Goal: Transaction & Acquisition: Purchase product/service

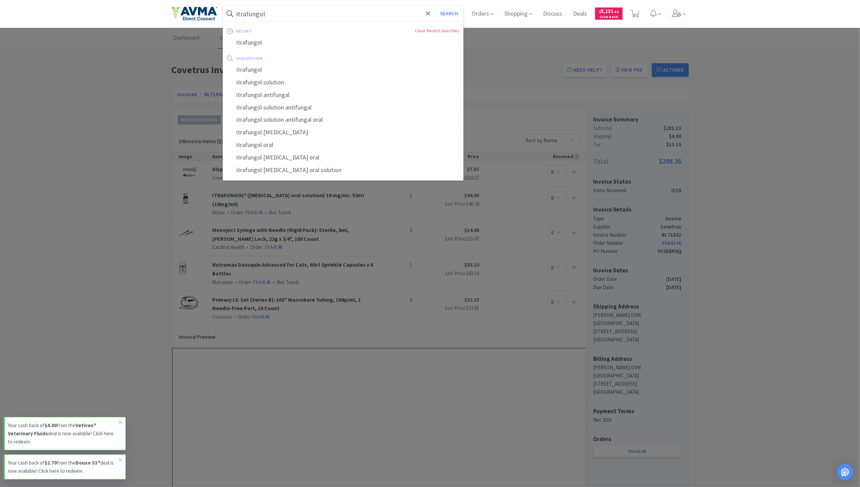
click at [301, 18] on input "itrafungol" at bounding box center [343, 14] width 241 height 16
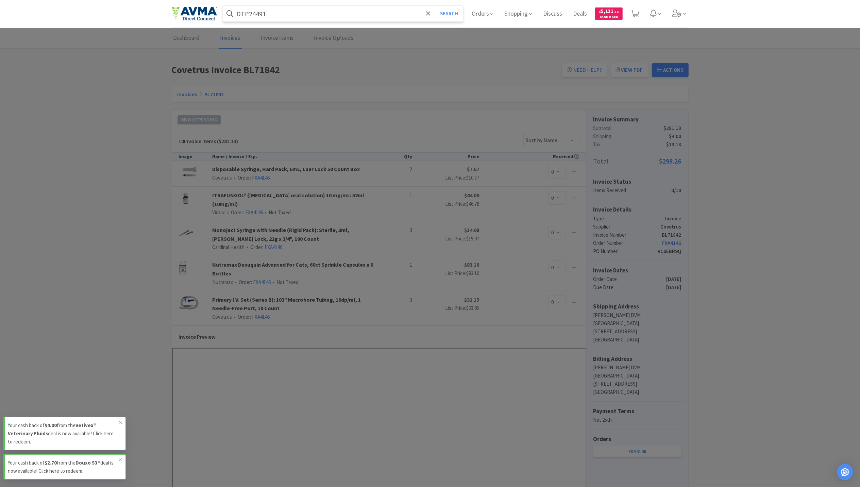
click at [435, 6] on button "Search" at bounding box center [449, 14] width 28 height 16
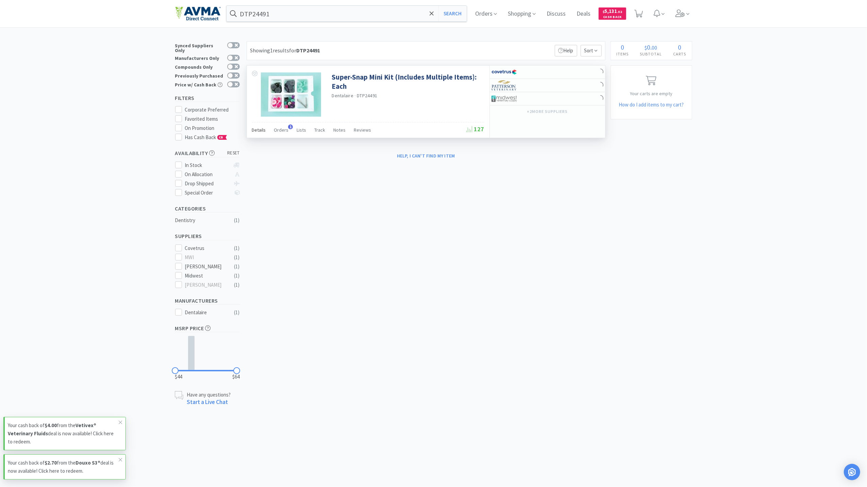
click at [260, 133] on span "Details" at bounding box center [259, 130] width 14 height 6
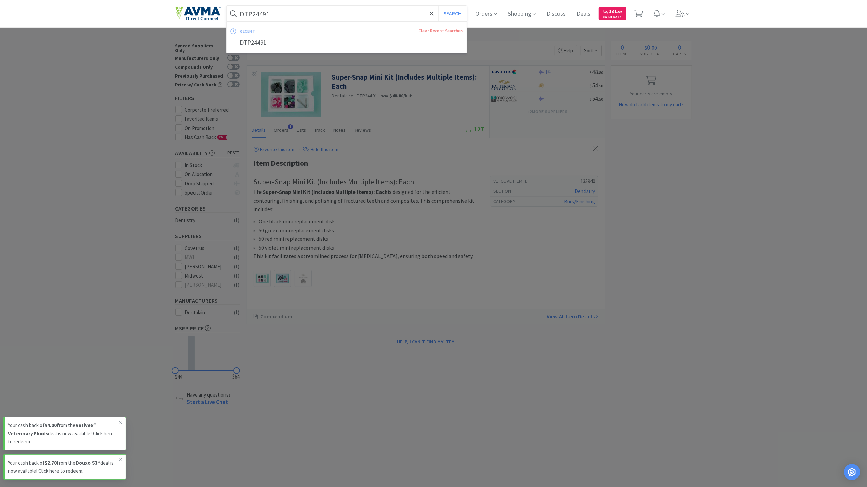
click at [334, 19] on input "DTP24491" at bounding box center [347, 14] width 241 height 16
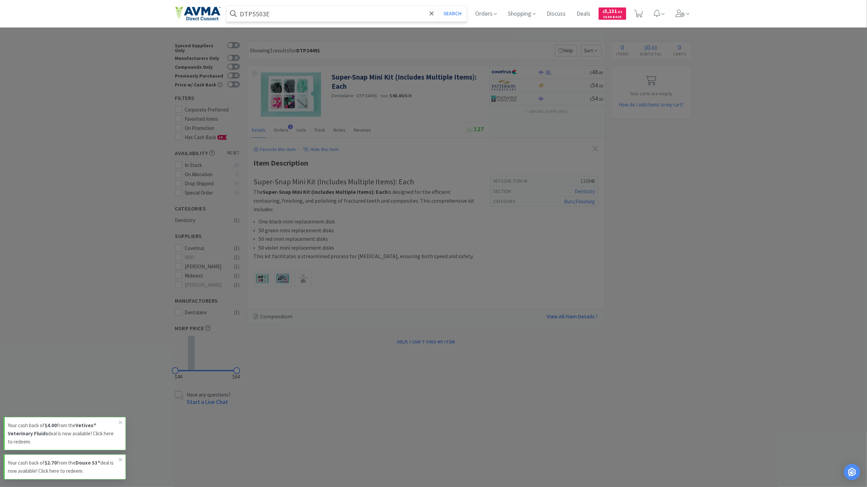
click at [439, 6] on button "Search" at bounding box center [453, 14] width 28 height 16
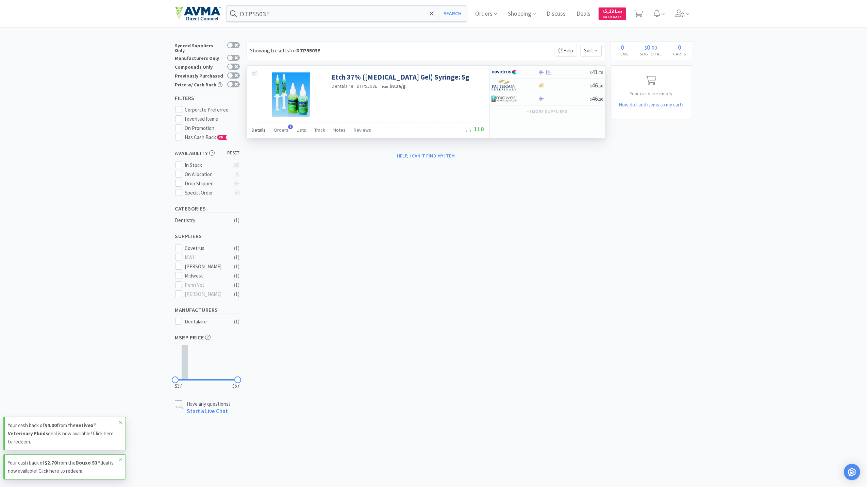
click at [260, 134] on div "Details" at bounding box center [259, 131] width 14 height 13
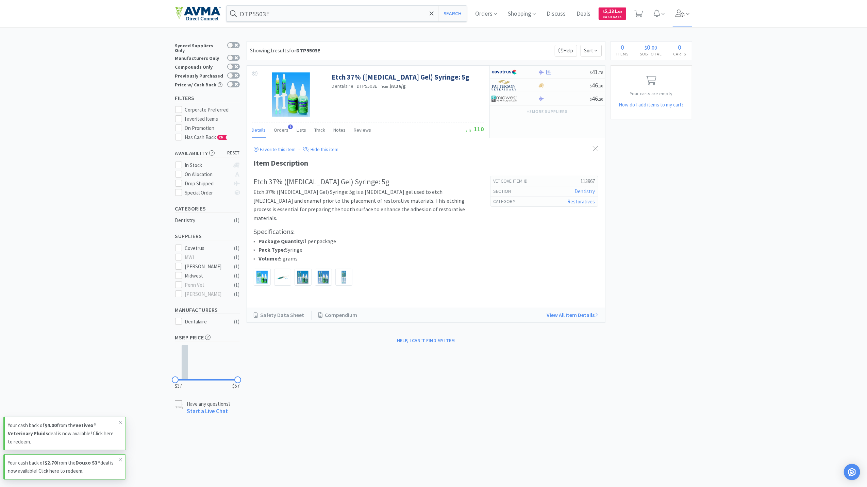
click at [688, 8] on span at bounding box center [682, 13] width 19 height 27
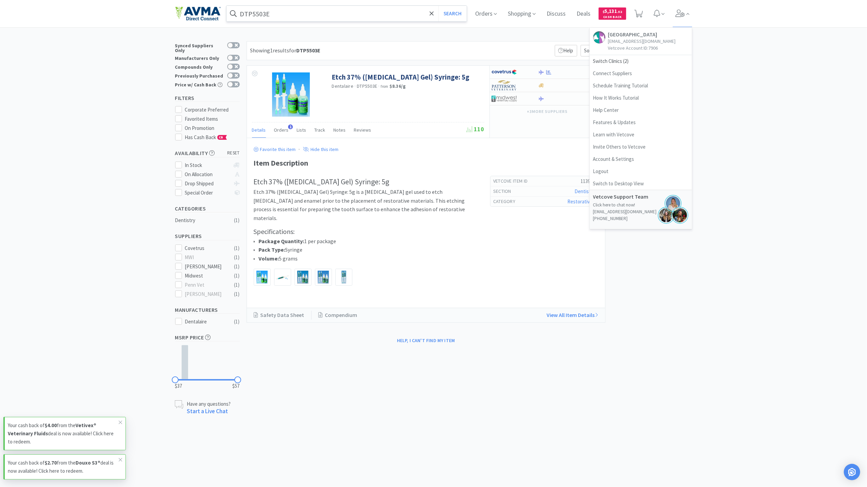
click at [302, 14] on input "DTP5503E" at bounding box center [347, 14] width 241 height 16
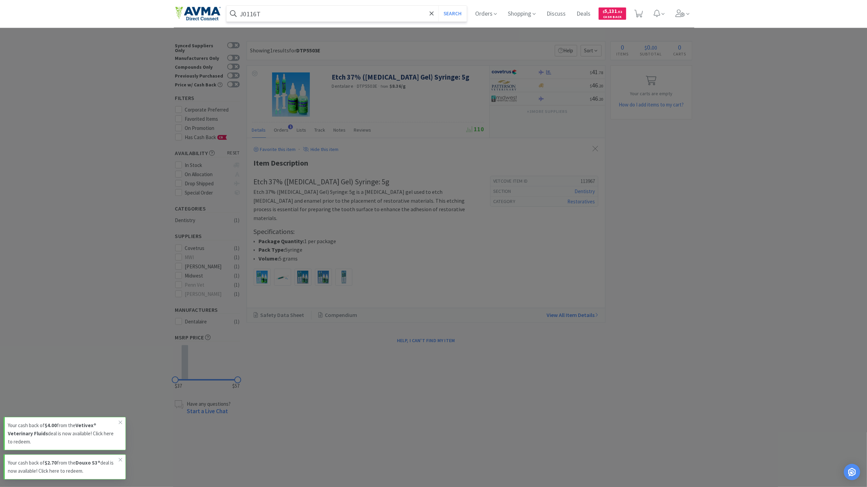
type input "J0116T"
click at [439, 6] on button "Search" at bounding box center [453, 14] width 28 height 16
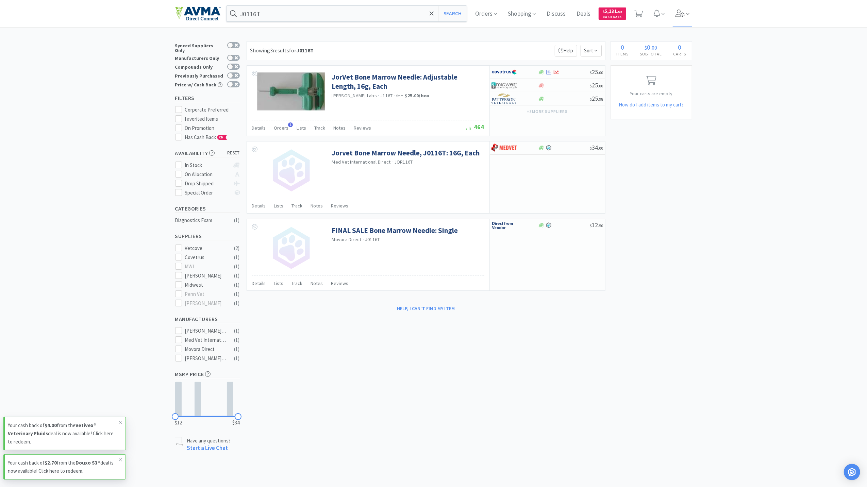
click at [689, 11] on icon at bounding box center [688, 14] width 3 height 6
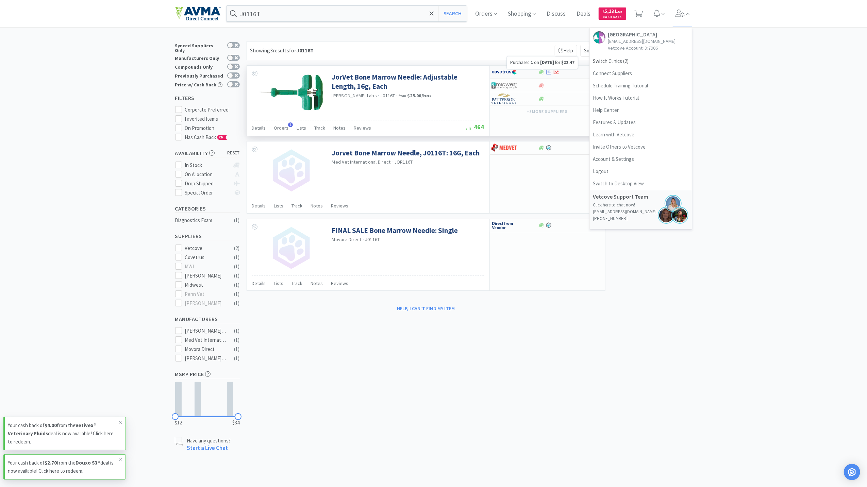
click at [550, 73] on icon at bounding box center [548, 72] width 5 height 4
select select "1"
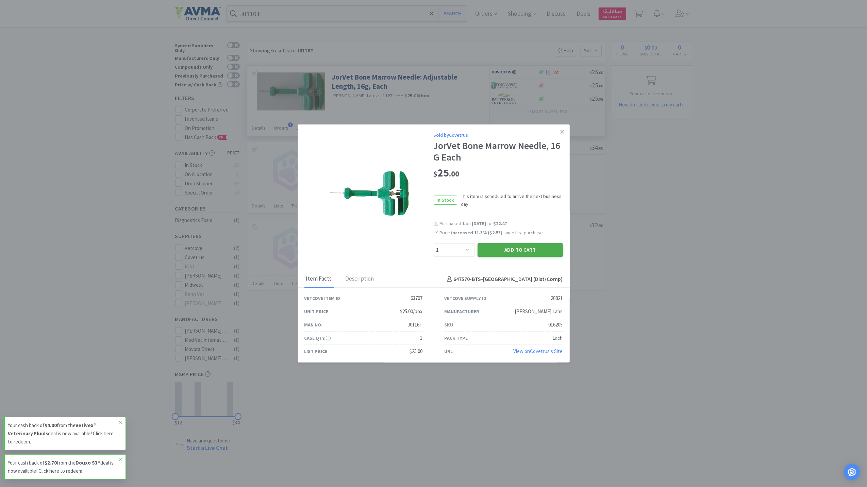
click at [516, 249] on button "Add to Cart" at bounding box center [520, 250] width 85 height 14
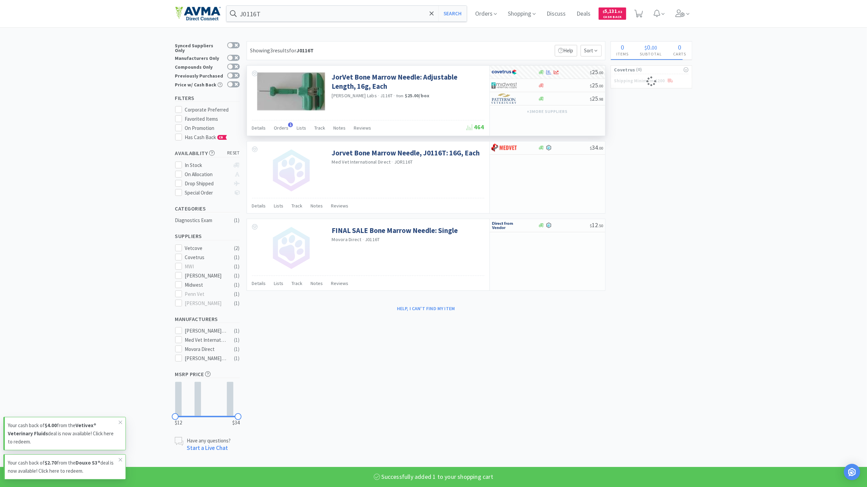
select select "1"
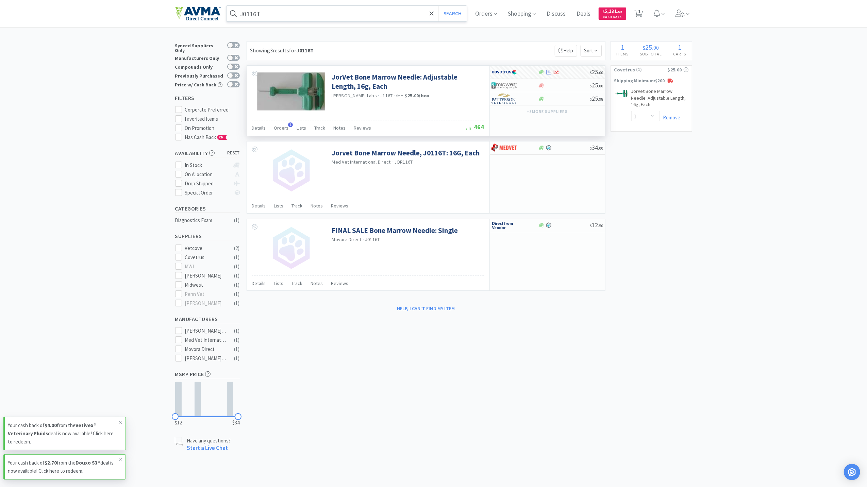
click at [315, 18] on input "J0116T" at bounding box center [347, 14] width 241 height 16
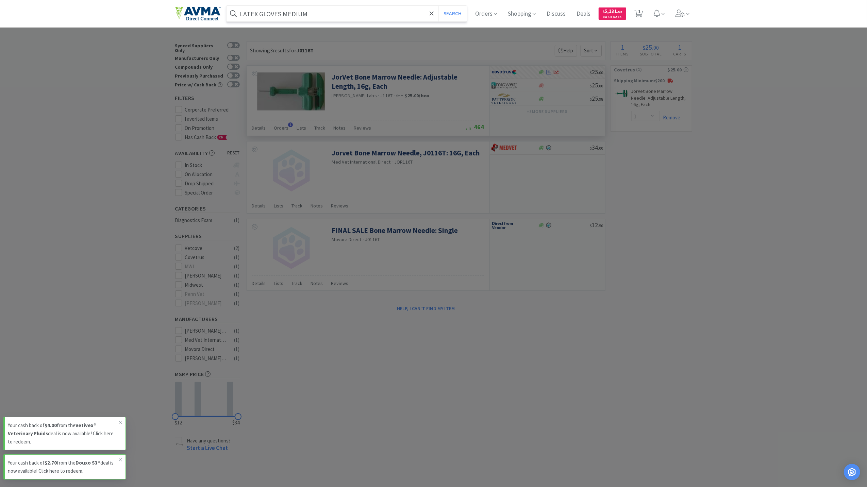
click at [439, 6] on button "Search" at bounding box center [453, 14] width 28 height 16
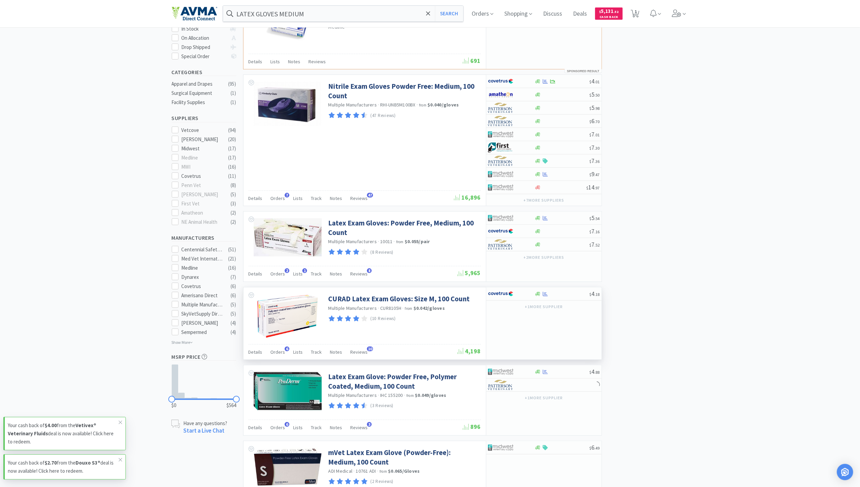
scroll to position [181, 0]
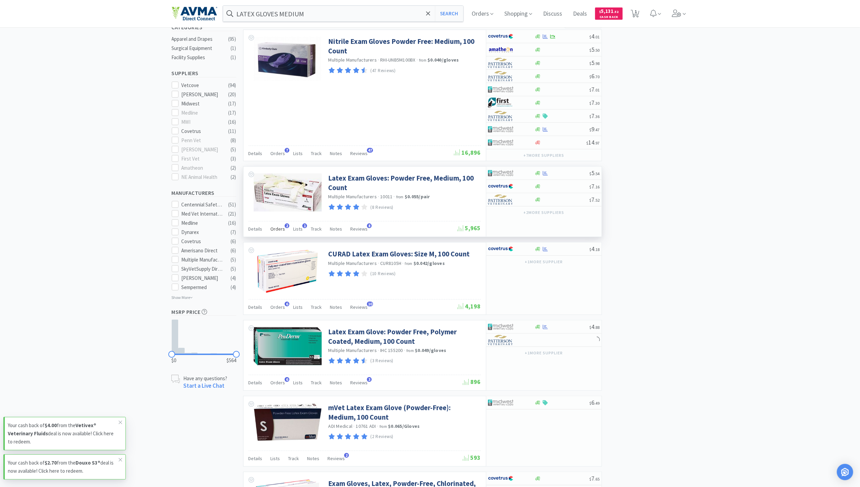
click at [280, 229] on span "Orders" at bounding box center [278, 229] width 15 height 6
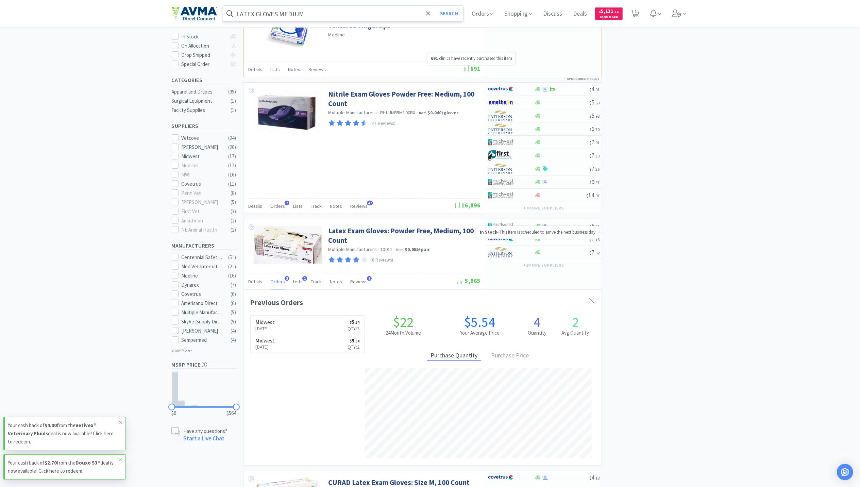
scroll to position [45, 0]
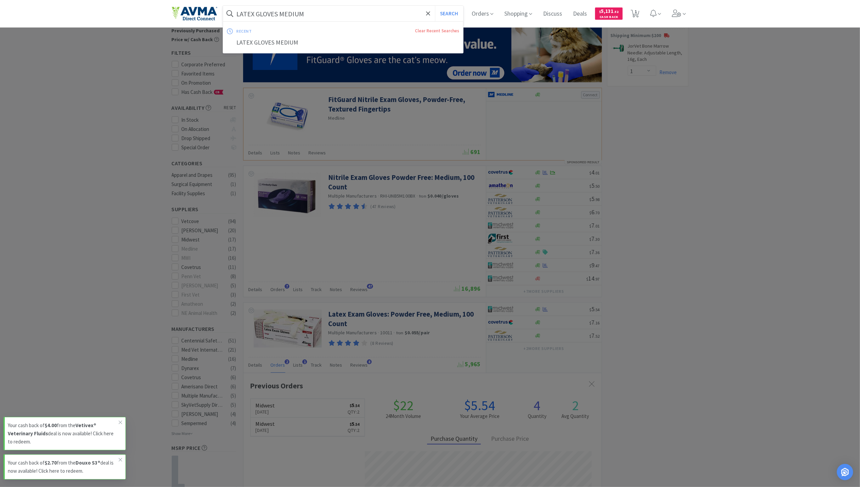
click at [335, 16] on input "LATEX GLOVES MEDIUM" at bounding box center [343, 14] width 241 height 16
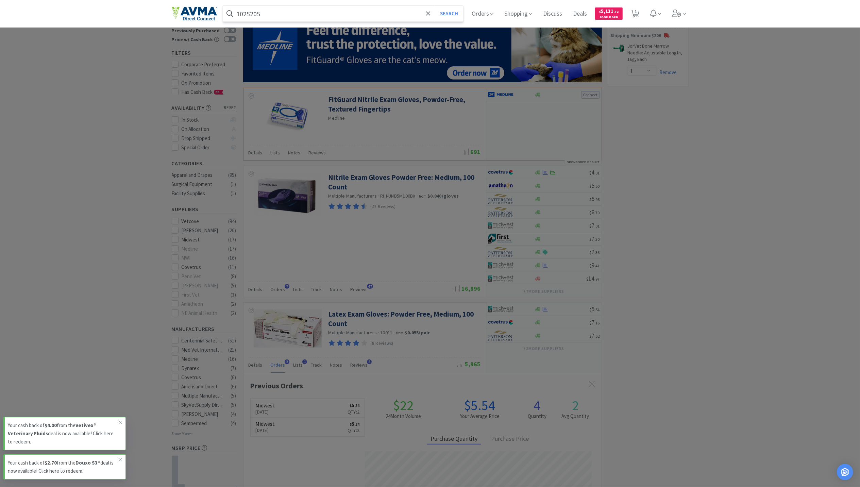
type input "1025205"
click at [435, 6] on button "Search" at bounding box center [449, 14] width 28 height 16
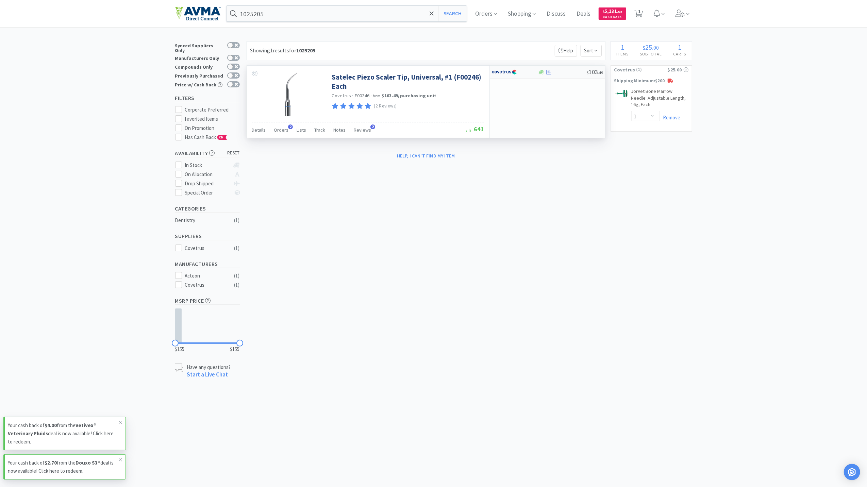
click at [552, 75] on div at bounding box center [549, 72] width 7 height 5
select select "1"
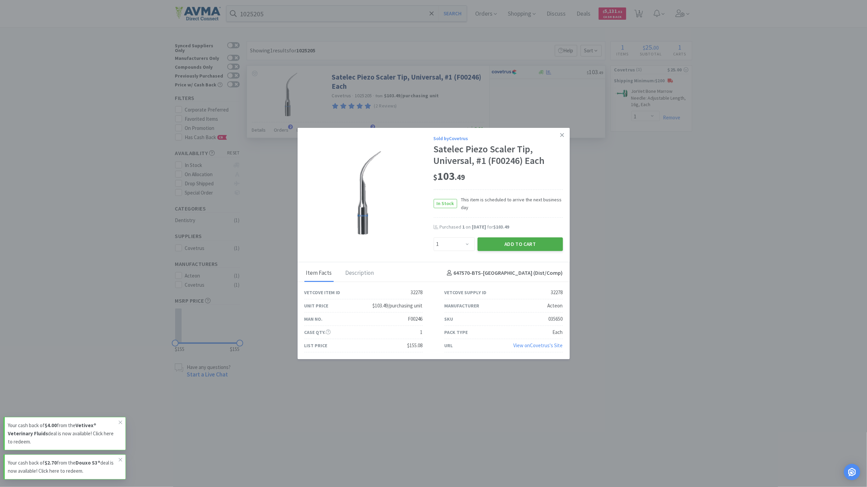
click at [520, 241] on button "Add to Cart" at bounding box center [520, 244] width 85 height 14
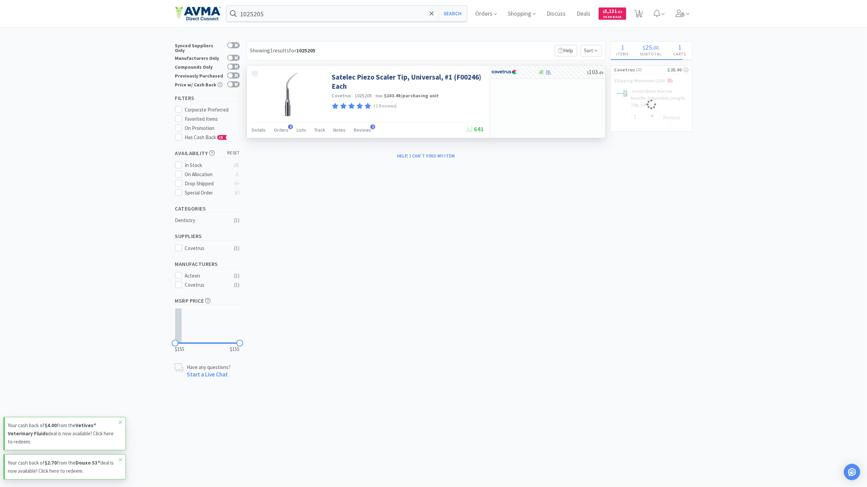
select select "1"
click at [285, 9] on input "1025205" at bounding box center [347, 14] width 241 height 16
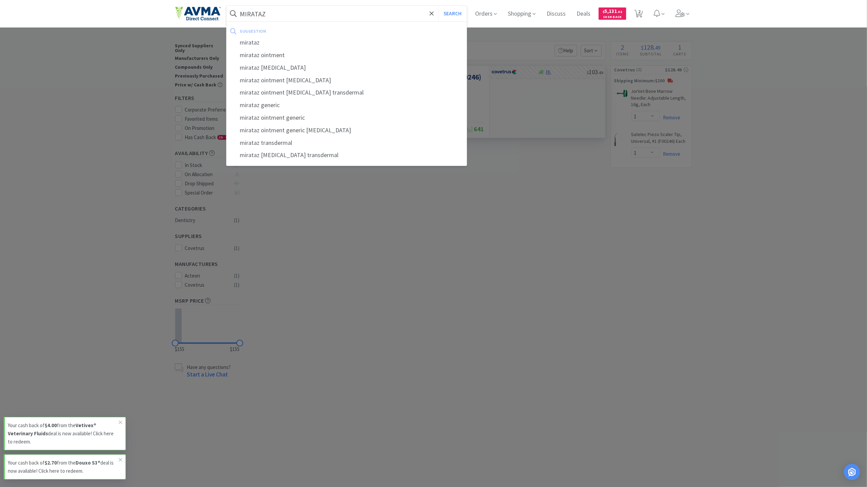
click at [439, 6] on button "Search" at bounding box center [453, 14] width 28 height 16
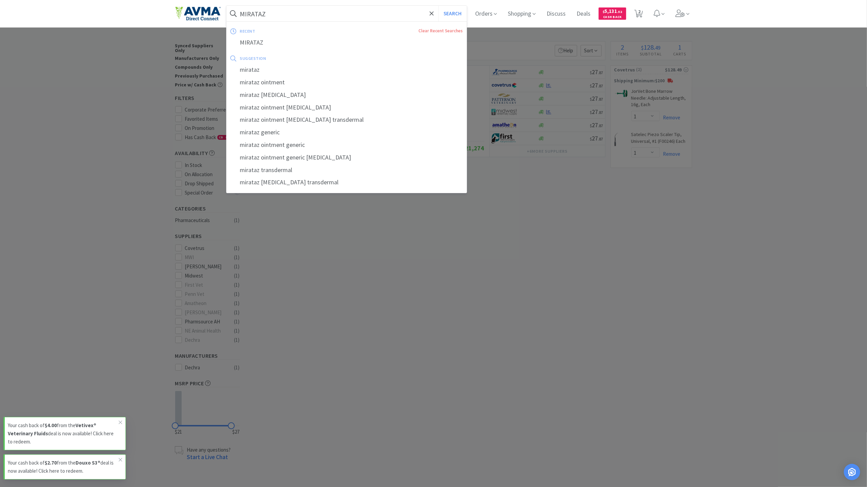
click at [276, 10] on input "MIRATAZ" at bounding box center [347, 14] width 241 height 16
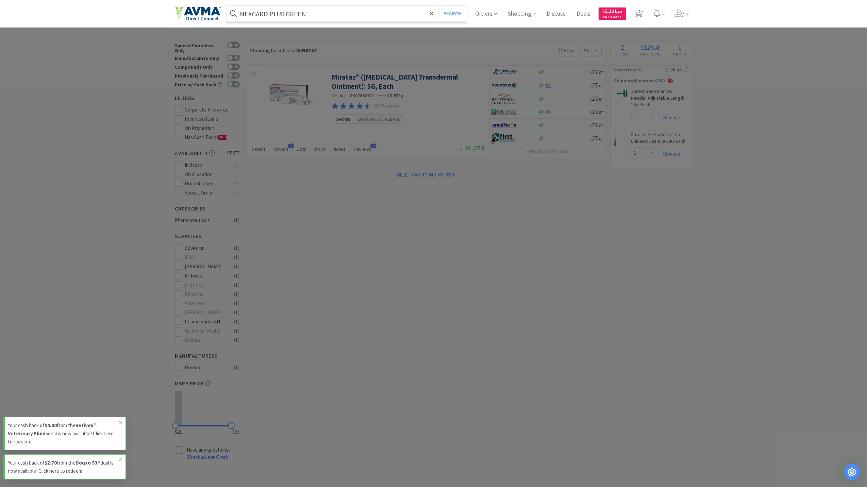
type input "NEXGARD PLUS GREEN"
click at [439, 6] on button "Search" at bounding box center [453, 14] width 28 height 16
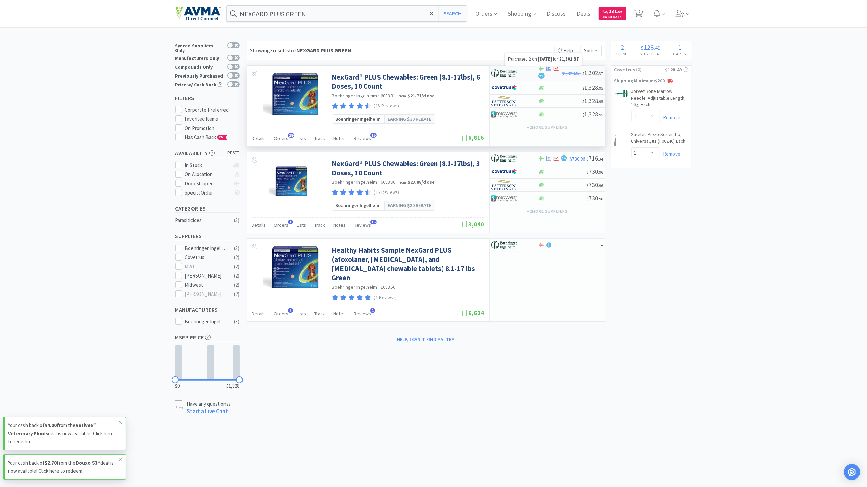
click at [549, 68] on icon at bounding box center [548, 69] width 5 height 4
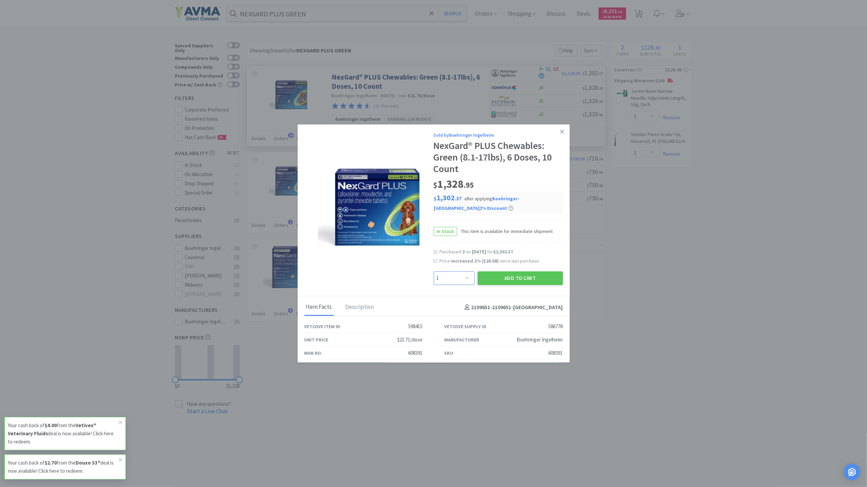
click at [464, 279] on select "Enter Quantity 1 2 3 4 5 6 7 8 9 10 11 12 13 14 15 16 17 18 19 20 Enter Quantity" at bounding box center [454, 278] width 41 height 14
select select "2"
click at [434, 272] on select "Enter Quantity 1 2 3 4 5 6 7 8 9 10 11 12 13 14 15 16 17 18 19 20 Enter Quantity" at bounding box center [454, 278] width 41 height 14
click at [502, 277] on button "Add to Cart" at bounding box center [520, 278] width 85 height 14
select select "2"
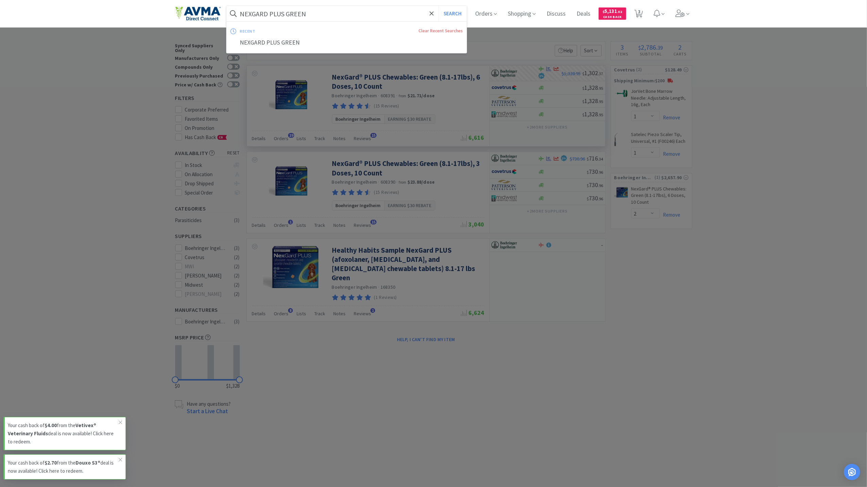
click at [321, 10] on input "NEXGARD PLUS GREEN" at bounding box center [347, 14] width 241 height 16
click at [317, 15] on input "NEXGARD PLUS GREEN" at bounding box center [347, 14] width 241 height 16
drag, startPoint x: 316, startPoint y: 15, endPoint x: 298, endPoint y: 15, distance: 18.0
click at [298, 15] on input "NEXGARD PLUS GREEN" at bounding box center [347, 14] width 241 height 16
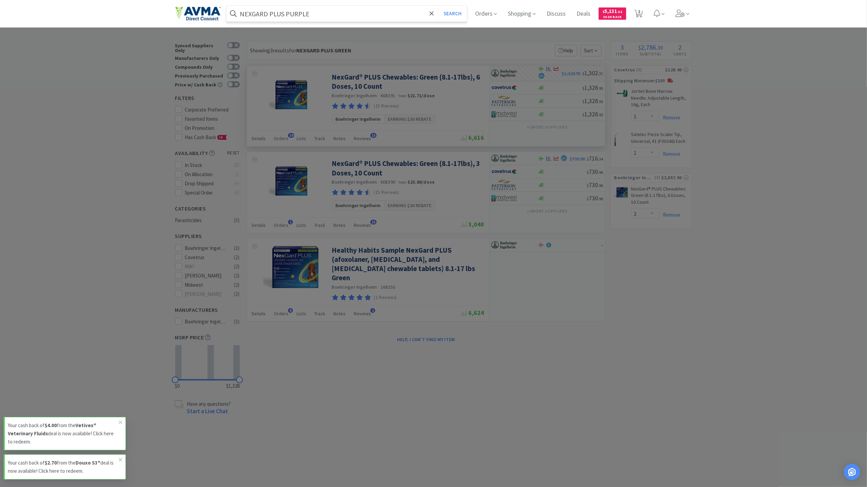
type input "NEXGARD PLUS PURPLE"
click at [439, 6] on button "Search" at bounding box center [453, 14] width 28 height 16
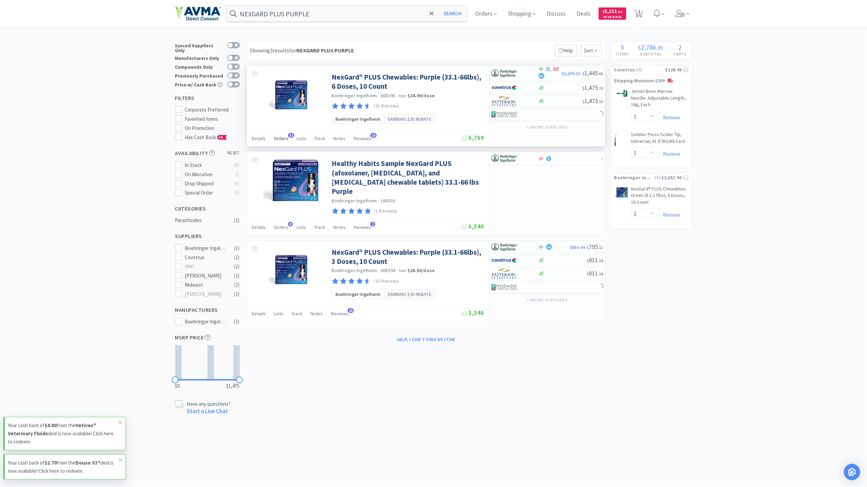
click at [283, 138] on span "Orders" at bounding box center [281, 138] width 15 height 6
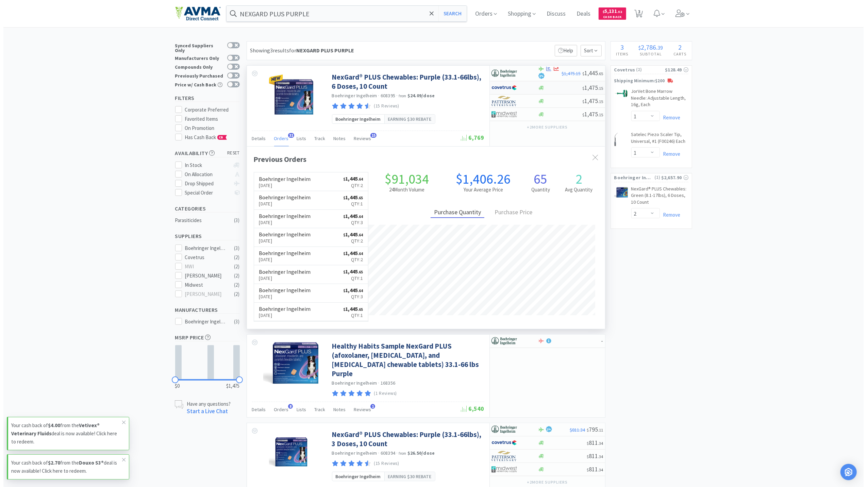
scroll to position [183, 358]
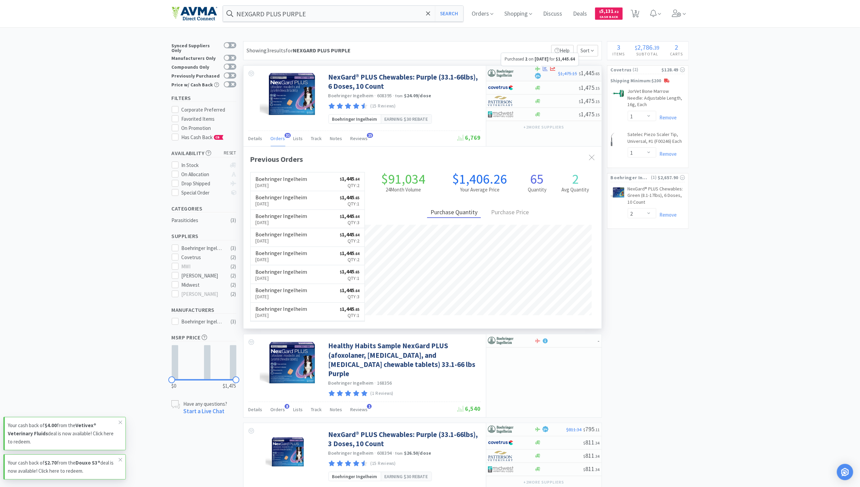
click at [546, 71] on icon at bounding box center [545, 69] width 5 height 4
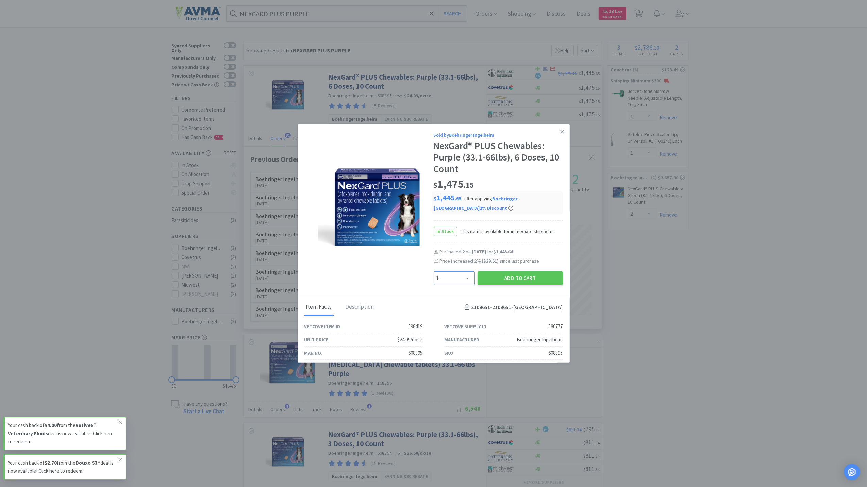
click at [462, 279] on select "Enter Quantity 1 2 3 4 5 6 7 8 9 10 11 12 13 14 15 16 17 18 19 20 Enter Quantity" at bounding box center [454, 278] width 41 height 14
select select "2"
click at [434, 272] on select "Enter Quantity 1 2 3 4 5 6 7 8 9 10 11 12 13 14 15 16 17 18 19 20 Enter Quantity" at bounding box center [454, 278] width 41 height 14
click at [537, 284] on button "Add to Cart" at bounding box center [520, 278] width 85 height 14
select select "2"
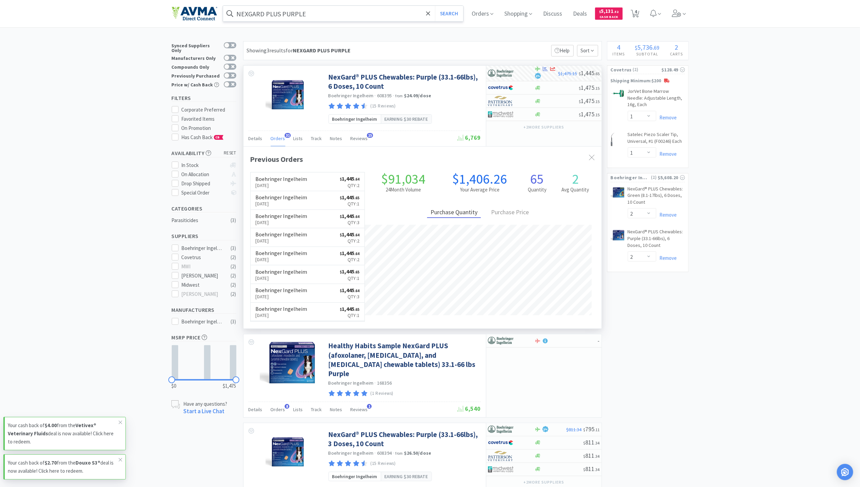
click at [319, 13] on input "NEXGARD PLUS PURPLE" at bounding box center [343, 14] width 241 height 16
click at [690, 339] on div at bounding box center [430, 243] width 860 height 487
click at [360, 14] on input "NEXGARD PLUS PURPLE" at bounding box center [343, 14] width 241 height 16
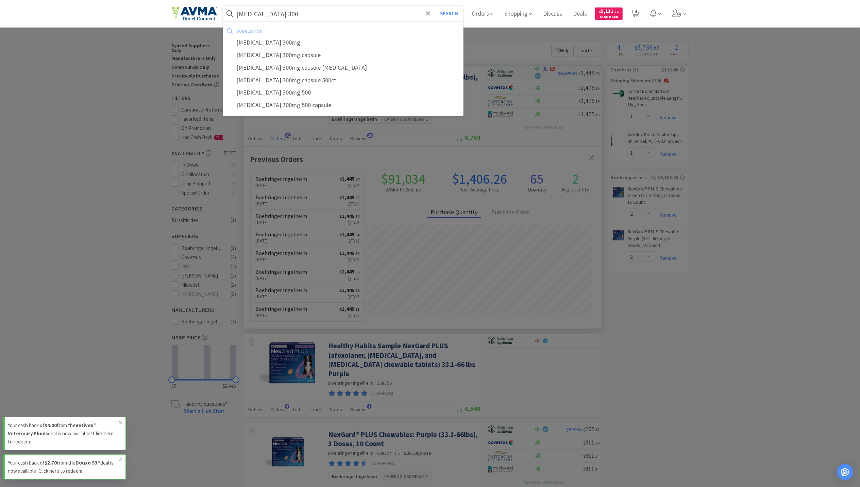
type input "[MEDICAL_DATA] 300"
click at [435, 6] on button "Search" at bounding box center [449, 14] width 28 height 16
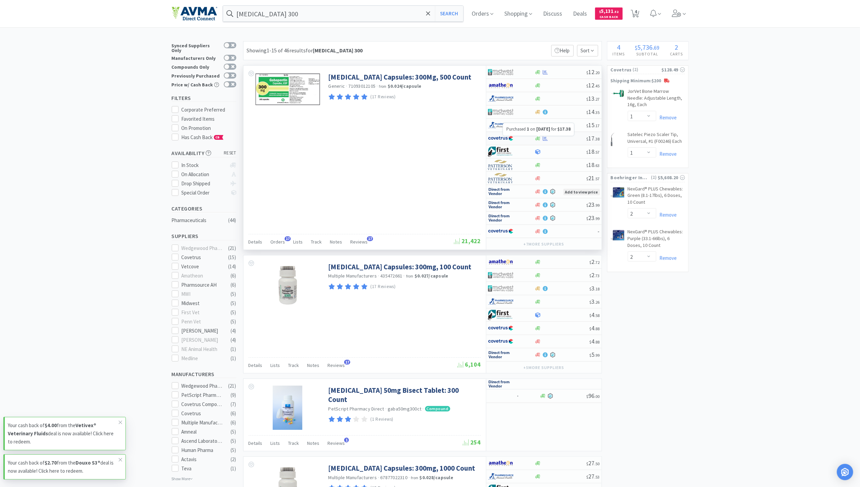
click at [545, 139] on icon at bounding box center [545, 138] width 5 height 5
select select "1"
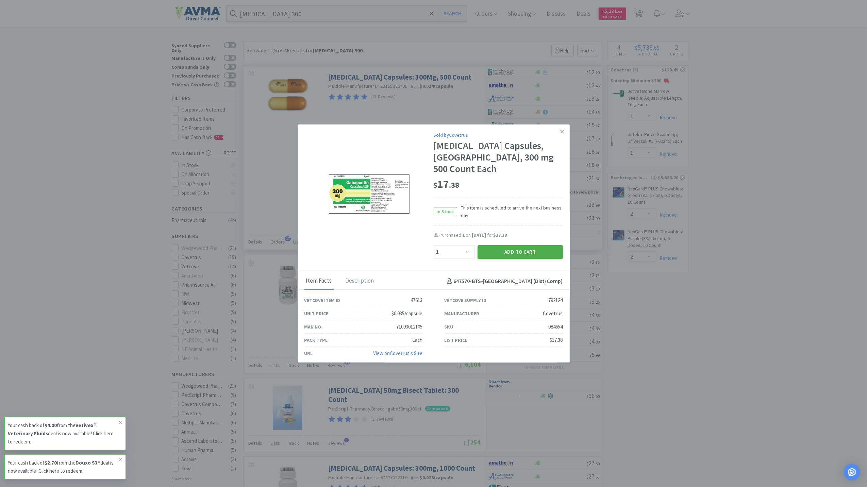
click at [508, 245] on button "Add to Cart" at bounding box center [520, 252] width 85 height 14
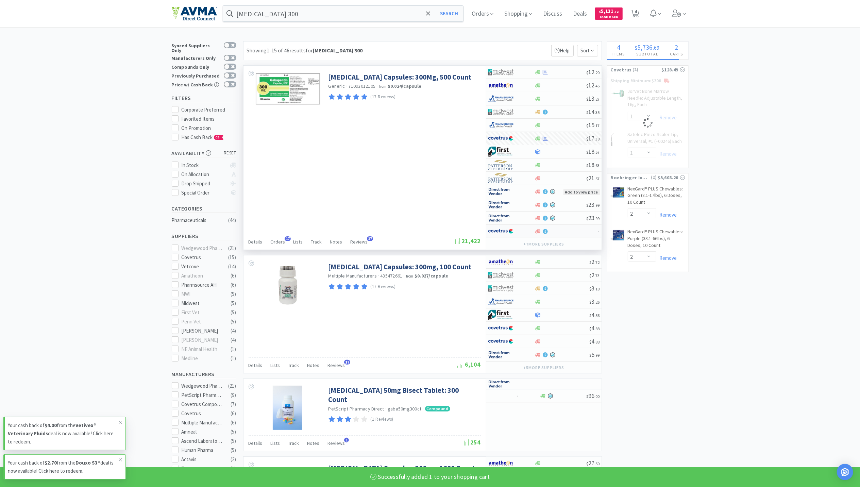
select select "1"
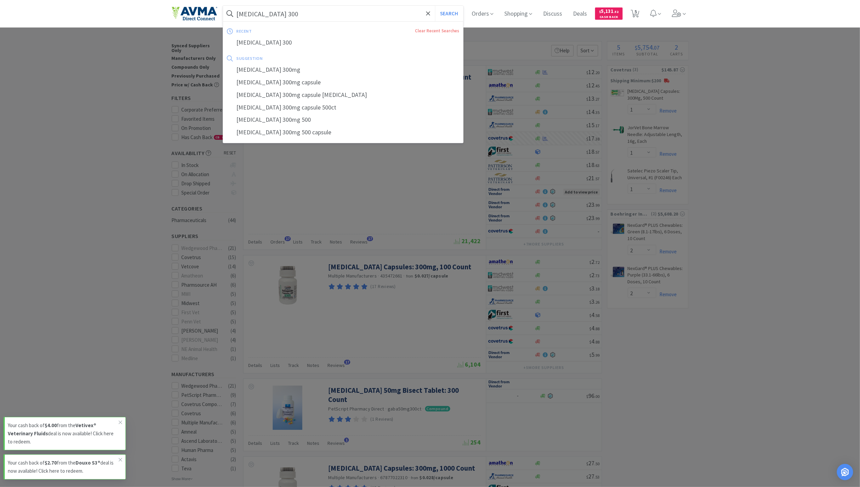
click at [282, 8] on input "[MEDICAL_DATA] 300" at bounding box center [343, 14] width 241 height 16
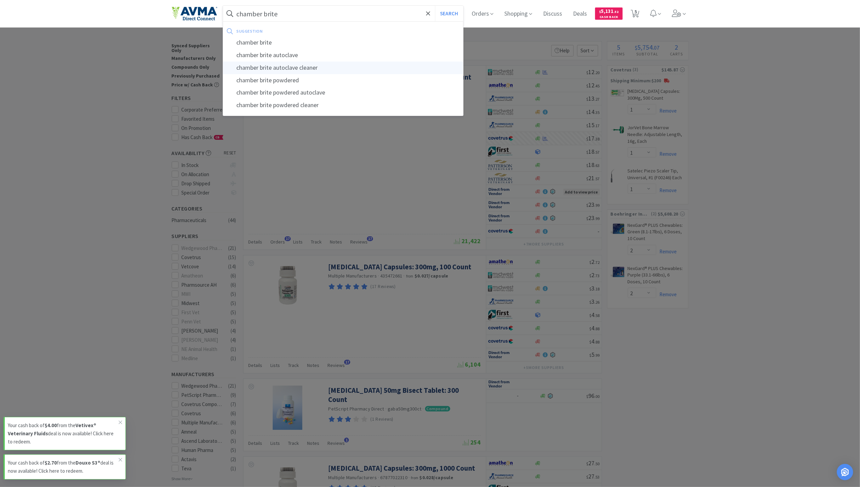
click at [306, 71] on div "chamber brite autoclave cleaner" at bounding box center [343, 68] width 241 height 13
type input "chamber brite autoclave cleaner"
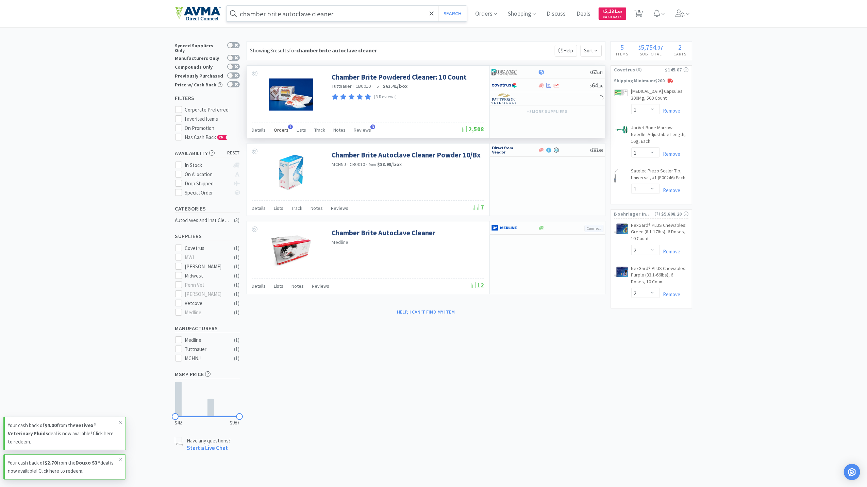
click at [280, 134] on div "Orders 1" at bounding box center [281, 131] width 15 height 13
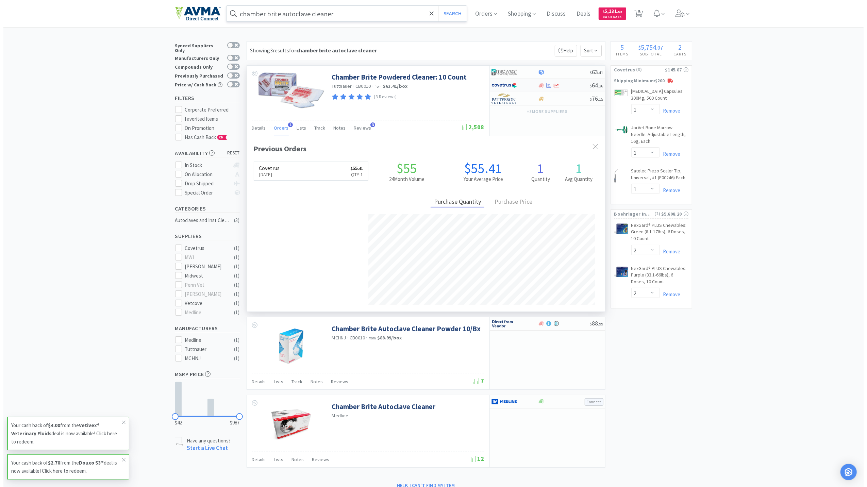
scroll to position [176, 358]
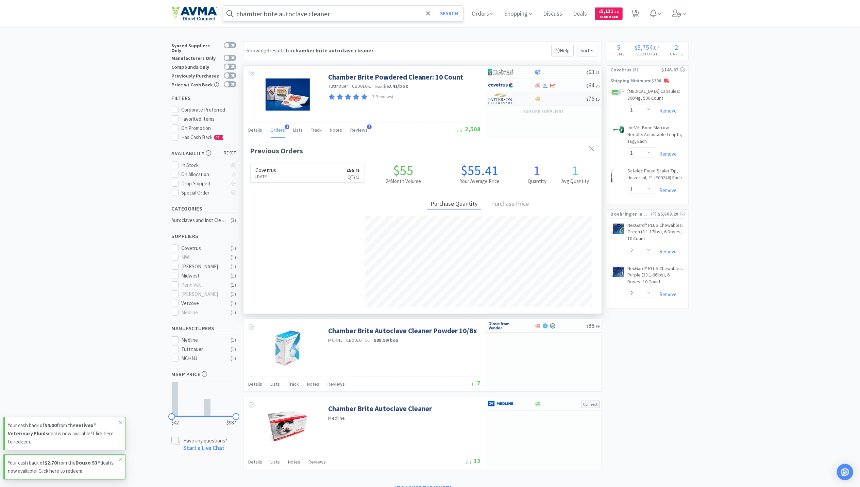
click at [541, 99] on div at bounding box center [538, 98] width 7 height 5
select select "1"
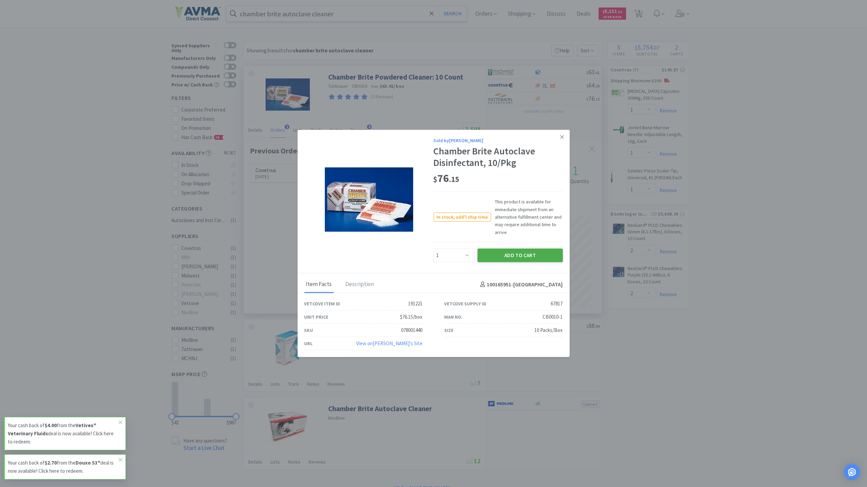
click at [534, 252] on button "Add to Cart" at bounding box center [520, 256] width 85 height 14
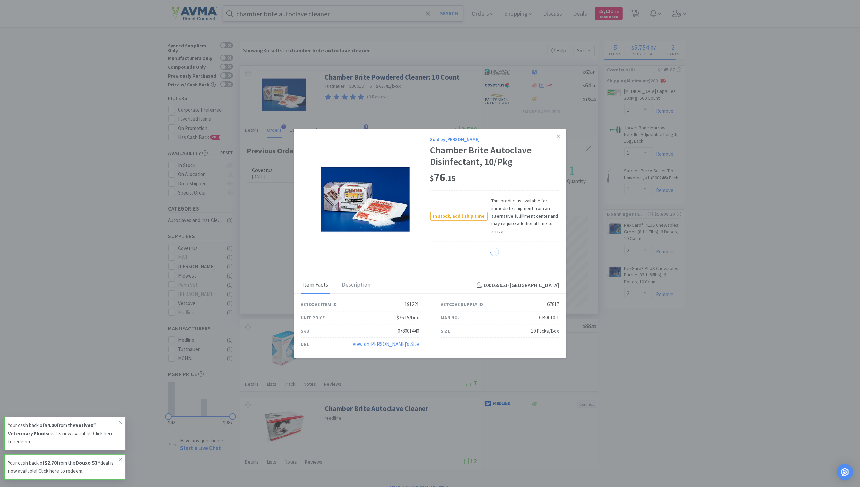
select select "1"
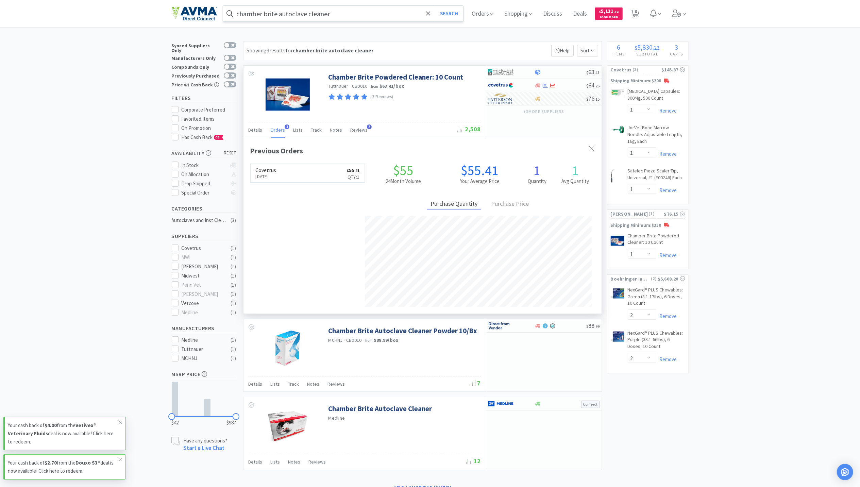
click at [274, 13] on input "chamber brite autoclave cleaner" at bounding box center [343, 14] width 241 height 16
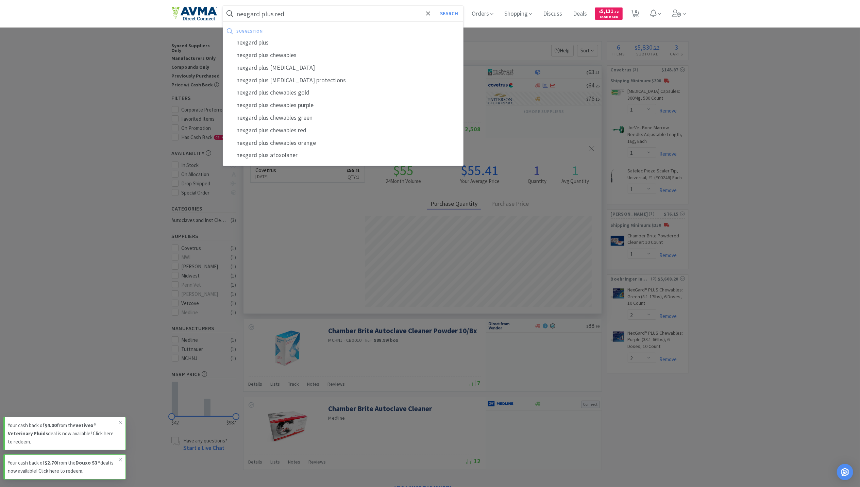
type input "nexgard plus red"
click at [435, 6] on button "Search" at bounding box center [449, 14] width 28 height 16
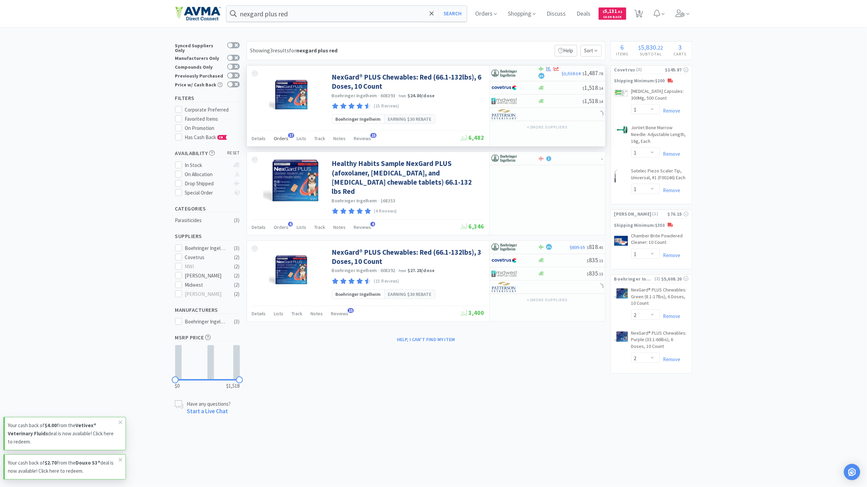
click at [275, 142] on span "Orders" at bounding box center [281, 138] width 15 height 6
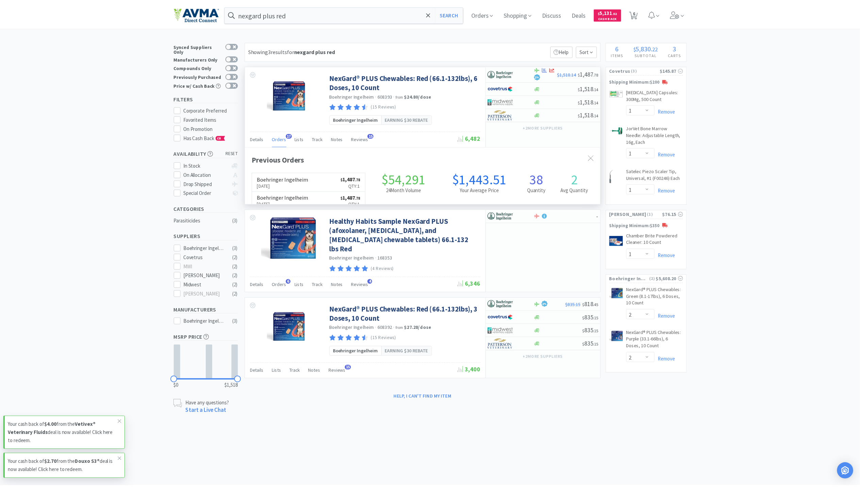
scroll to position [183, 358]
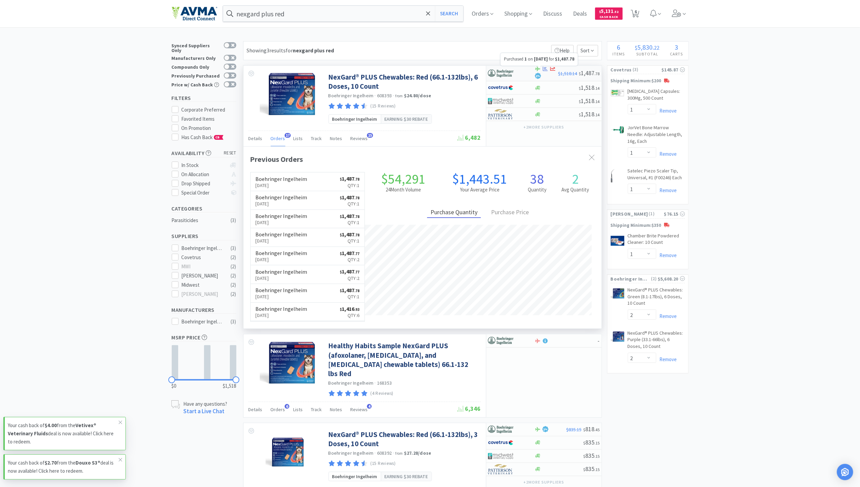
click at [544, 70] on icon at bounding box center [545, 68] width 5 height 5
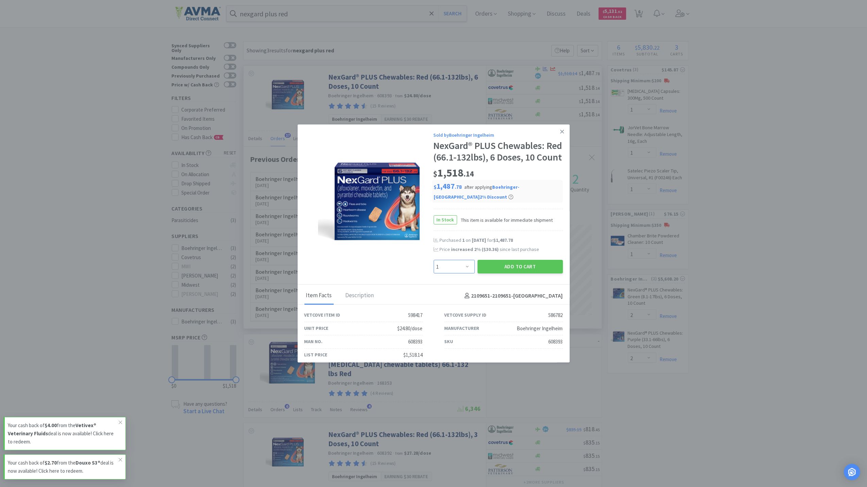
click at [465, 274] on select "Enter Quantity 1 2 3 4 5 6 7 8 9 10 11 12 13 14 15 16 17 18 19 20 Enter Quantity" at bounding box center [454, 267] width 41 height 14
select select "2"
click at [434, 272] on select "Enter Quantity 1 2 3 4 5 6 7 8 9 10 11 12 13 14 15 16 17 18 19 20 Enter Quantity" at bounding box center [454, 267] width 41 height 14
click at [510, 274] on button "Add to Cart" at bounding box center [520, 267] width 85 height 14
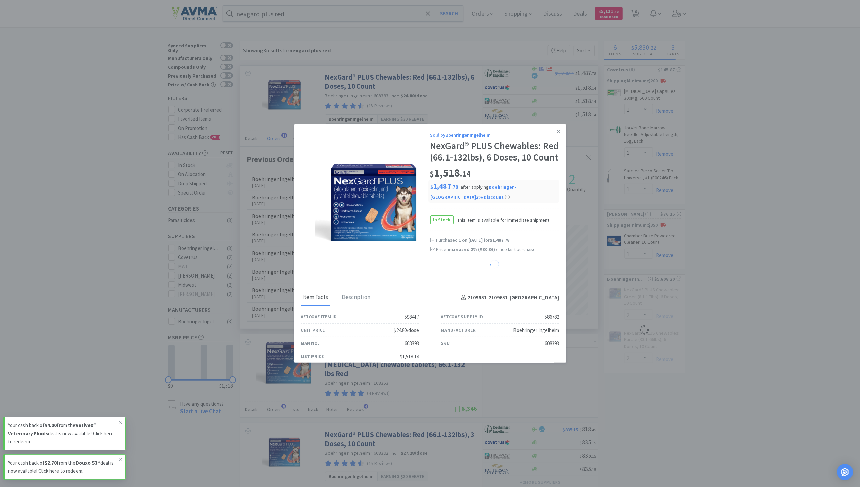
select select "2"
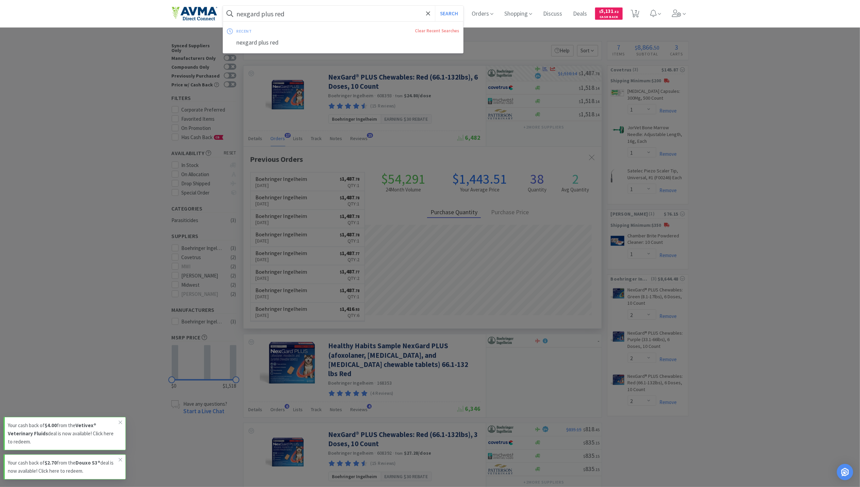
click at [293, 14] on input "nexgard plus red" at bounding box center [343, 14] width 241 height 16
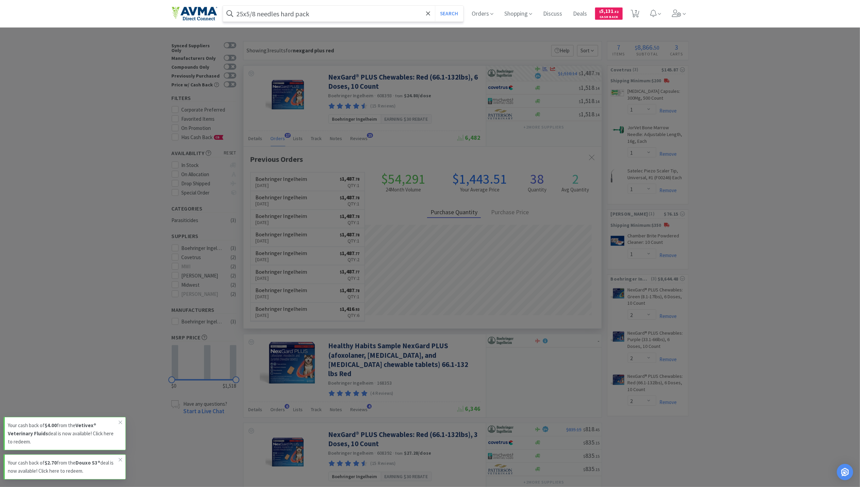
type input "25x5/8 needles hard pack"
click at [435, 6] on button "Search" at bounding box center [449, 14] width 28 height 16
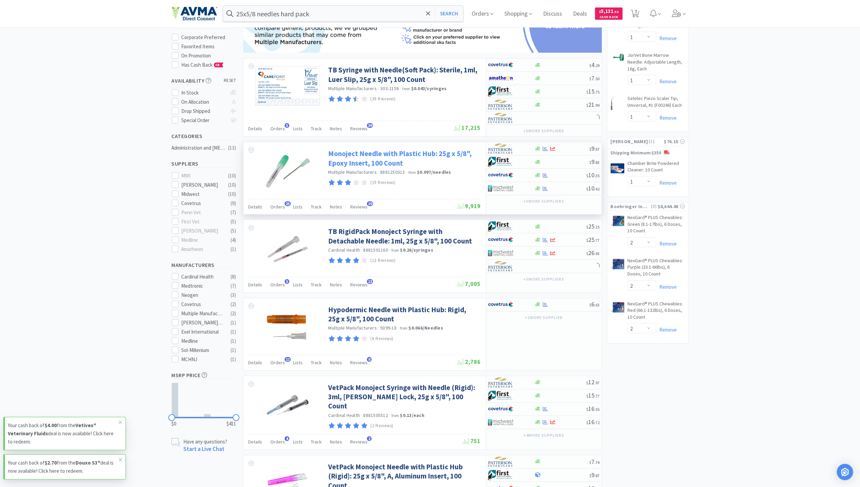
scroll to position [90, 0]
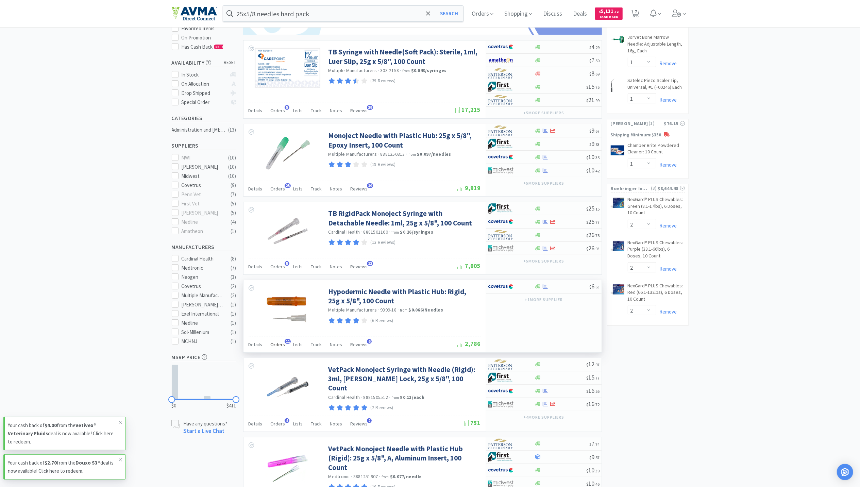
click at [280, 351] on div "Orders 11" at bounding box center [278, 345] width 15 height 13
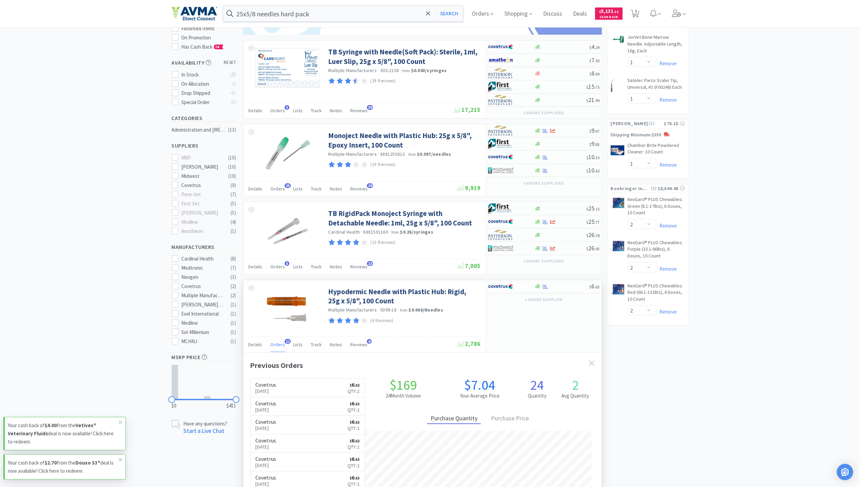
scroll to position [136, 0]
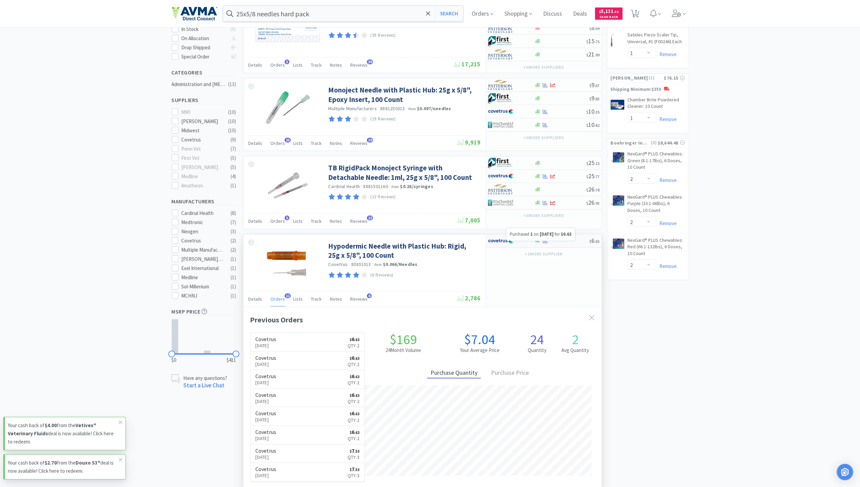
click at [544, 244] on icon at bounding box center [545, 240] width 5 height 5
select select "1"
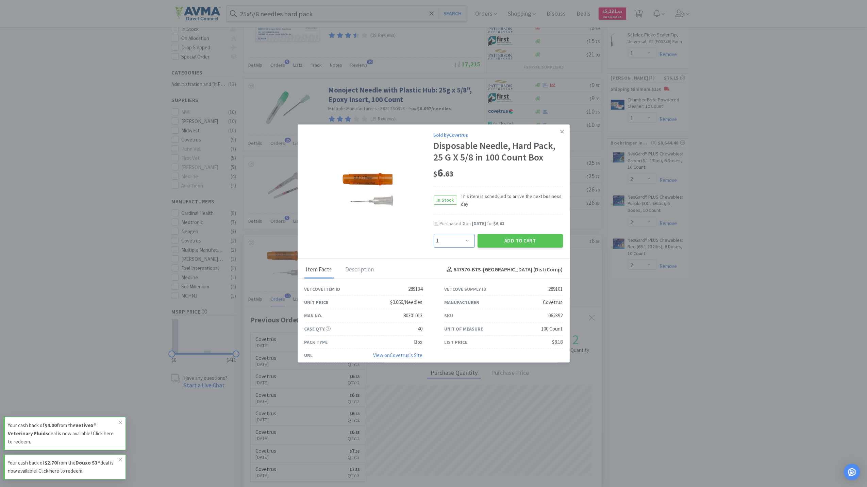
click at [463, 236] on select "Enter Quantity 1 2 3 4 5 6 7 8 9 10 11 12 13 14 15 16 17 18 19 20 Enter Quantity" at bounding box center [454, 241] width 41 height 14
click at [429, 280] on div "Vetcove Item ID 289134 Vetcove Supply ID 289101 Unit Price $0.066/Needles Manuf…" at bounding box center [434, 324] width 272 height 90
click at [527, 242] on button "Add to Cart" at bounding box center [520, 241] width 85 height 14
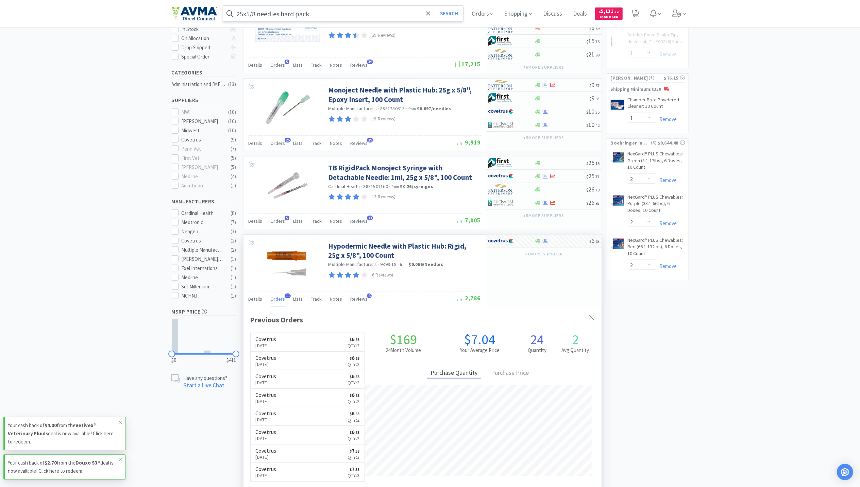
select select "1"
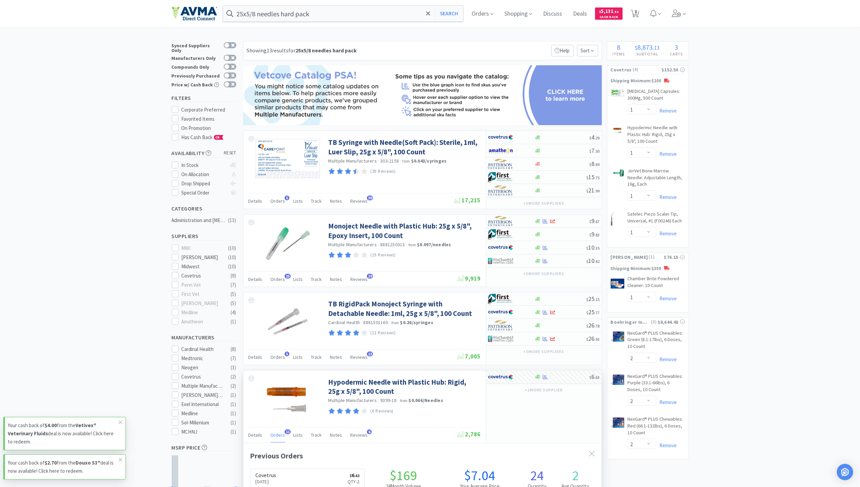
scroll to position [0, 0]
click at [319, 15] on input "25x5/8 needles hard pack" at bounding box center [343, 14] width 241 height 16
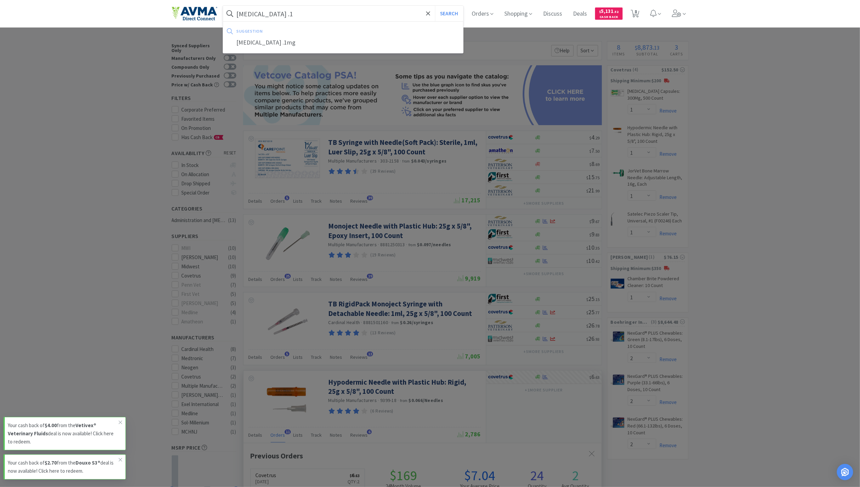
click at [435, 6] on button "Search" at bounding box center [449, 14] width 28 height 16
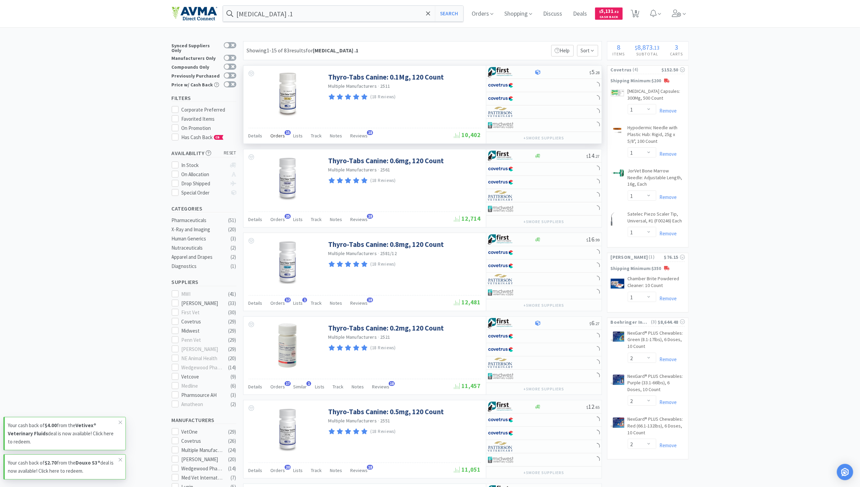
click at [271, 138] on span "Orders" at bounding box center [278, 136] width 15 height 6
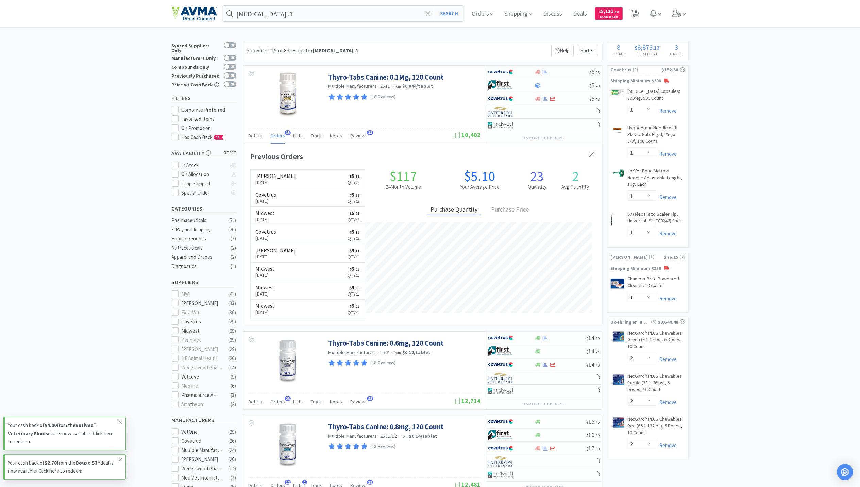
scroll to position [183, 358]
click at [316, 18] on input "[MEDICAL_DATA] .1" at bounding box center [343, 14] width 241 height 16
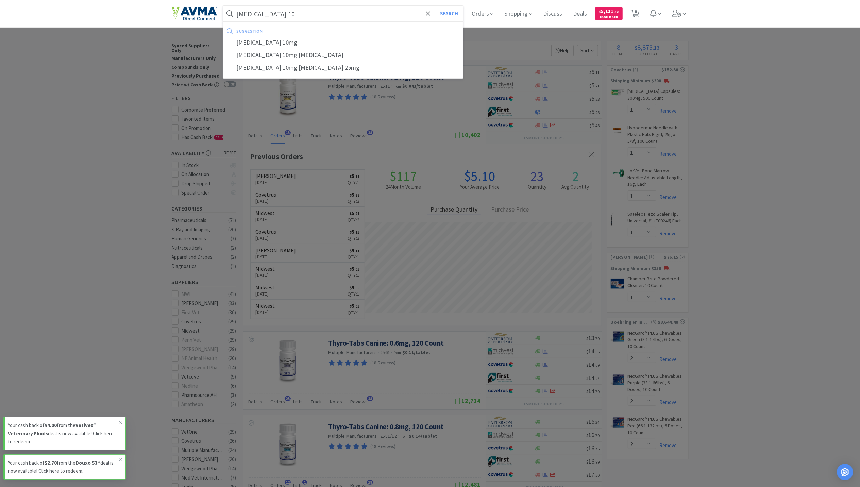
type input "[MEDICAL_DATA] 10"
click at [435, 6] on button "Search" at bounding box center [449, 14] width 28 height 16
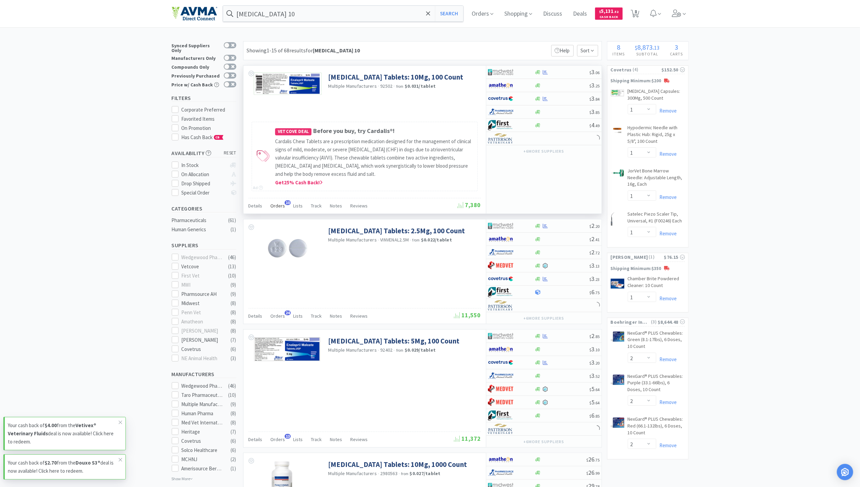
click at [273, 206] on span "Orders" at bounding box center [278, 206] width 15 height 6
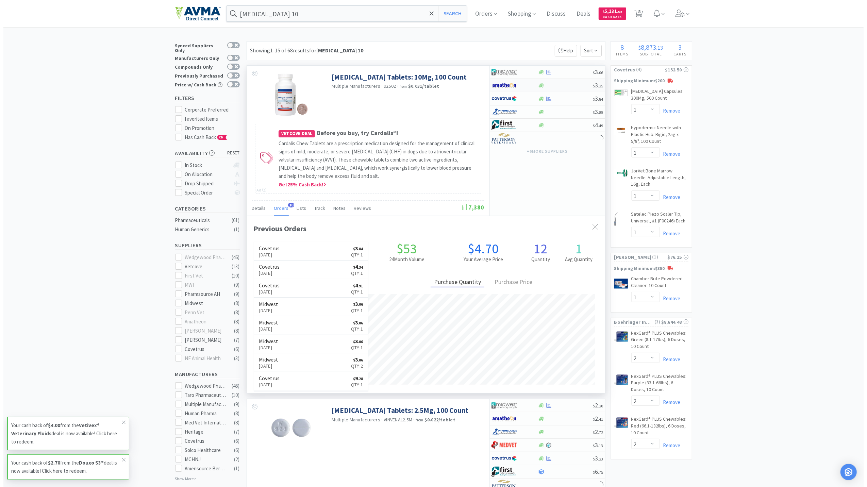
scroll to position [183, 358]
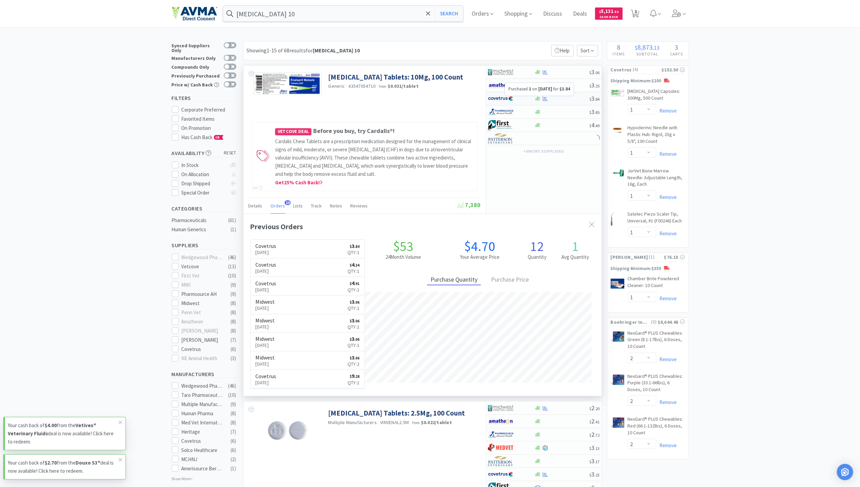
click at [545, 100] on icon at bounding box center [545, 98] width 5 height 4
select select "1"
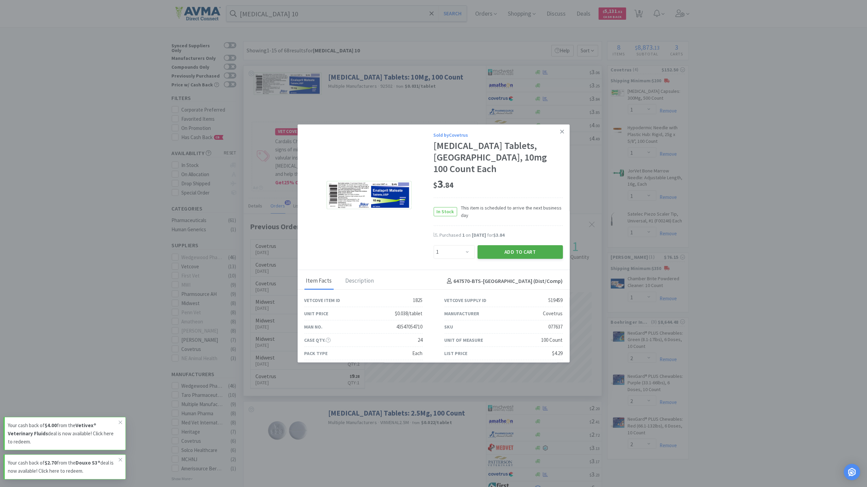
click at [510, 245] on button "Add to Cart" at bounding box center [520, 252] width 85 height 14
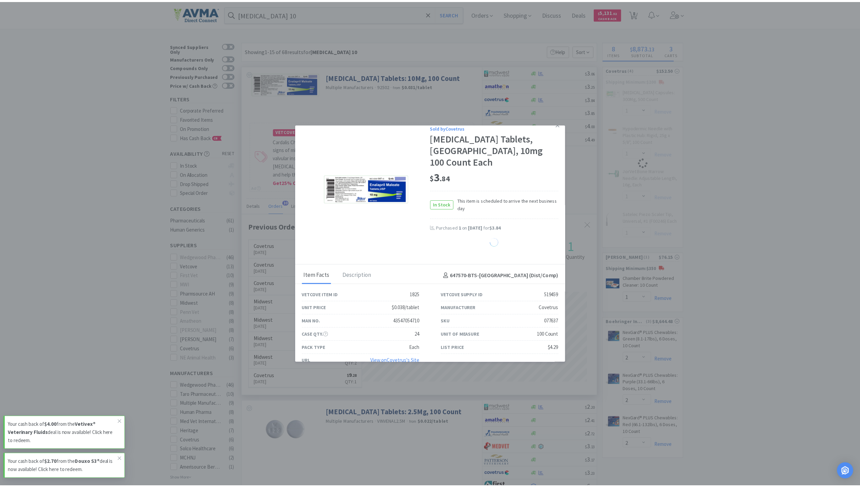
scroll to position [9, 0]
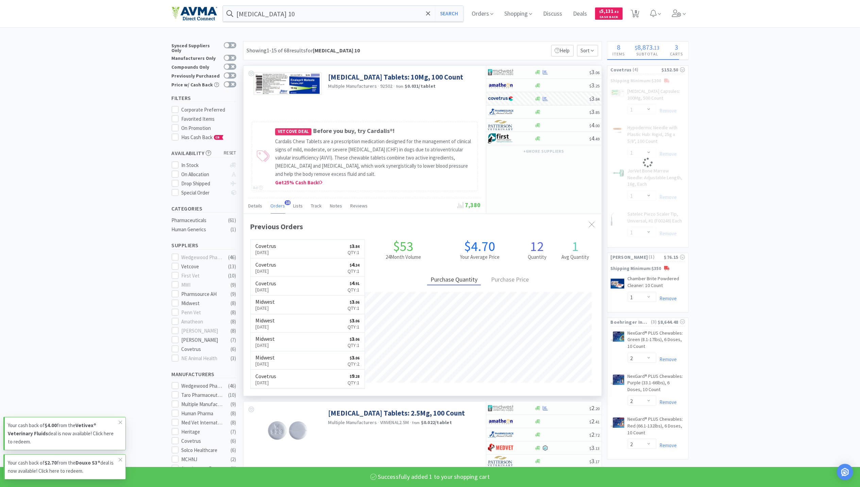
select select "1"
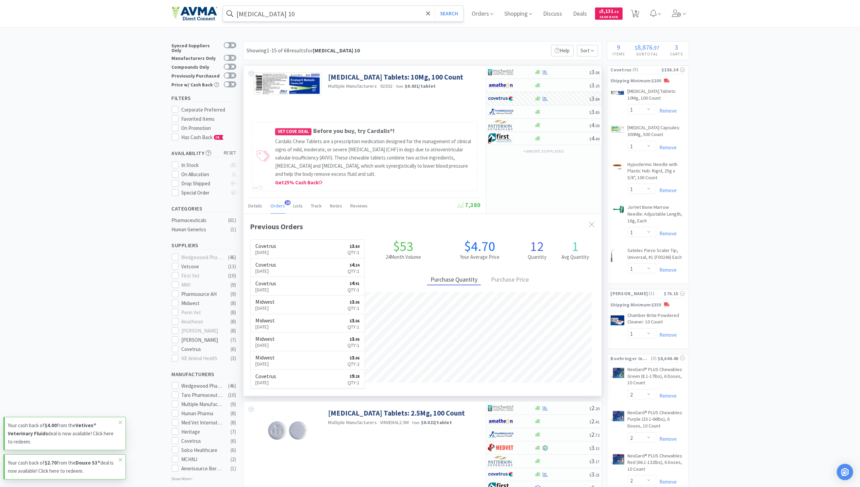
click at [294, 11] on input "[MEDICAL_DATA] 10" at bounding box center [343, 14] width 241 height 16
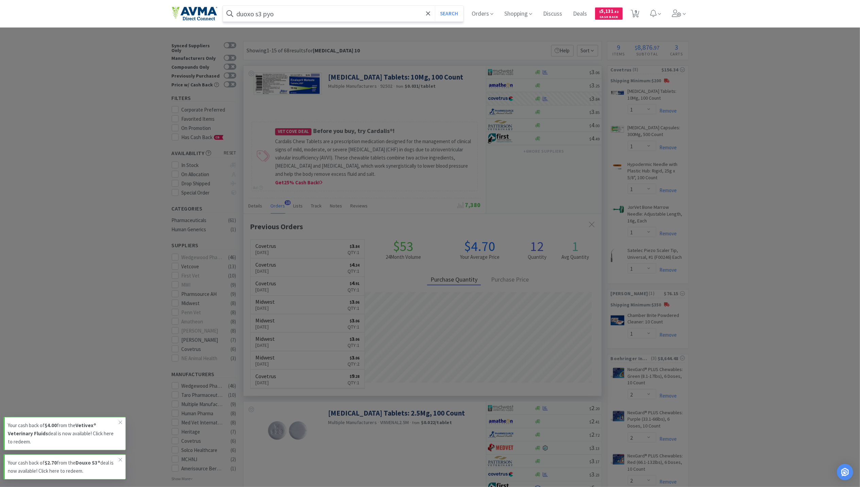
type input "duoxo s3 pyo"
click at [435, 6] on button "Search" at bounding box center [449, 14] width 28 height 16
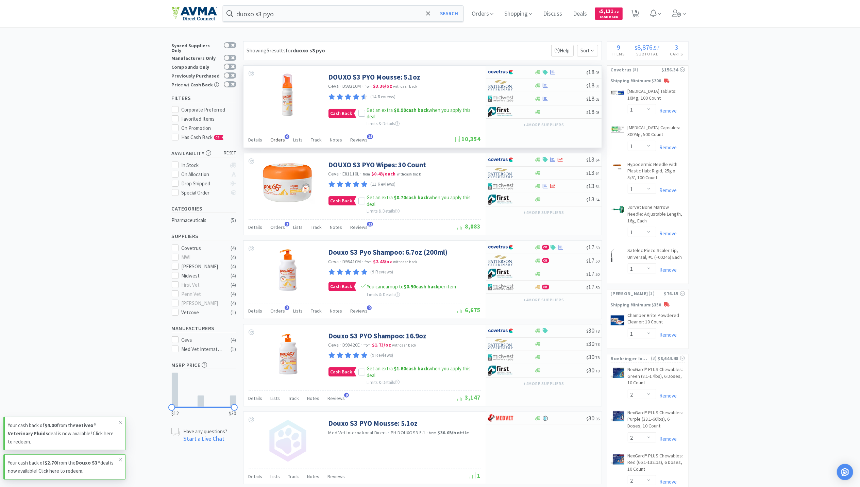
click at [275, 139] on span "Orders" at bounding box center [278, 140] width 15 height 6
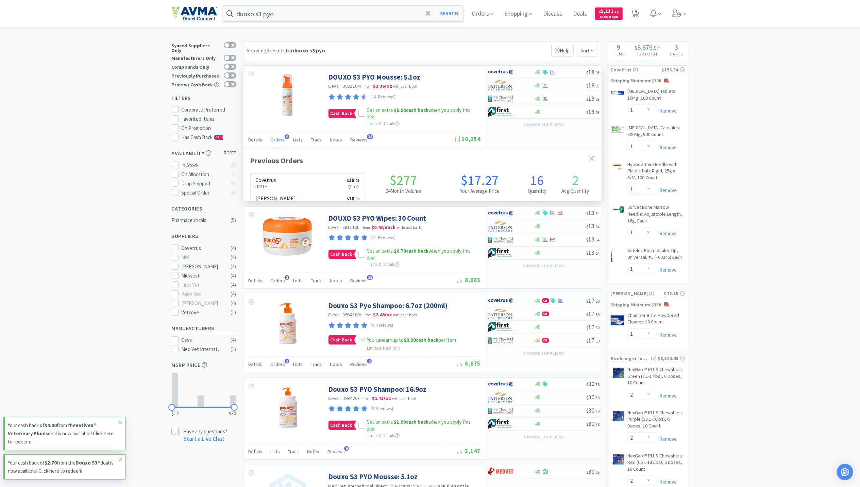
scroll to position [183, 358]
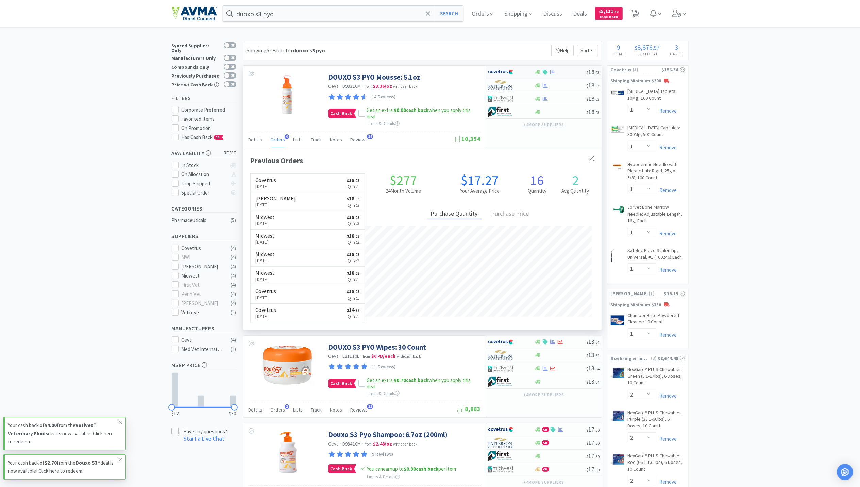
click at [554, 72] on icon at bounding box center [552, 72] width 5 height 5
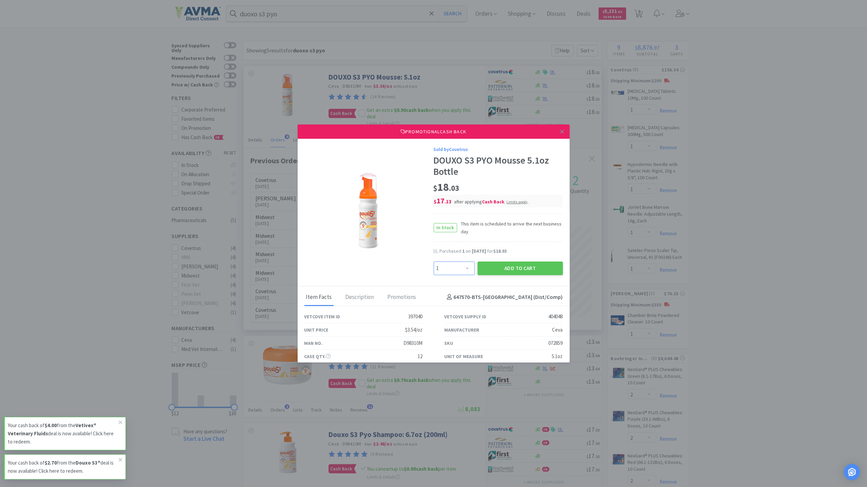
click at [459, 267] on select "Enter Quantity 1 2 3 4 5 6 7 8 9 10 11 12 13 14 15 16 17 18 19 20 Enter Quantity" at bounding box center [454, 269] width 41 height 14
select select "2"
click at [434, 262] on select "Enter Quantity 1 2 3 4 5 6 7 8 9 10 11 12 13 14 15 16 17 18 19 20 Enter Quantity" at bounding box center [454, 269] width 41 height 14
click at [502, 267] on button "Add to Cart" at bounding box center [520, 269] width 85 height 14
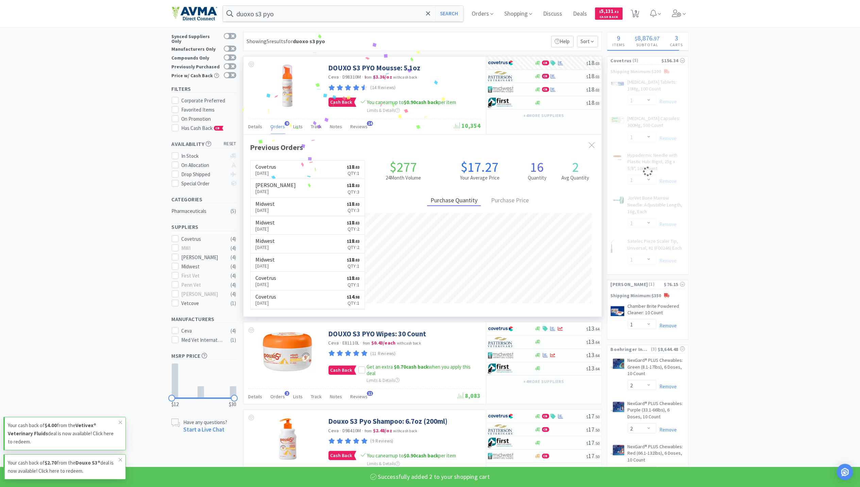
select select "2"
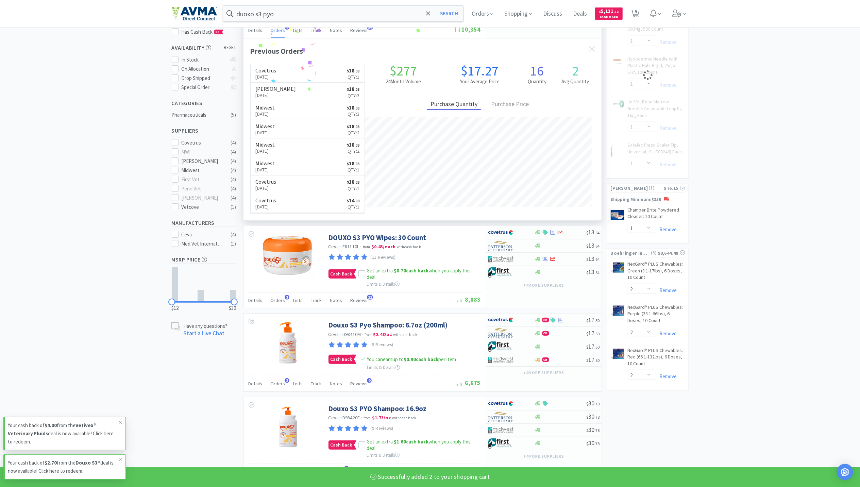
select select "1"
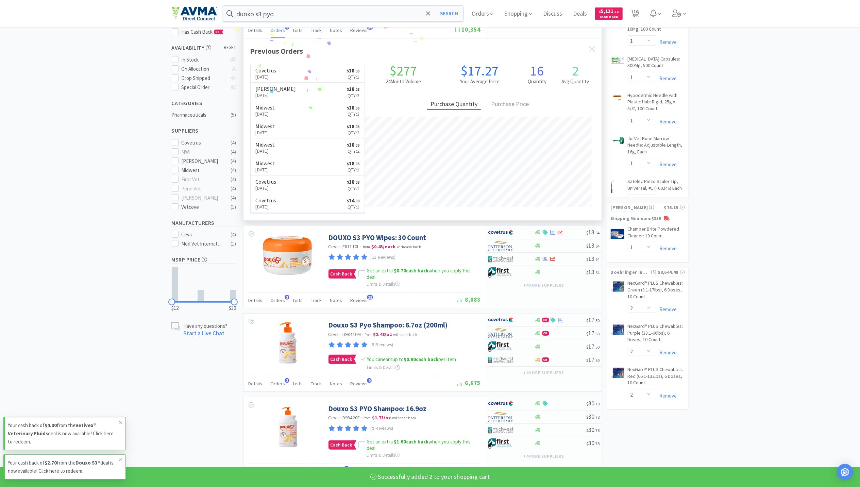
scroll to position [136, 0]
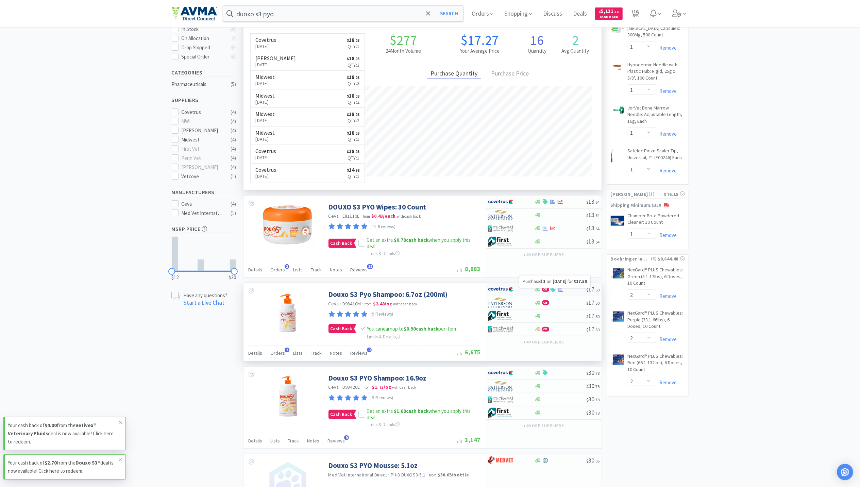
click at [562, 292] on icon at bounding box center [560, 289] width 5 height 4
select select "1"
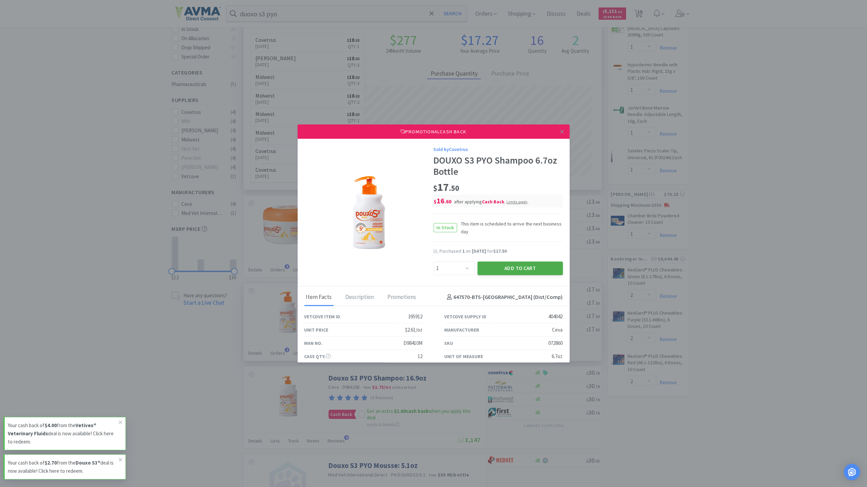
click at [511, 268] on button "Add to Cart" at bounding box center [520, 269] width 85 height 14
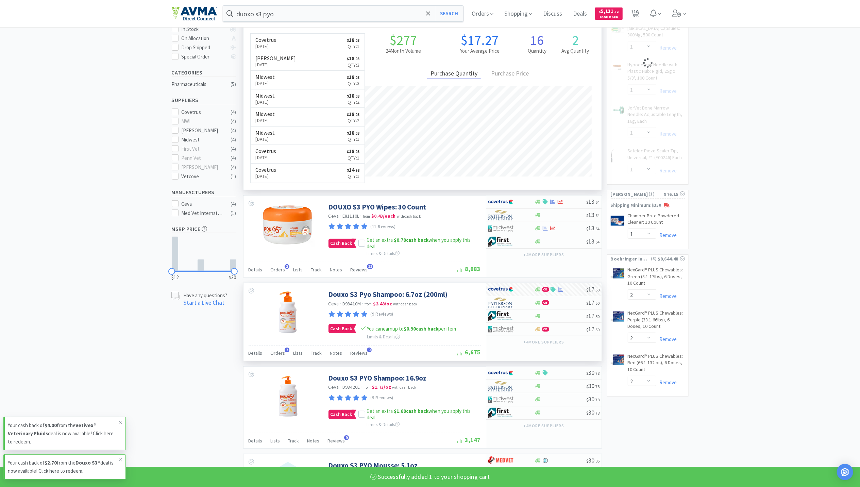
select select "1"
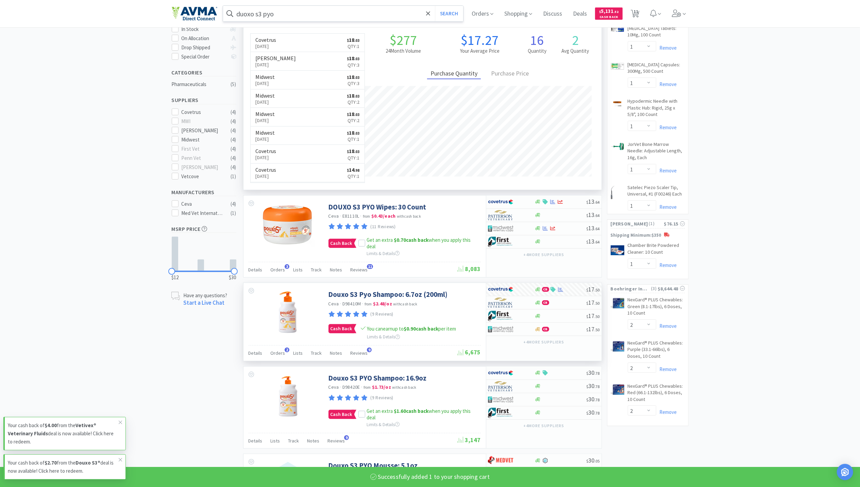
click at [357, 13] on input "duoxo s3 pyo" at bounding box center [343, 14] width 241 height 16
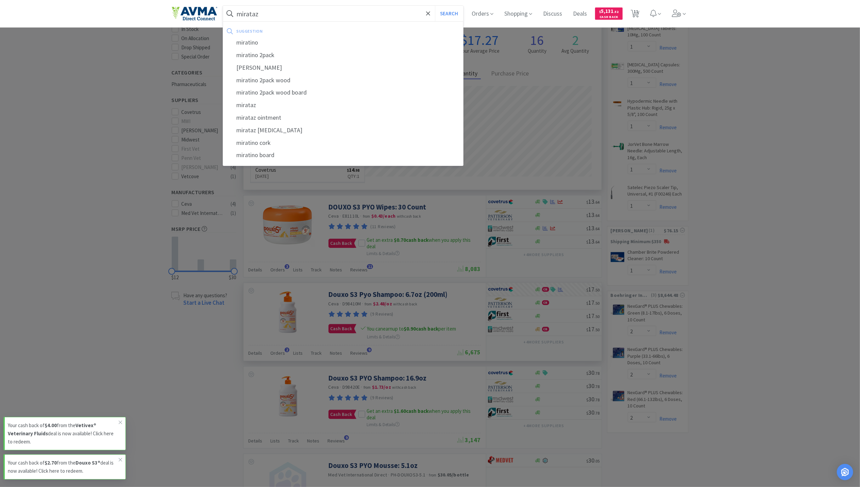
type input "mirataz"
click at [435, 6] on button "Search" at bounding box center [449, 14] width 28 height 16
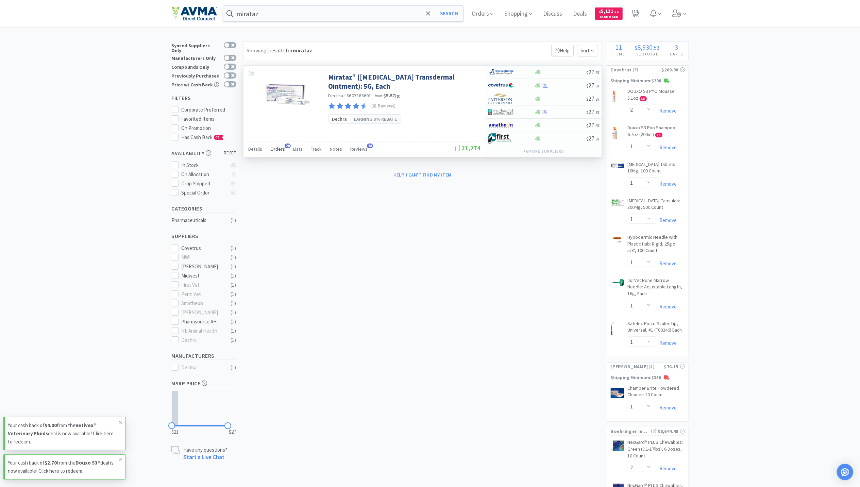
click at [277, 150] on span "Orders" at bounding box center [278, 149] width 15 height 6
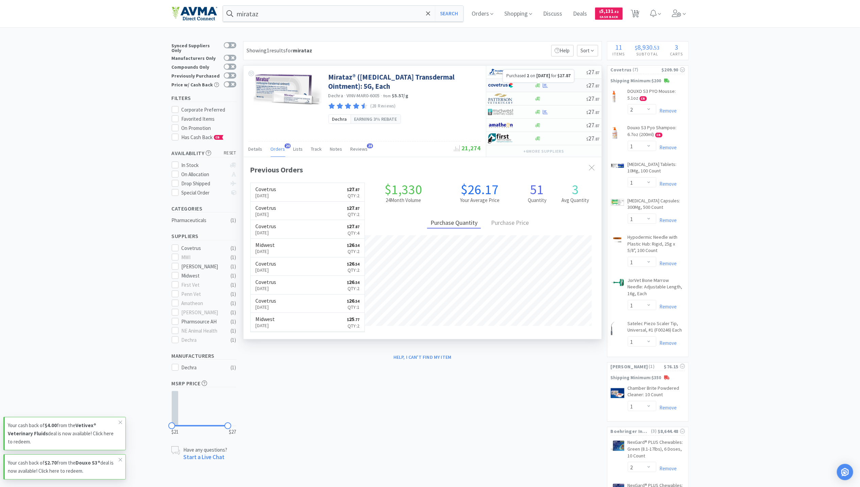
click at [545, 85] on icon at bounding box center [545, 85] width 5 height 5
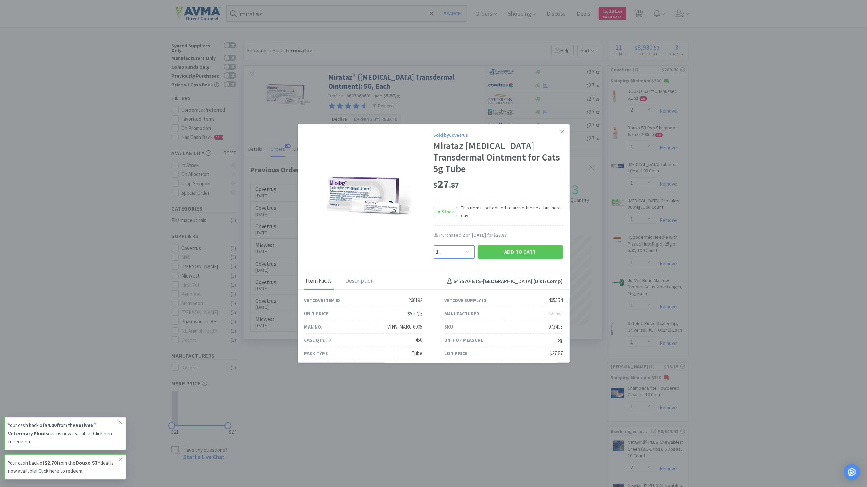
click at [462, 253] on select "Enter Quantity 1 2 3 4 5 6 7 8 9 10 11 12 13 14 15 16 17 18 19 20 Enter Quantity" at bounding box center [454, 252] width 41 height 14
select select "3"
click at [434, 245] on select "Enter Quantity 1 2 3 4 5 6 7 8 9 10 11 12 13 14 15 16 17 18 19 20 Enter Quantity" at bounding box center [454, 252] width 41 height 14
click at [539, 250] on button "Add to Cart" at bounding box center [520, 252] width 85 height 14
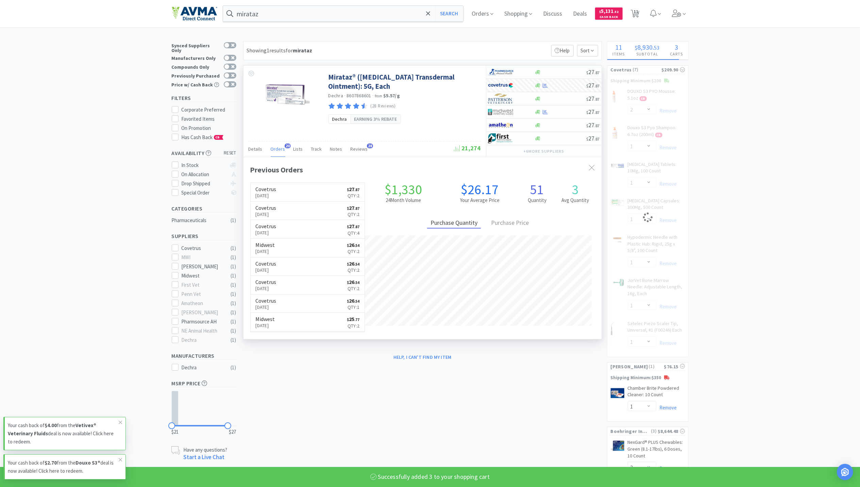
select select "3"
select select "1"
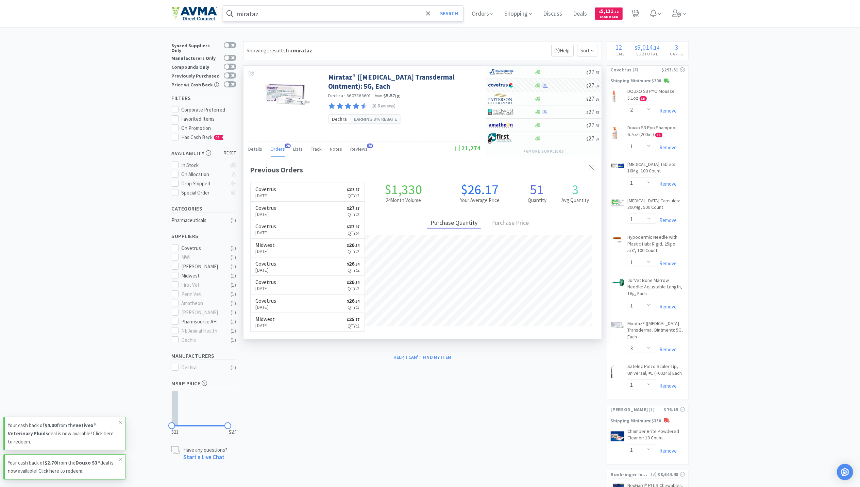
click at [265, 15] on input "mirataz" at bounding box center [343, 14] width 241 height 16
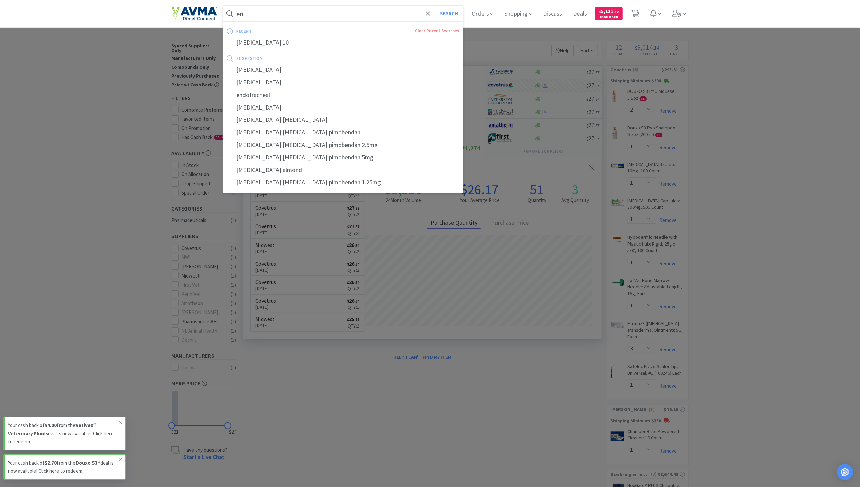
click at [435, 6] on button "Search" at bounding box center [449, 14] width 28 height 16
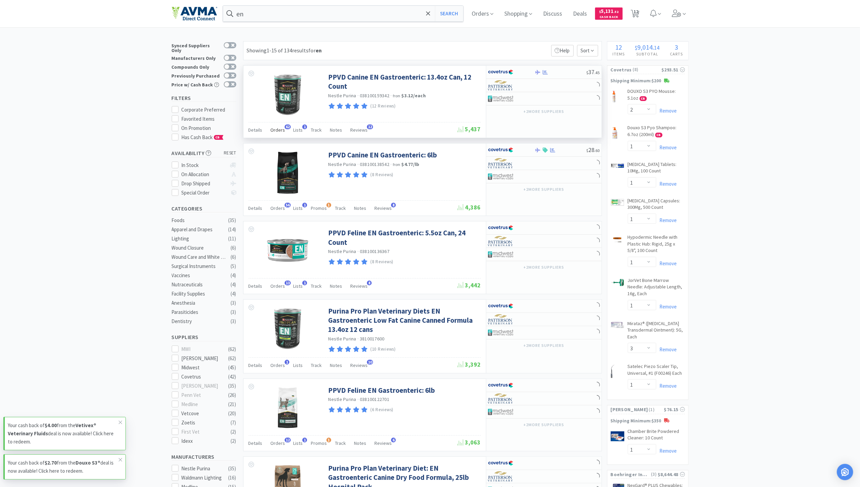
click at [279, 128] on span "Orders" at bounding box center [278, 130] width 15 height 6
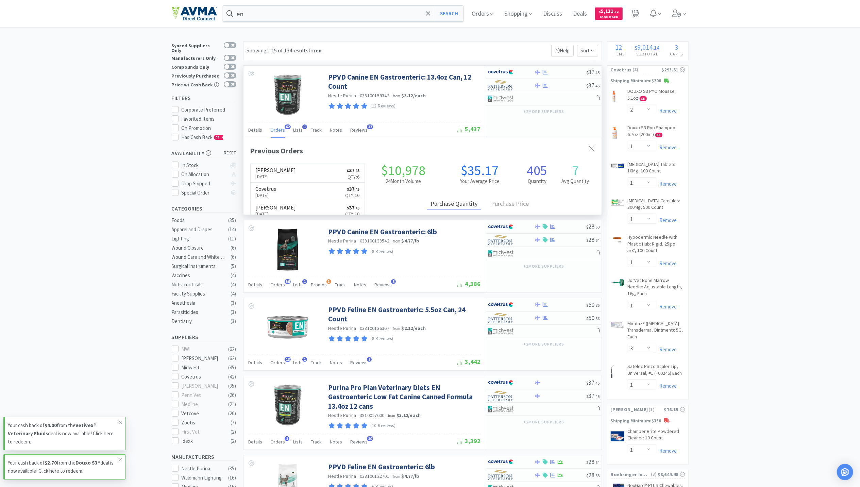
scroll to position [183, 358]
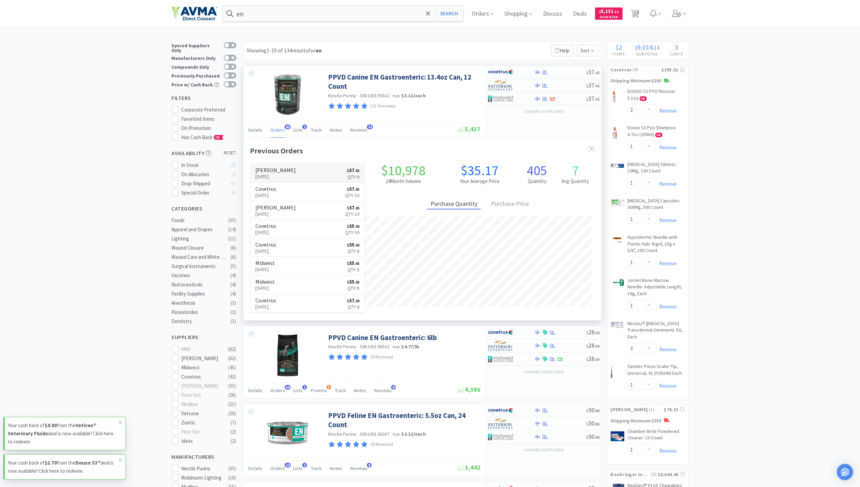
click at [271, 179] on p "[DATE]" at bounding box center [276, 176] width 40 height 7
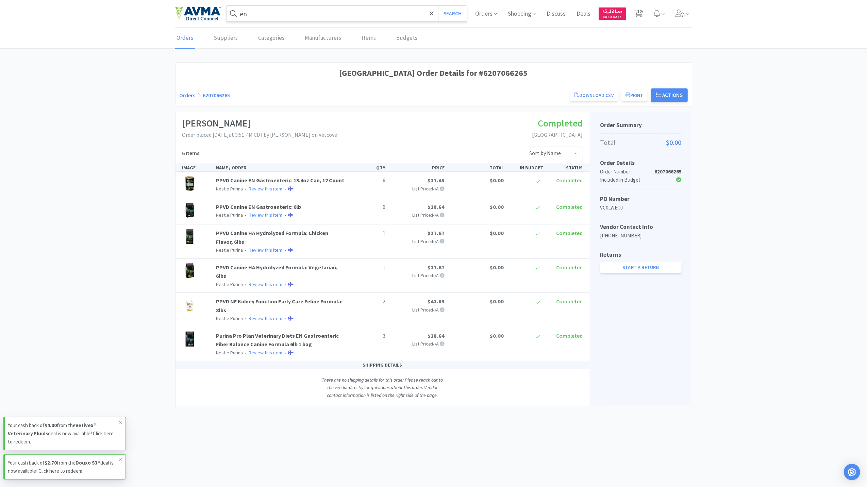
click at [254, 14] on input "en" at bounding box center [347, 14] width 241 height 16
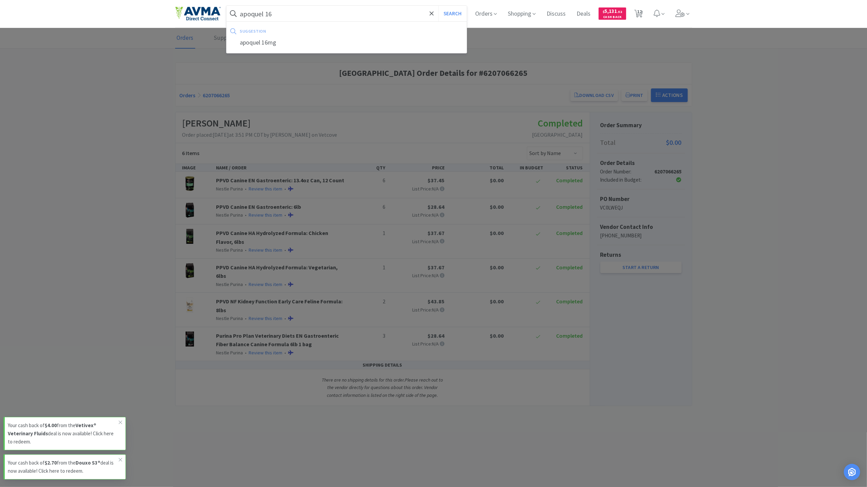
type input "apoquel 16"
click at [439, 6] on button "Search" at bounding box center [453, 14] width 28 height 16
select select "2"
select select "1"
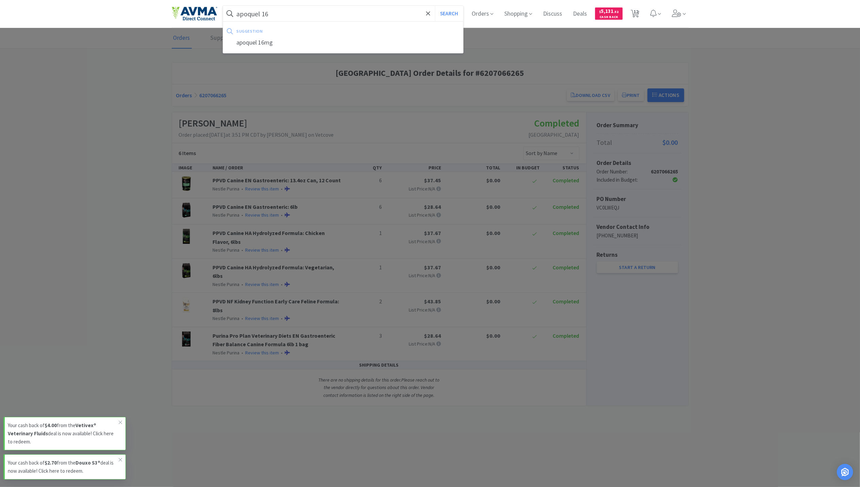
select select "1"
select select "3"
select select "1"
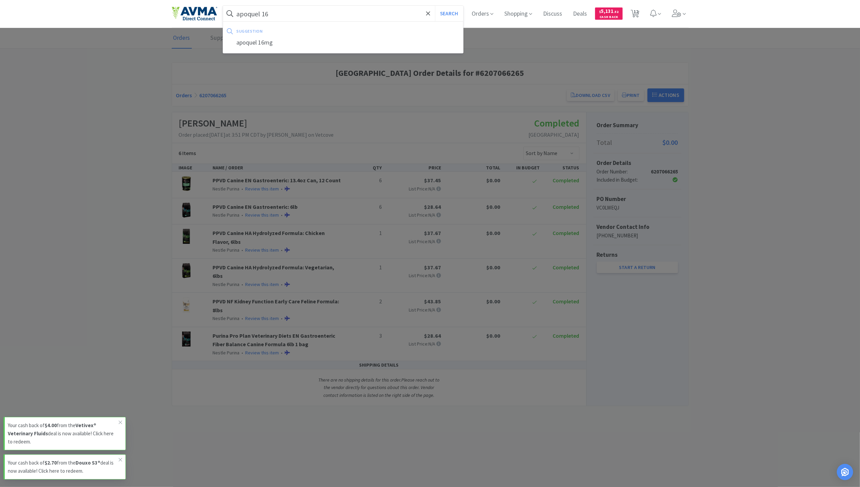
select select "1"
select select "2"
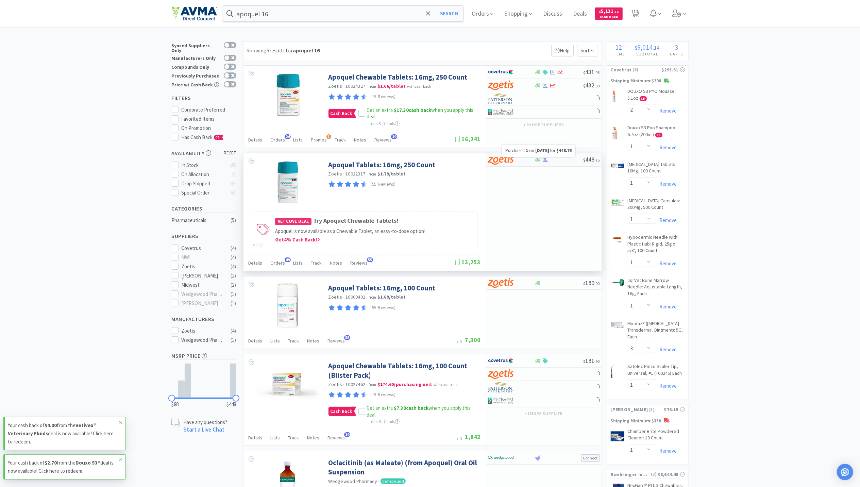
click at [545, 161] on icon at bounding box center [545, 159] width 5 height 5
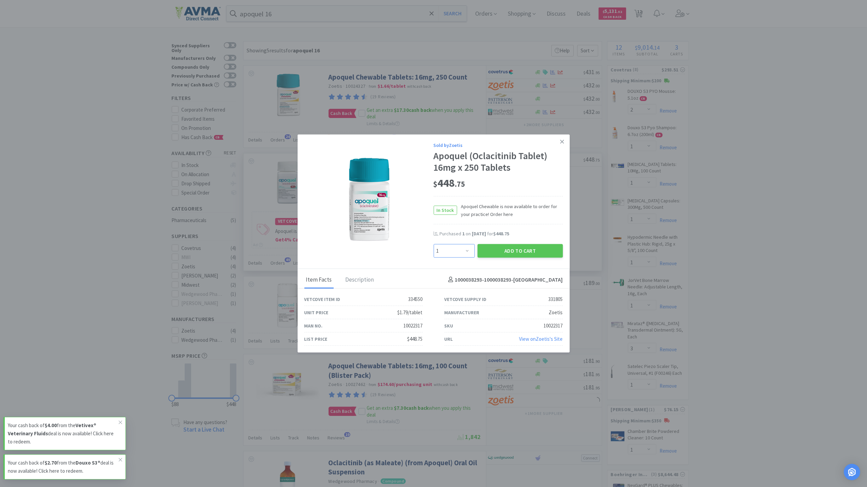
click at [464, 251] on select "Enter Quantity 1 2 3 4 5 6 7 8 9 10 11 12 13 14 15 16 17 18 19 20 Enter Quantity" at bounding box center [454, 251] width 41 height 14
select select "3"
click at [434, 244] on select "Enter Quantity 1 2 3 4 5 6 7 8 9 10 11 12 13 14 15 16 17 18 19 20 Enter Quantity" at bounding box center [454, 251] width 41 height 14
click at [546, 249] on button "Add to Cart" at bounding box center [520, 251] width 85 height 14
select select "3"
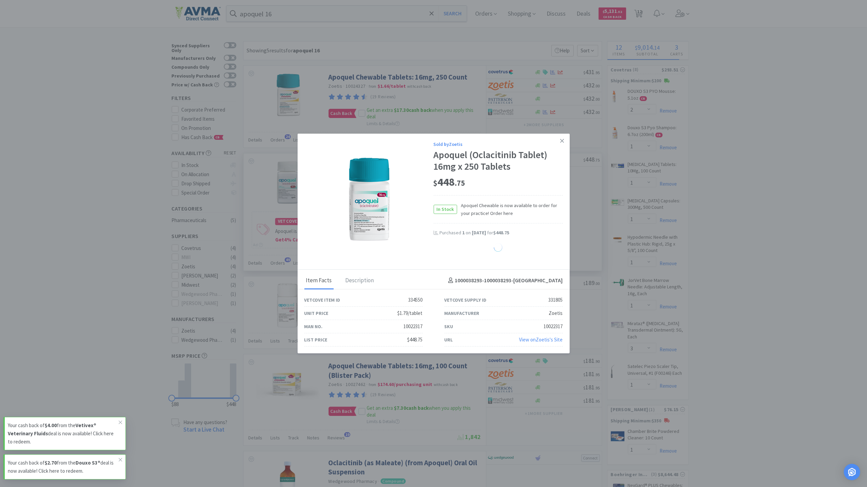
select select "1"
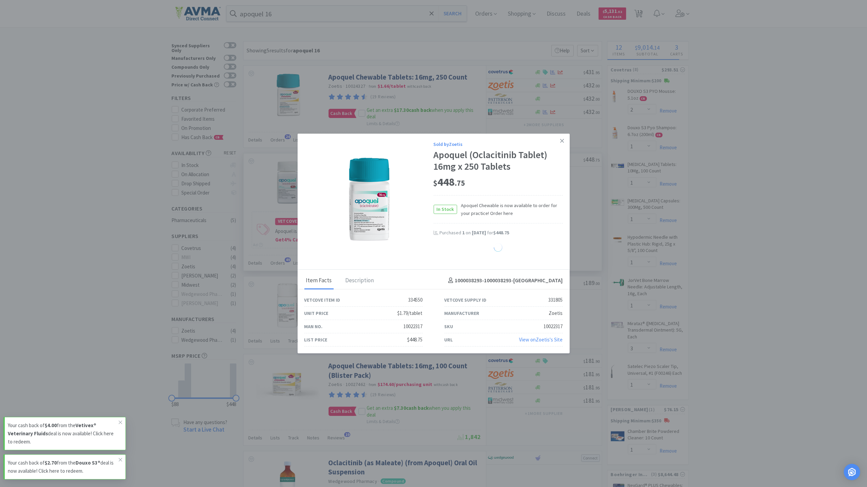
select select "1"
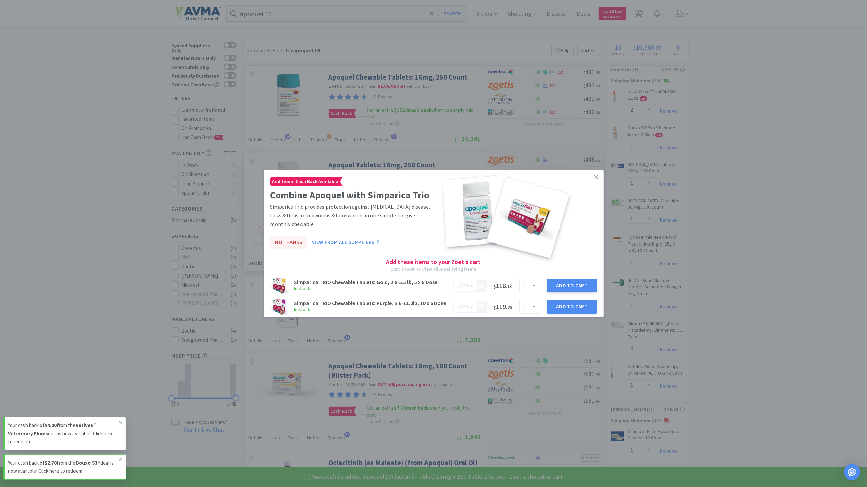
click at [290, 249] on button "No Thanks" at bounding box center [288, 243] width 37 height 14
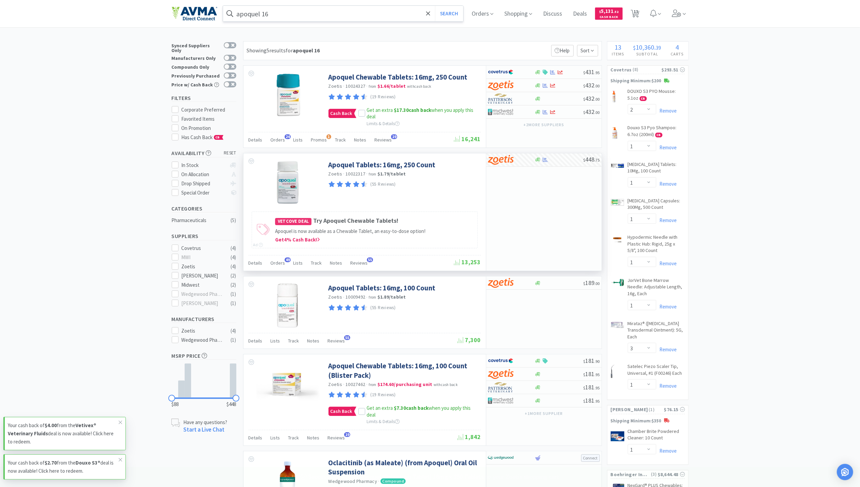
click at [307, 13] on input "apoquel 16" at bounding box center [343, 14] width 241 height 16
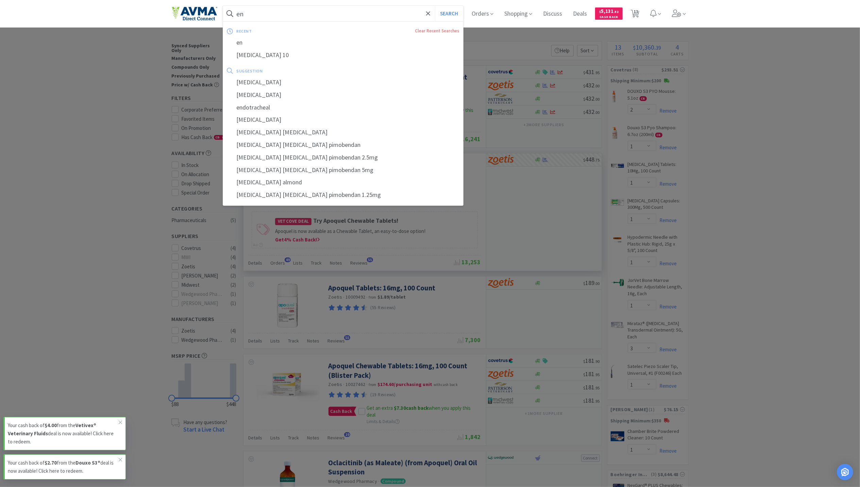
click at [435, 6] on button "Search" at bounding box center [449, 14] width 28 height 16
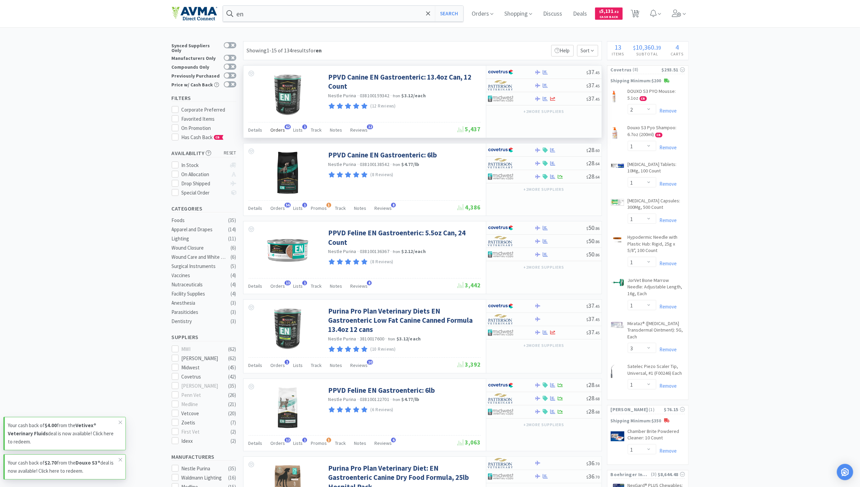
click at [274, 133] on span "Orders" at bounding box center [278, 130] width 15 height 6
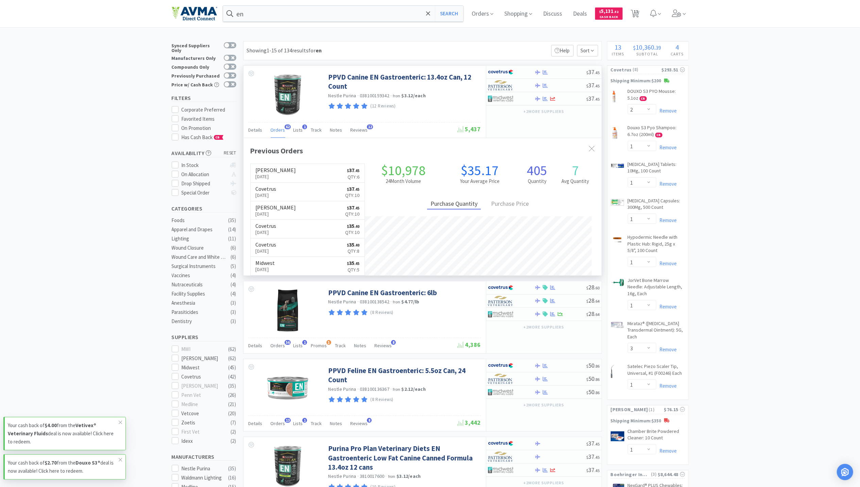
scroll to position [183, 358]
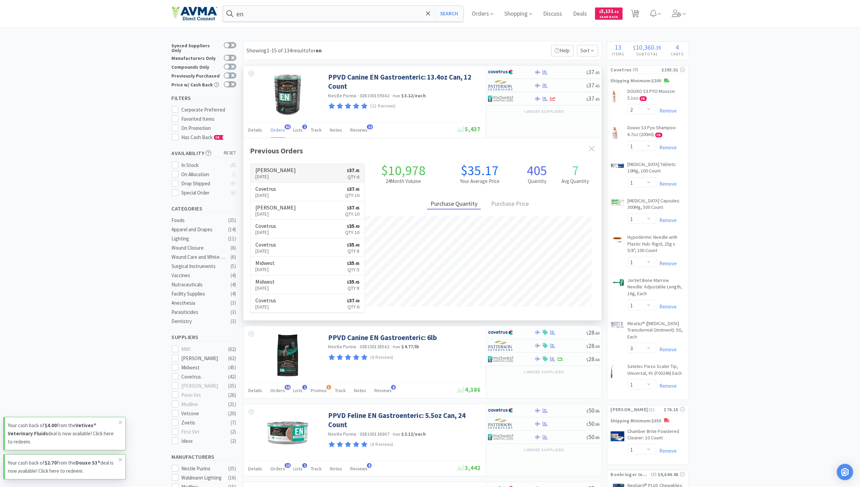
click at [275, 176] on p "[DATE]" at bounding box center [276, 176] width 40 height 7
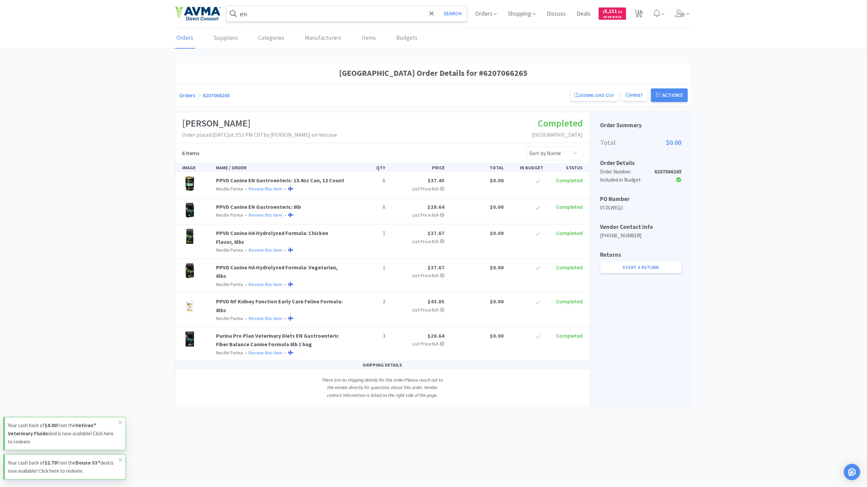
click at [255, 10] on input "en" at bounding box center [347, 14] width 241 height 16
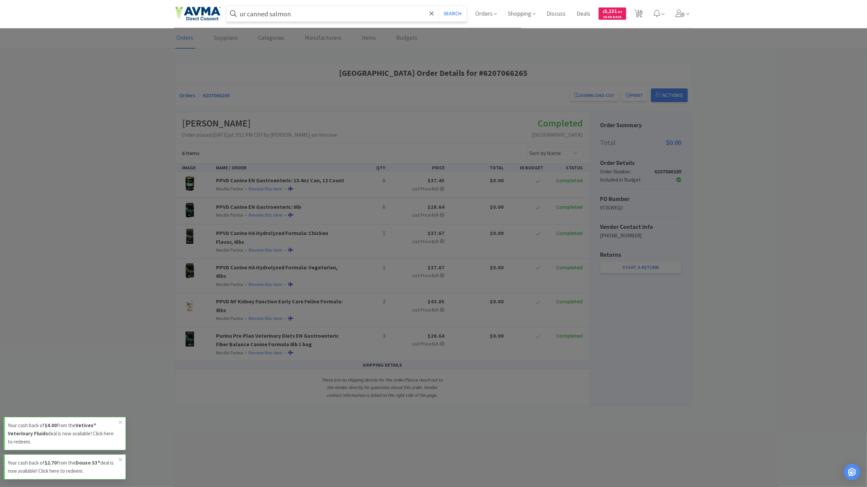
type input "ur canned salmon"
click at [439, 6] on button "Search" at bounding box center [453, 14] width 28 height 16
select select "2"
select select "1"
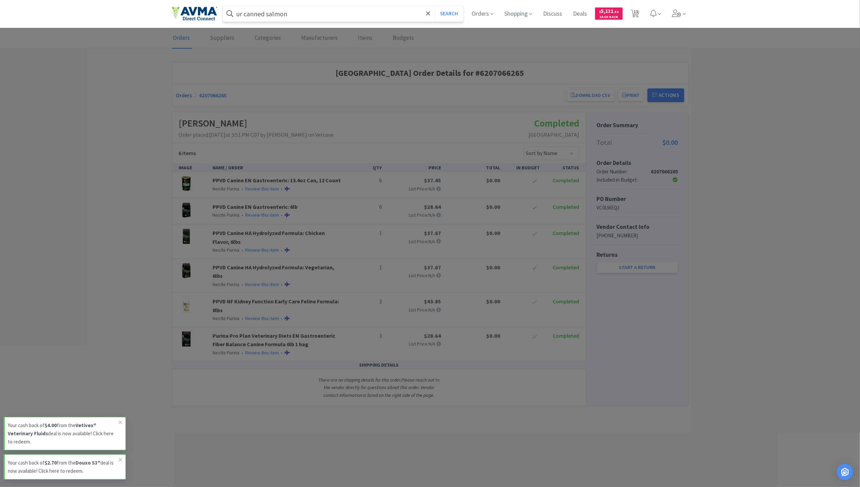
select select "1"
select select "3"
select select "1"
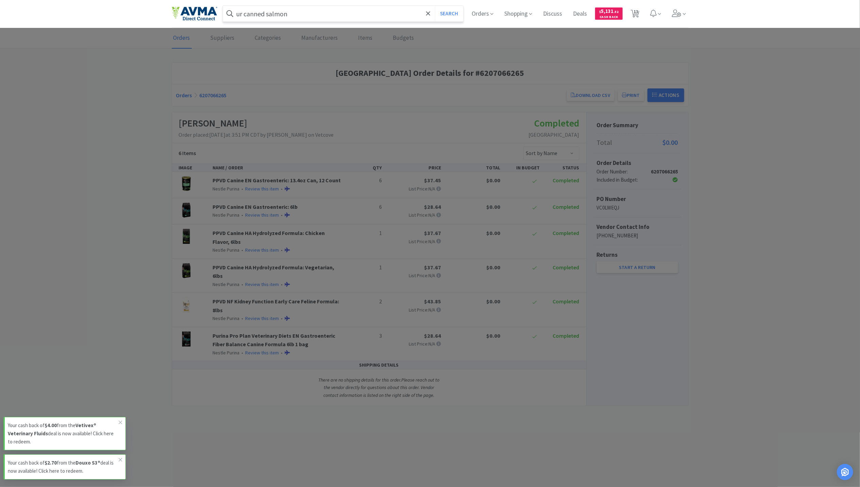
select select "1"
select select "2"
select select "3"
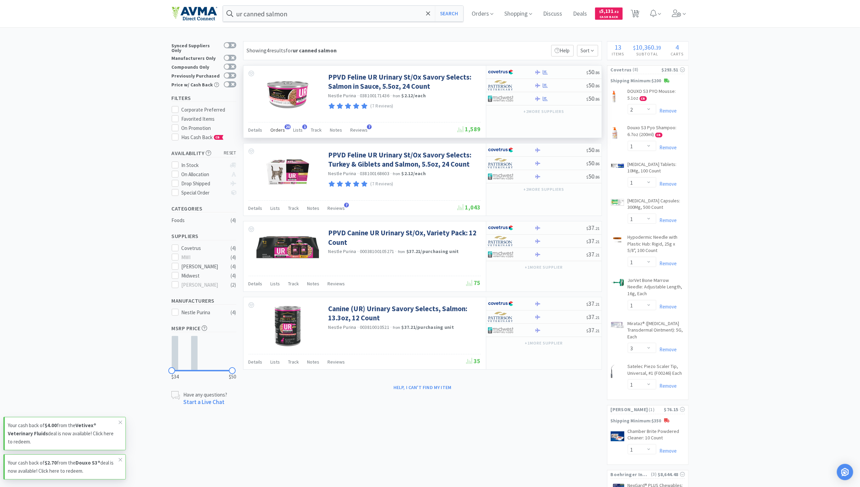
click at [274, 131] on span "Orders" at bounding box center [278, 130] width 15 height 6
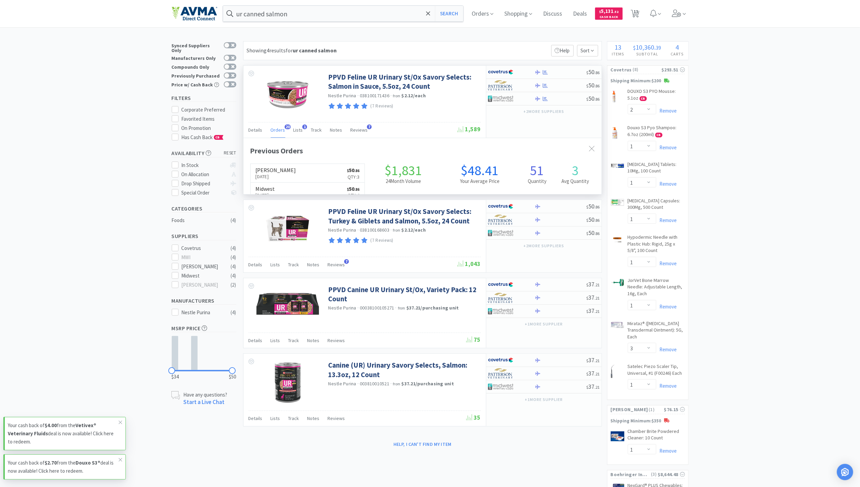
scroll to position [183, 358]
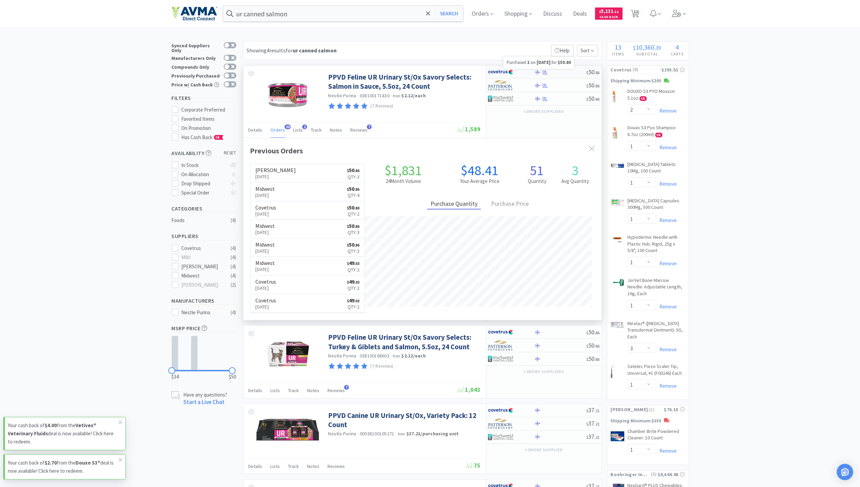
click at [546, 74] on icon at bounding box center [545, 72] width 5 height 4
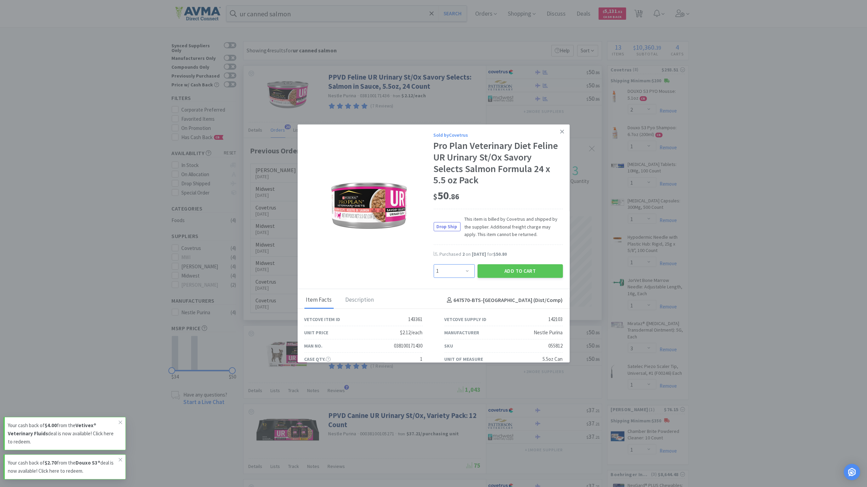
click at [461, 271] on select "Enter Quantity 1 2 3 4 5 6 7 8 9 10 11 12 13 14 15 16 17 18 19 20 Enter Quantity" at bounding box center [454, 271] width 41 height 14
select select "2"
click at [434, 264] on select "Enter Quantity 1 2 3 4 5 6 7 8 9 10 11 12 13 14 15 16 17 18 19 20 Enter Quantity" at bounding box center [454, 271] width 41 height 14
click at [560, 130] on icon at bounding box center [562, 132] width 4 height 6
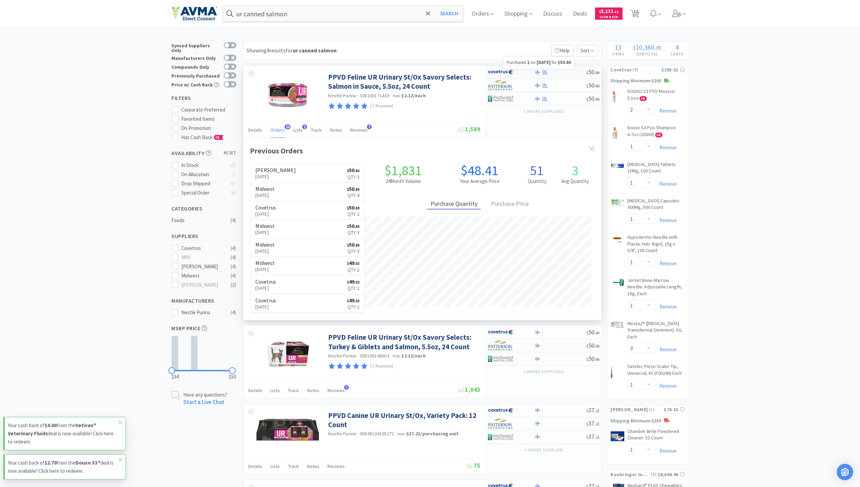
click at [548, 73] on icon at bounding box center [545, 72] width 5 height 5
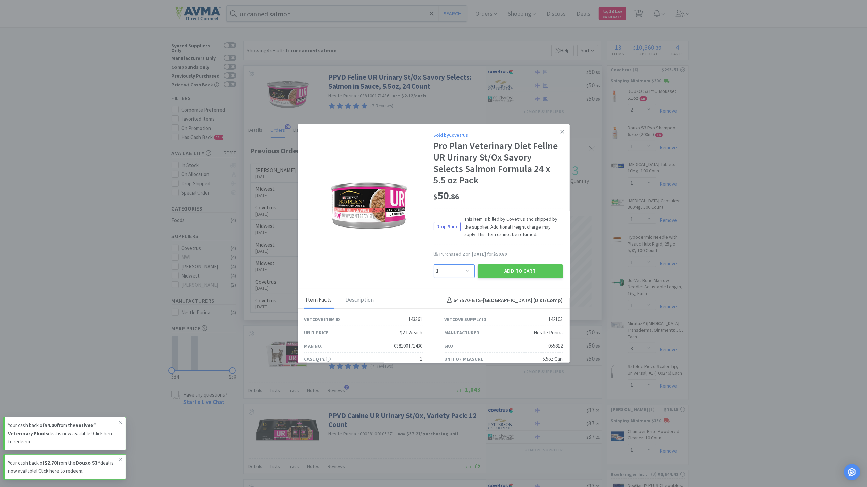
click at [464, 274] on select "Enter Quantity 1 2 3 4 5 6 7 8 9 10 11 12 13 14 15 16 17 18 19 20 Enter Quantity" at bounding box center [454, 271] width 41 height 14
select select "2"
click at [434, 264] on select "Enter Quantity 1 2 3 4 5 6 7 8 9 10 11 12 13 14 15 16 17 18 19 20 Enter Quantity" at bounding box center [454, 271] width 41 height 14
click at [530, 275] on button "Add to Cart" at bounding box center [520, 271] width 85 height 14
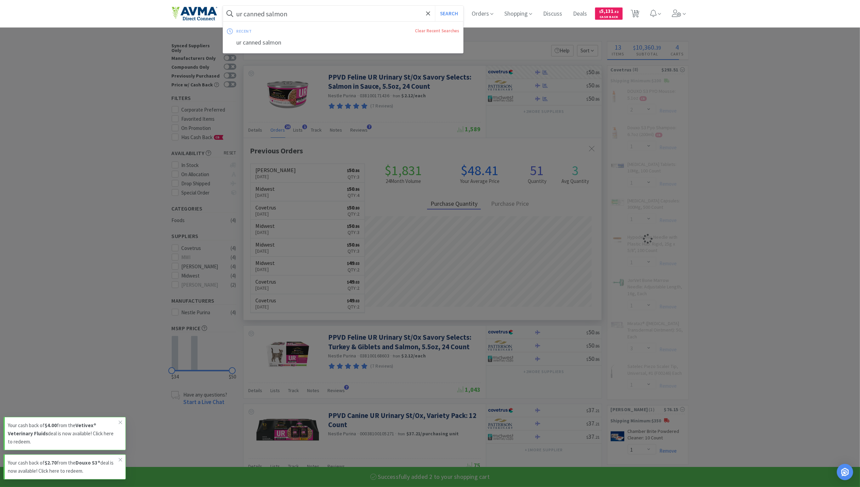
click at [347, 17] on input "ur canned salmon" at bounding box center [343, 14] width 241 height 16
select select "2"
select select "1"
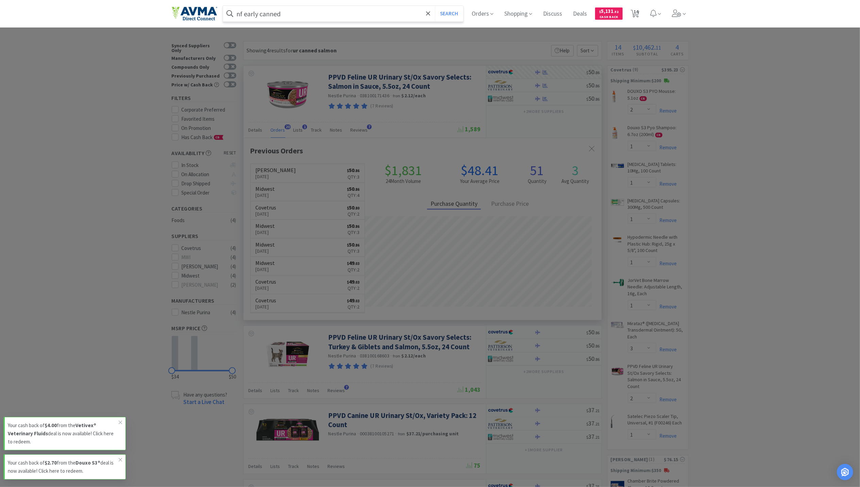
type input "nf early canned"
click at [435, 6] on button "Search" at bounding box center [449, 14] width 28 height 16
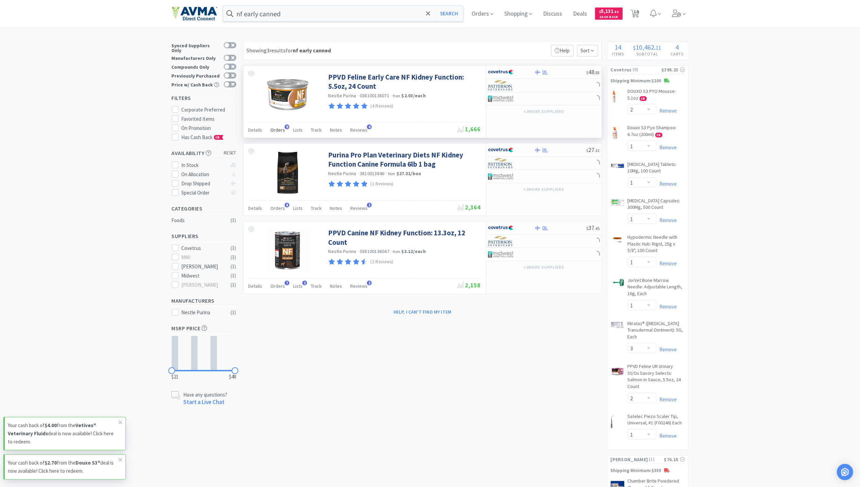
click at [274, 129] on span "Orders" at bounding box center [278, 130] width 15 height 6
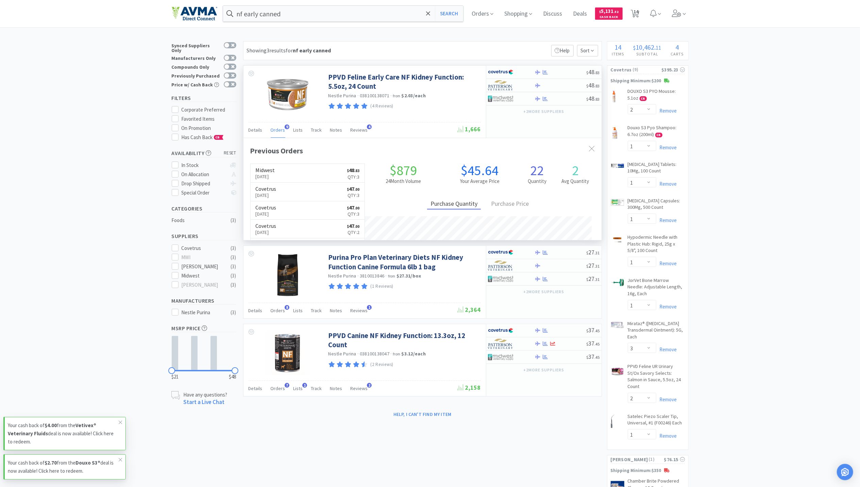
scroll to position [183, 358]
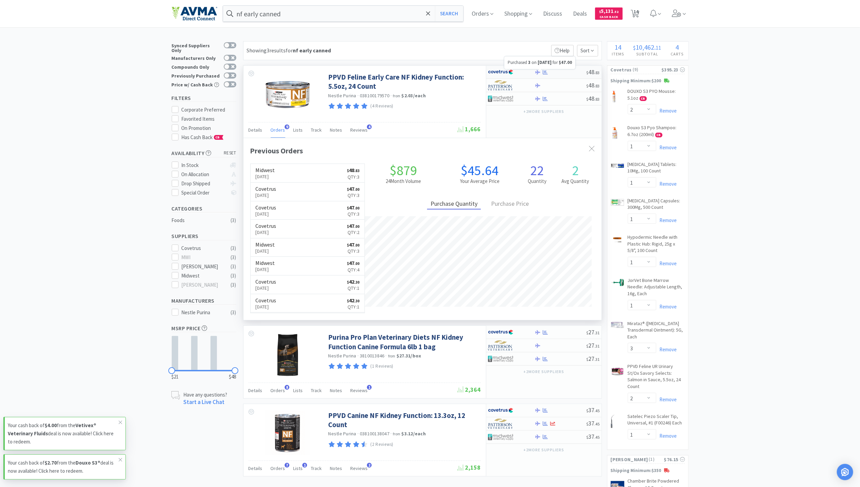
click at [544, 72] on icon at bounding box center [545, 72] width 5 height 5
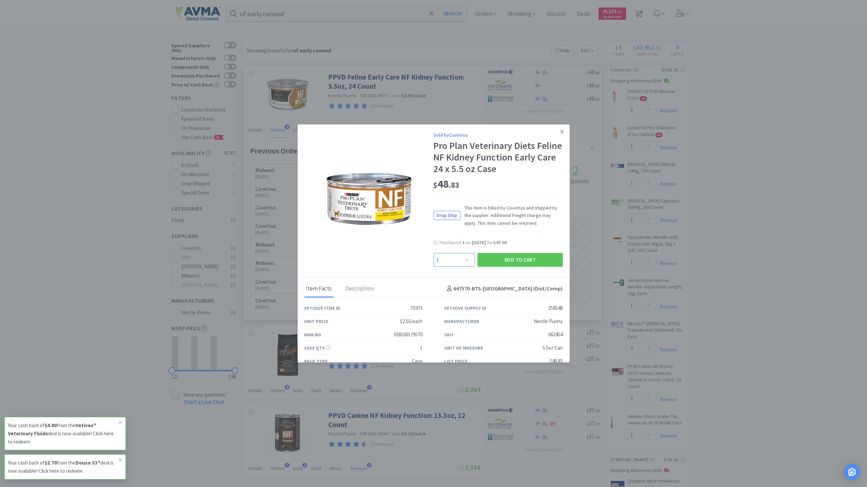
click at [459, 264] on select "Enter Quantity 1 2 3 4 5 6 7 8 9 10 11 12 13 14 15 16 17 18 19 20 Enter Quantity" at bounding box center [454, 260] width 41 height 14
select select "2"
click at [434, 253] on select "Enter Quantity 1 2 3 4 5 6 7 8 9 10 11 12 13 14 15 16 17 18 19 20 Enter Quantity" at bounding box center [454, 260] width 41 height 14
click at [546, 257] on button "Add to Cart" at bounding box center [520, 260] width 85 height 14
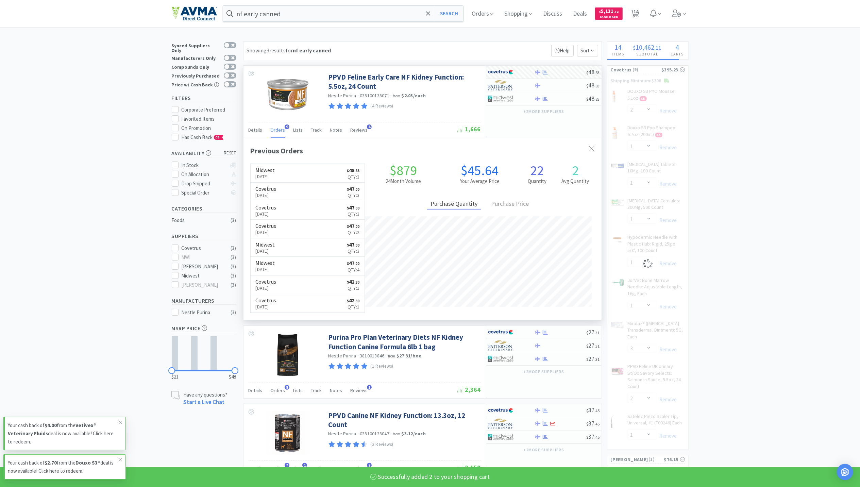
select select "2"
select select "1"
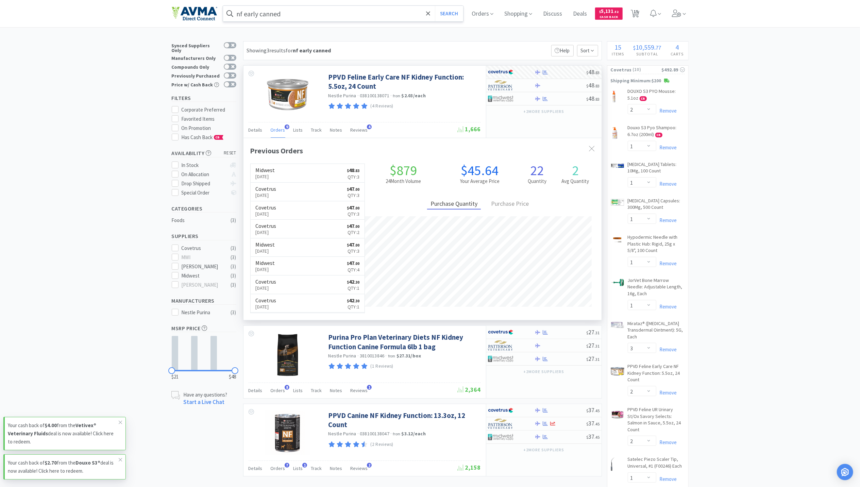
click at [294, 14] on input "nf early canned" at bounding box center [343, 14] width 241 height 16
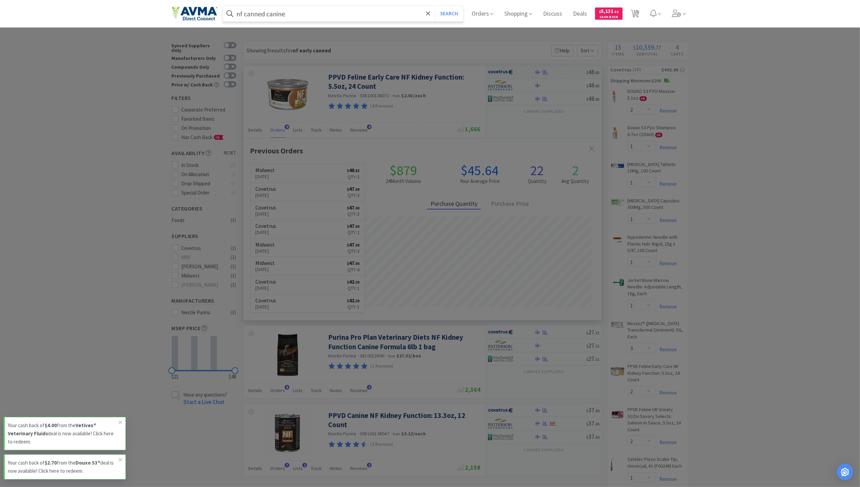
type input "nf canned canine"
click at [435, 6] on button "Search" at bounding box center [449, 14] width 28 height 16
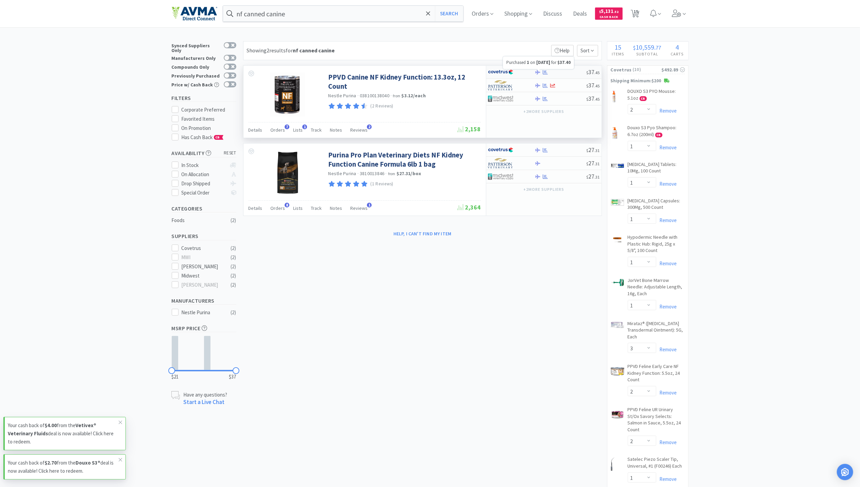
click at [544, 72] on icon at bounding box center [545, 72] width 5 height 5
select select "1"
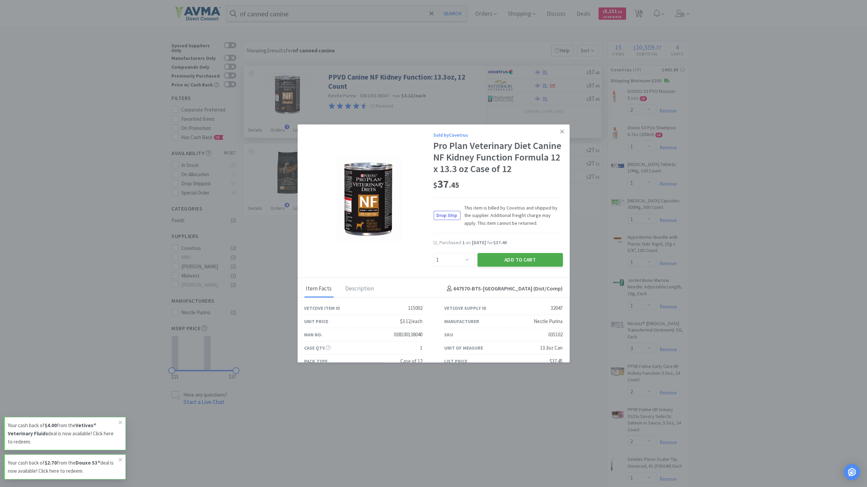
click at [518, 267] on button "Add to Cart" at bounding box center [520, 260] width 85 height 14
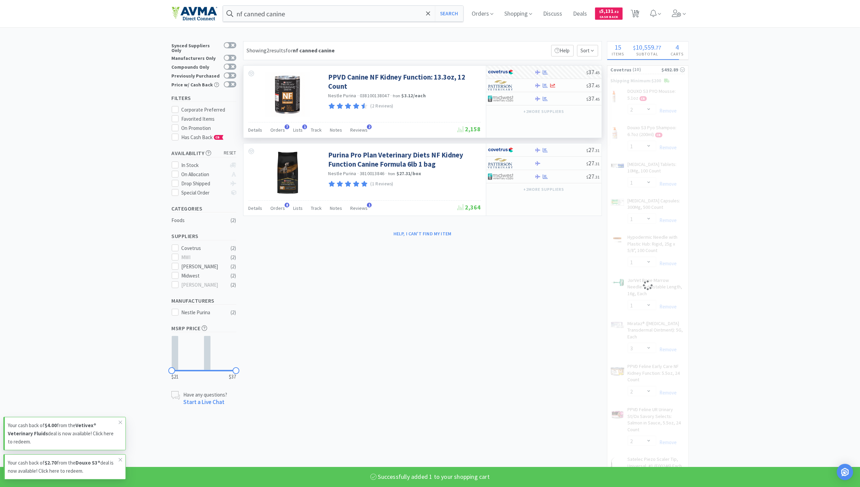
select select "1"
select select "2"
select select "1"
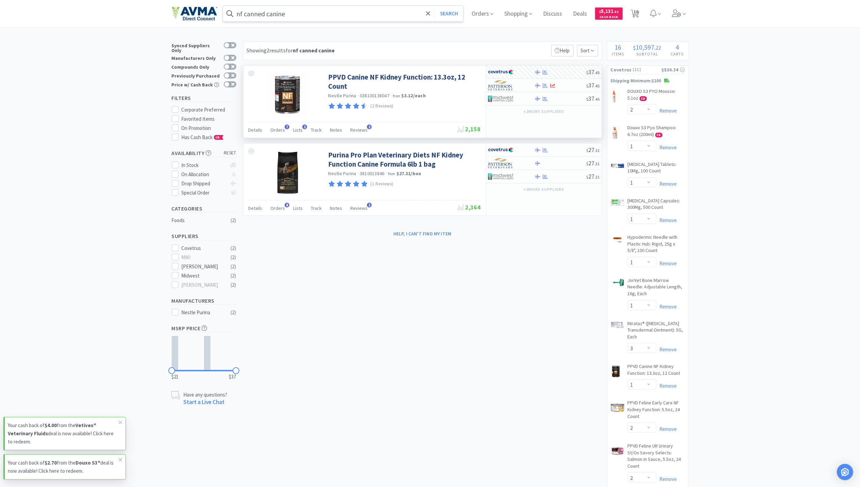
click at [340, 16] on input "nf canned canine" at bounding box center [343, 14] width 241 height 16
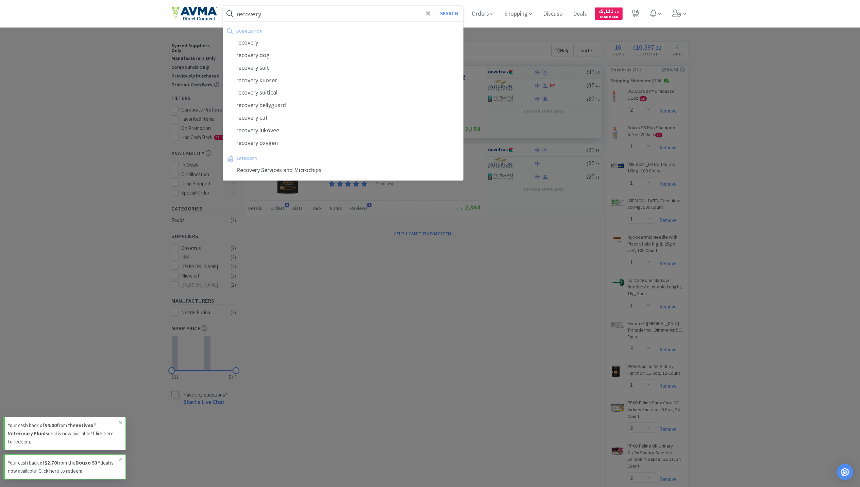
click at [435, 6] on button "Search" at bounding box center [449, 14] width 28 height 16
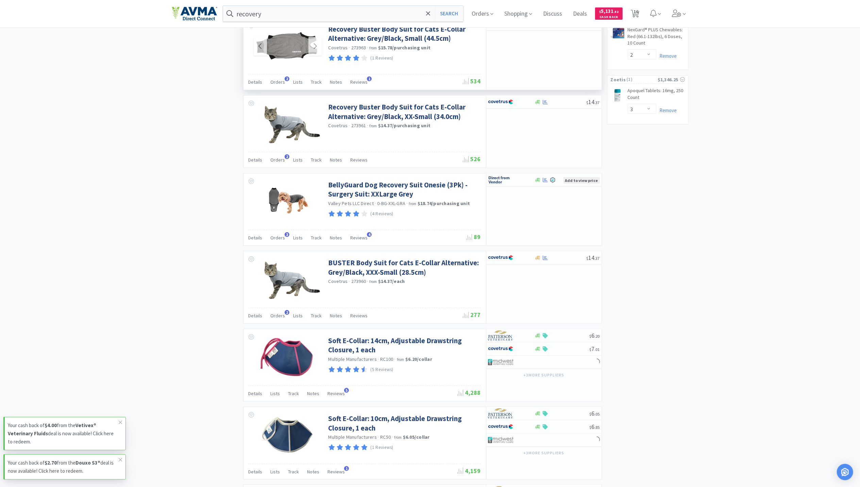
scroll to position [680, 0]
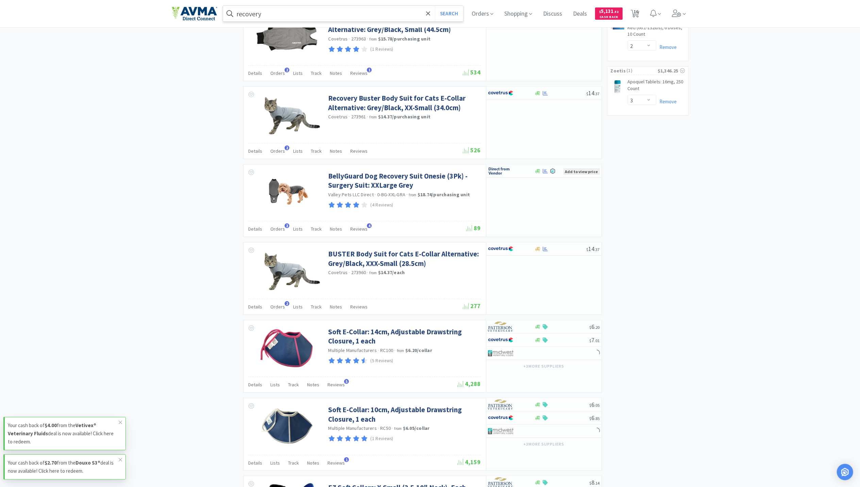
click at [286, 11] on input "recovery" at bounding box center [343, 14] width 241 height 16
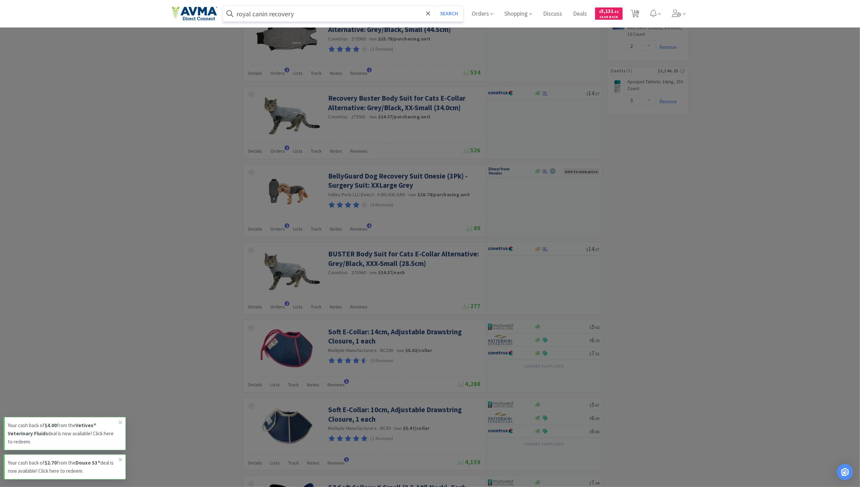
type input "royal canin recovery"
click at [435, 6] on button "Search" at bounding box center [449, 14] width 28 height 16
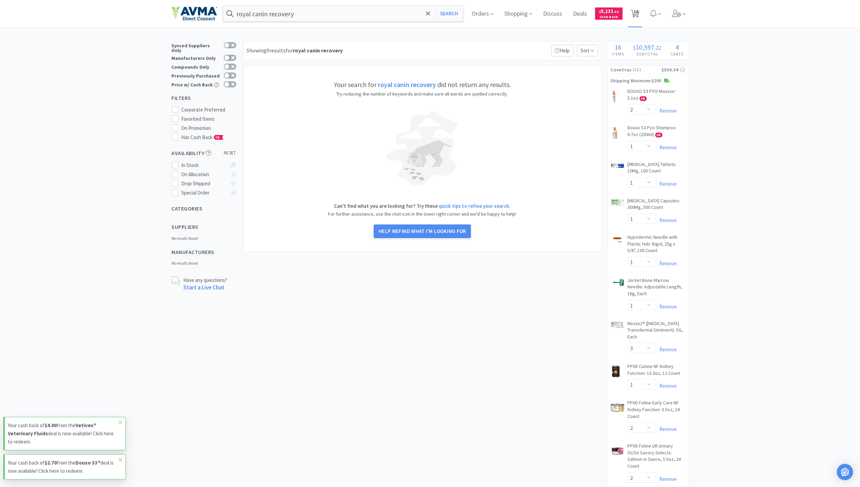
click at [639, 14] on span "16" at bounding box center [636, 11] width 5 height 27
select select "2"
select select "3"
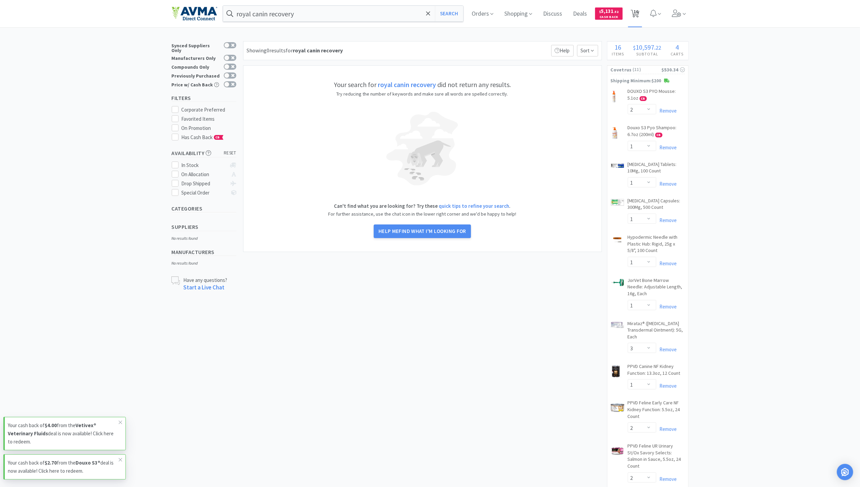
select select "2"
select select "1"
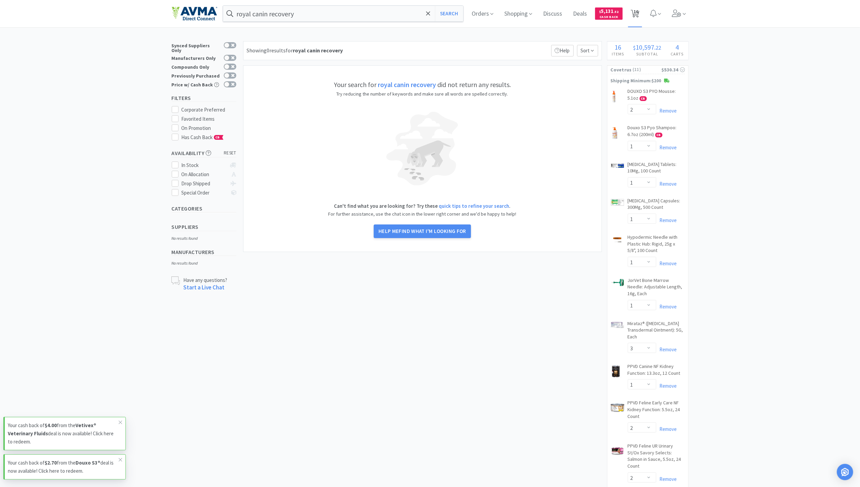
select select "1"
select select "3"
select select "1"
select select "2"
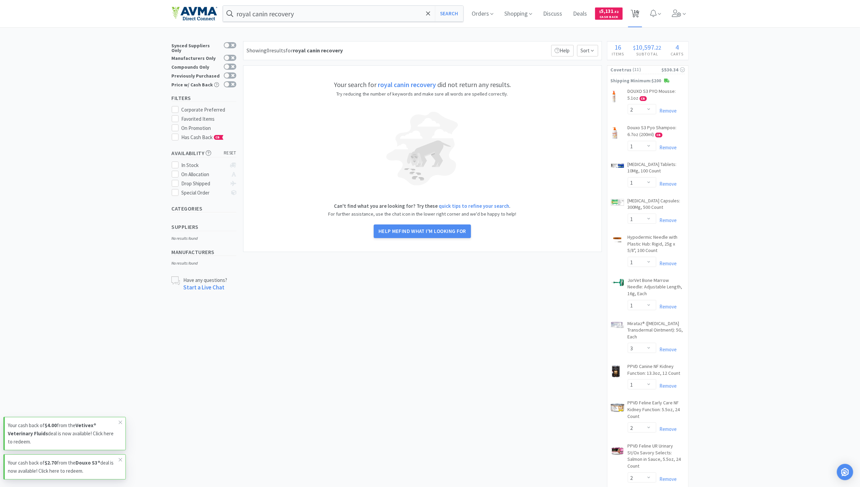
select select "1"
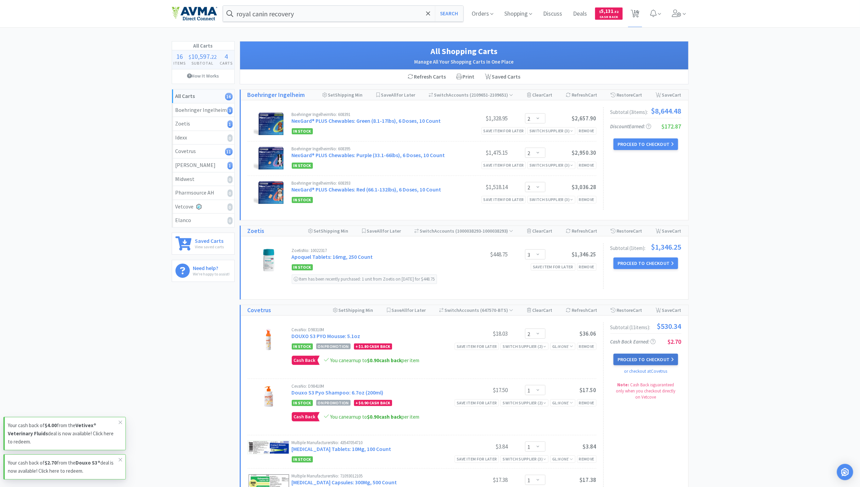
click at [637, 361] on button "Proceed to Checkout" at bounding box center [646, 360] width 65 height 12
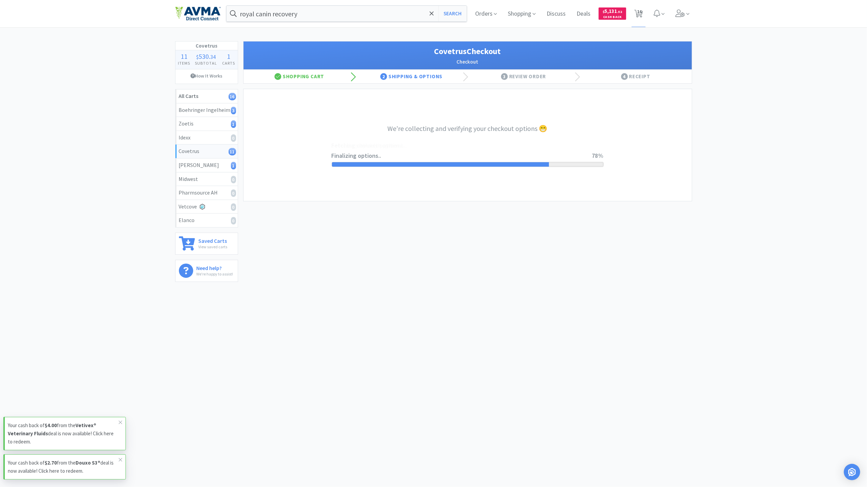
select select "ACCOUNT"
select select "cvt-standard-net"
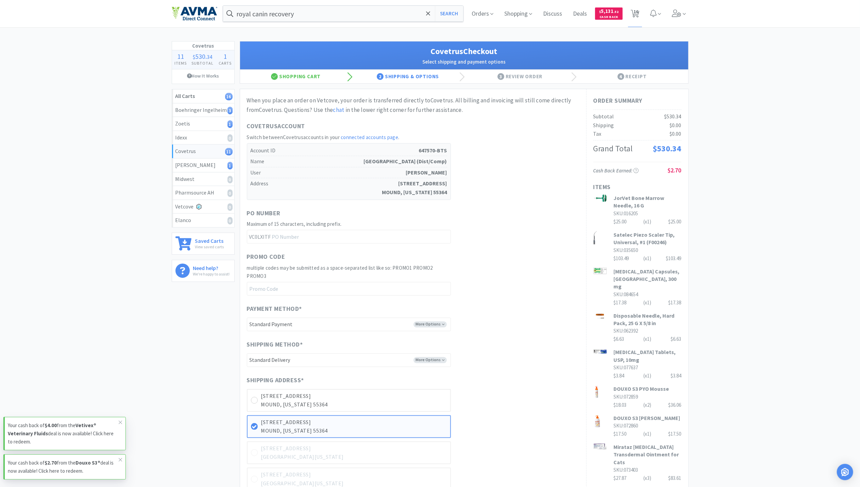
scroll to position [210, 0]
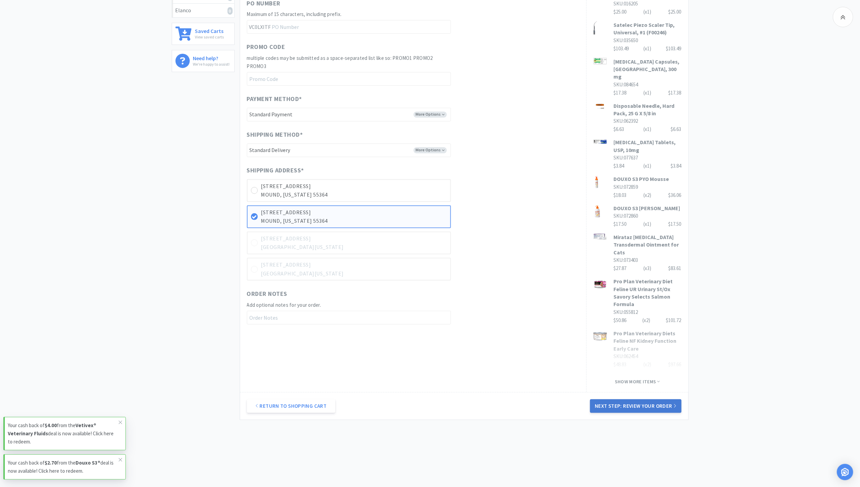
click at [636, 406] on button "Next Step: Review Your Order" at bounding box center [635, 406] width 91 height 14
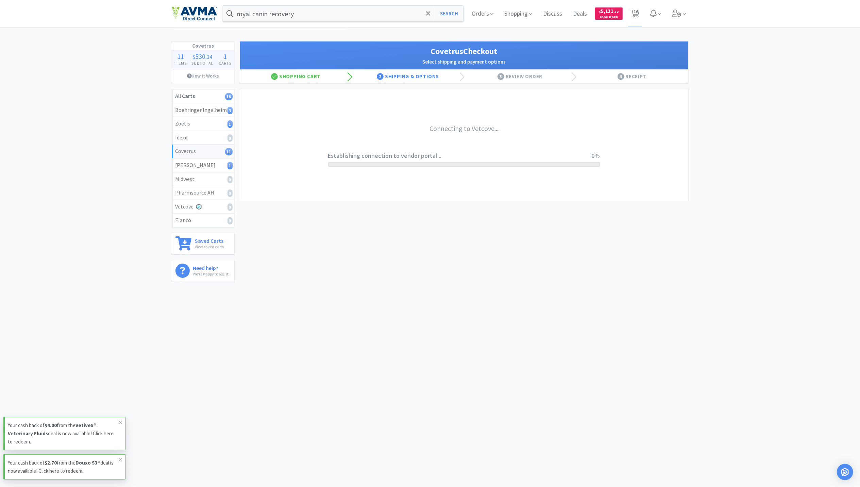
scroll to position [0, 0]
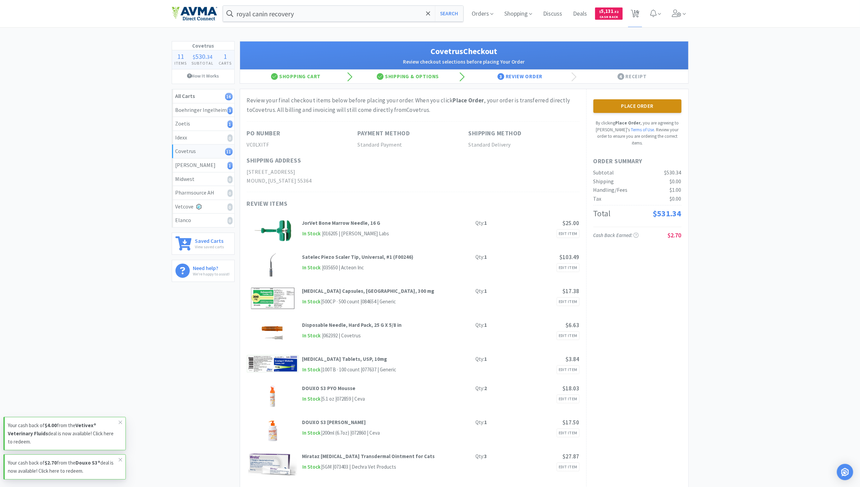
click at [652, 108] on button "Place Order" at bounding box center [638, 106] width 88 height 14
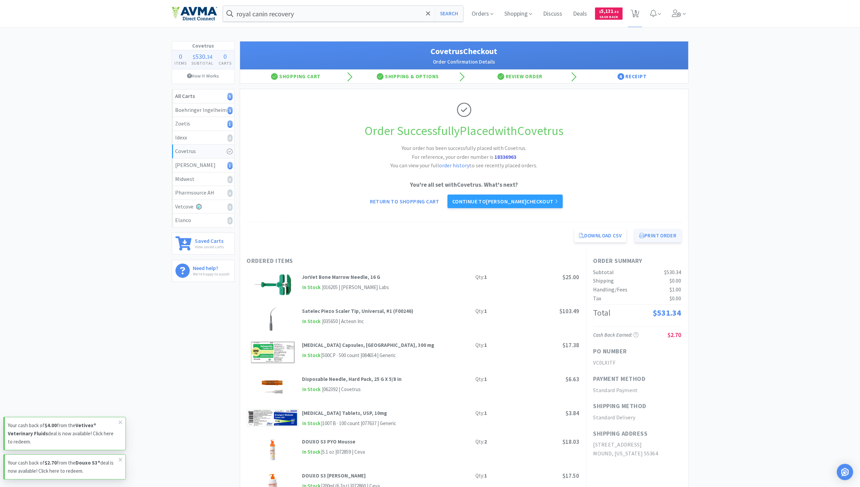
click at [662, 237] on button "Print Order" at bounding box center [658, 236] width 47 height 14
click at [634, 14] on icon at bounding box center [635, 13] width 9 height 7
select select "2"
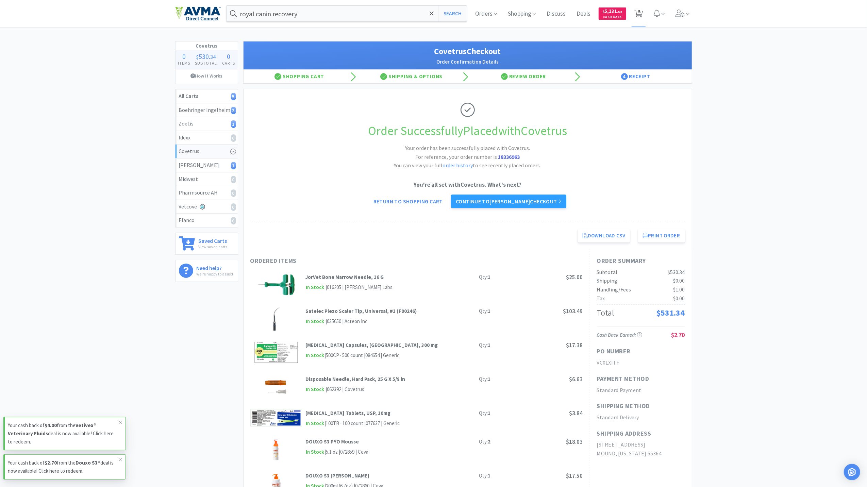
select select "3"
select select "1"
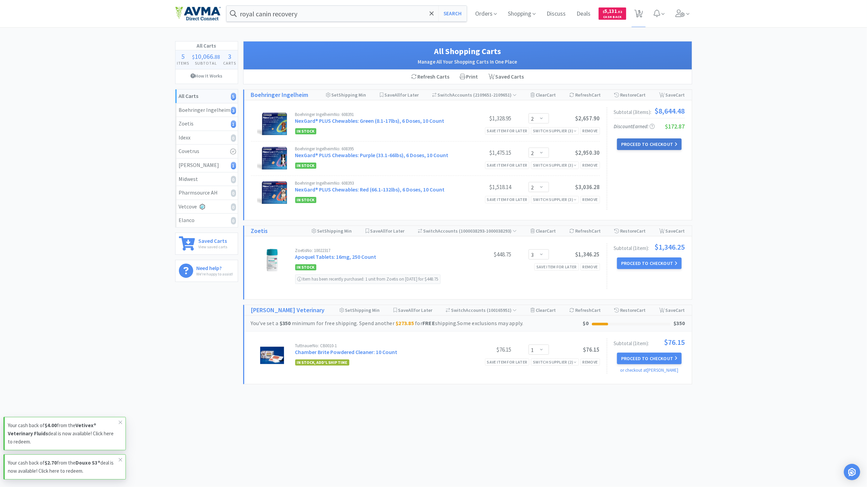
click at [668, 146] on button "Proceed to Checkout" at bounding box center [649, 144] width 65 height 12
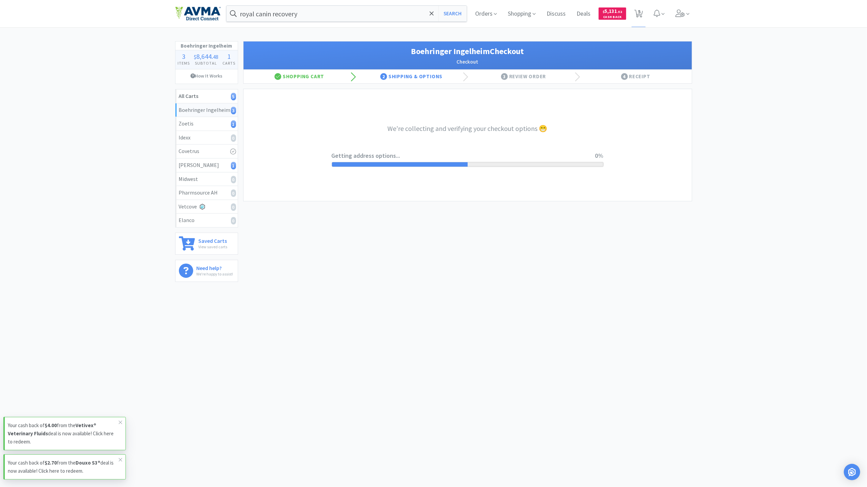
select select "invoice"
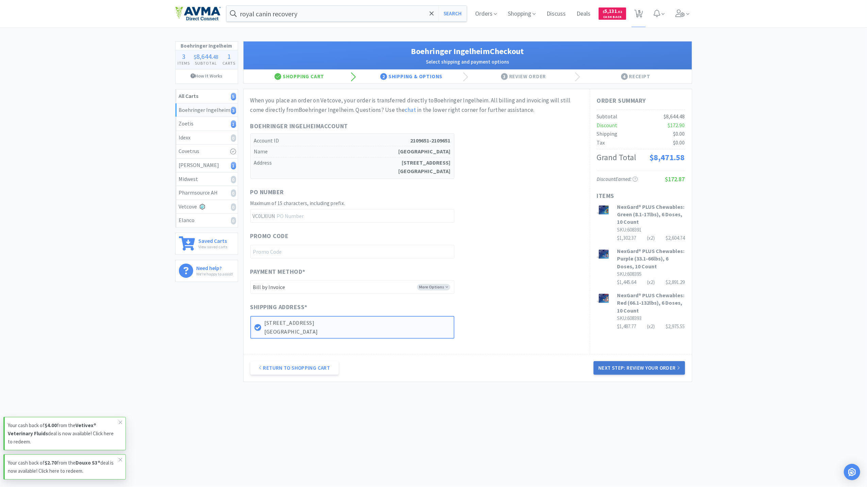
click at [645, 369] on button "Next Step: Review Your Order" at bounding box center [639, 368] width 91 height 14
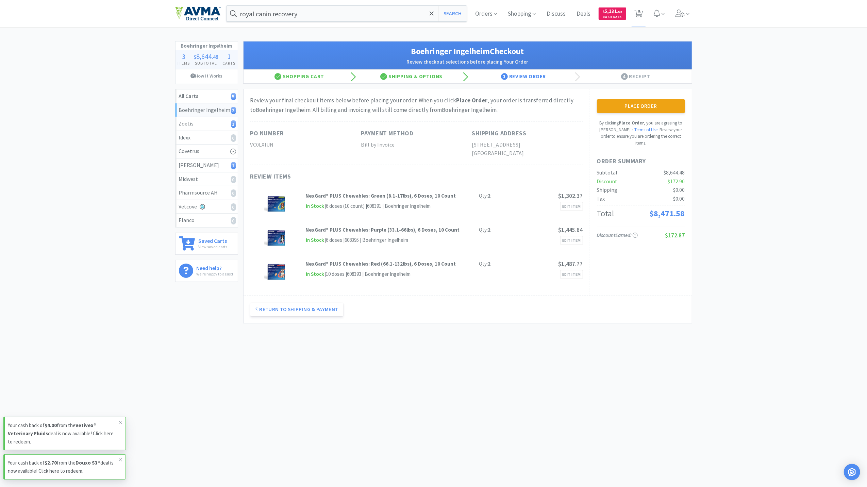
click at [634, 103] on button "Place Order" at bounding box center [641, 106] width 88 height 14
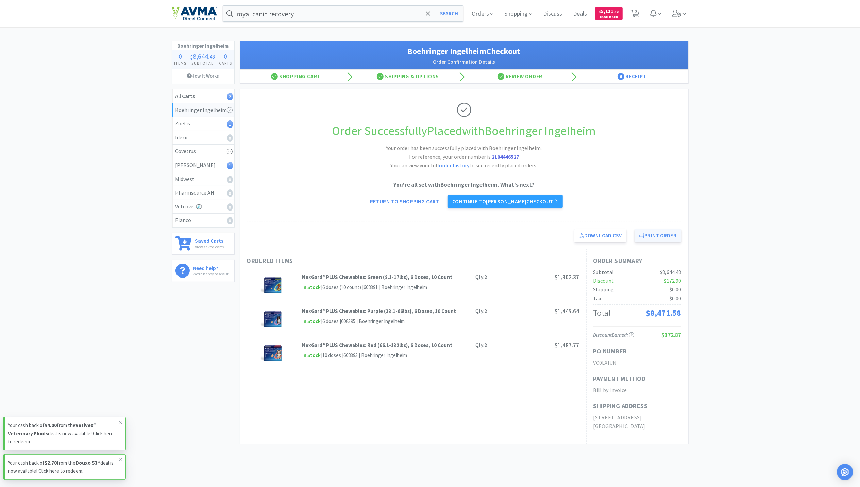
click at [656, 241] on button "Print Order" at bounding box center [658, 236] width 47 height 14
click at [637, 11] on span "2" at bounding box center [636, 11] width 2 height 27
select select "3"
select select "1"
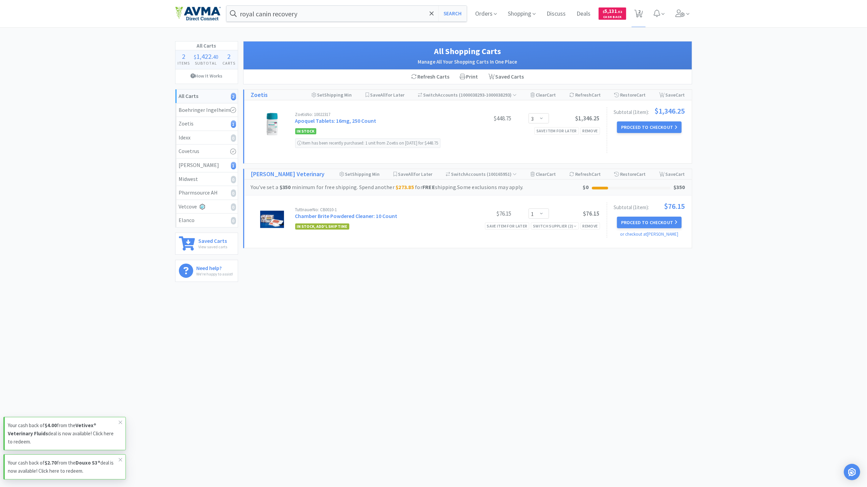
click at [644, 134] on div "Subtotal ( 1 item ): $1,346.25 Proceed to Checkout" at bounding box center [646, 130] width 78 height 46
click at [648, 126] on button "Proceed to Checkout" at bounding box center [649, 127] width 65 height 12
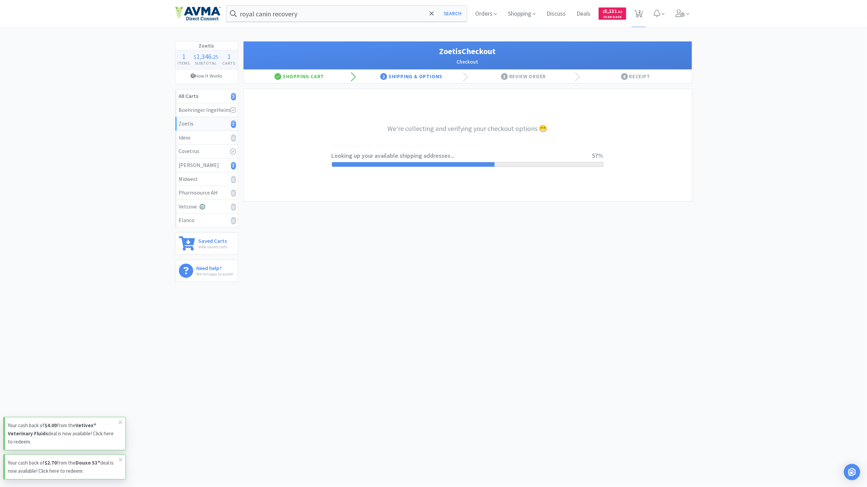
select select "invoice"
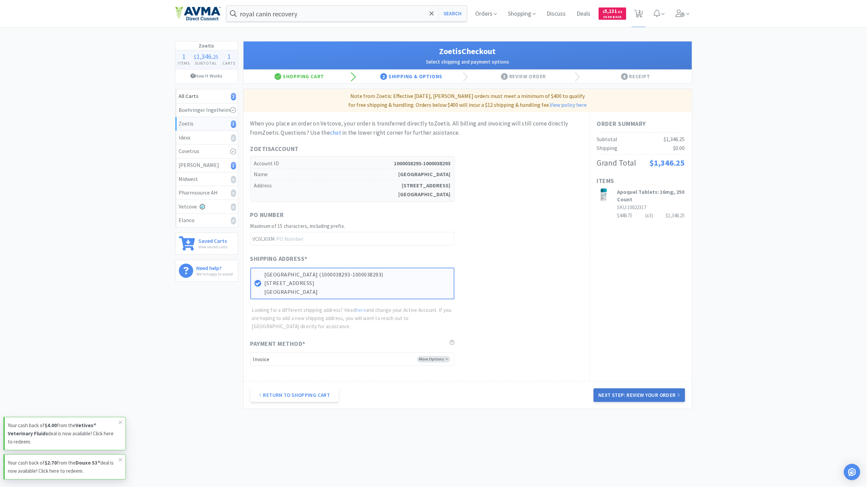
click at [653, 399] on button "Next Step: Review Your Order" at bounding box center [639, 396] width 91 height 14
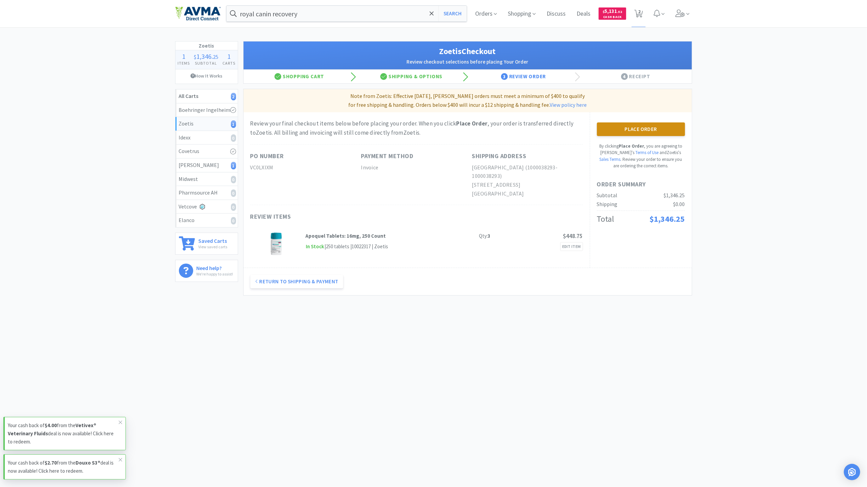
click at [656, 125] on button "Place Order" at bounding box center [641, 129] width 88 height 14
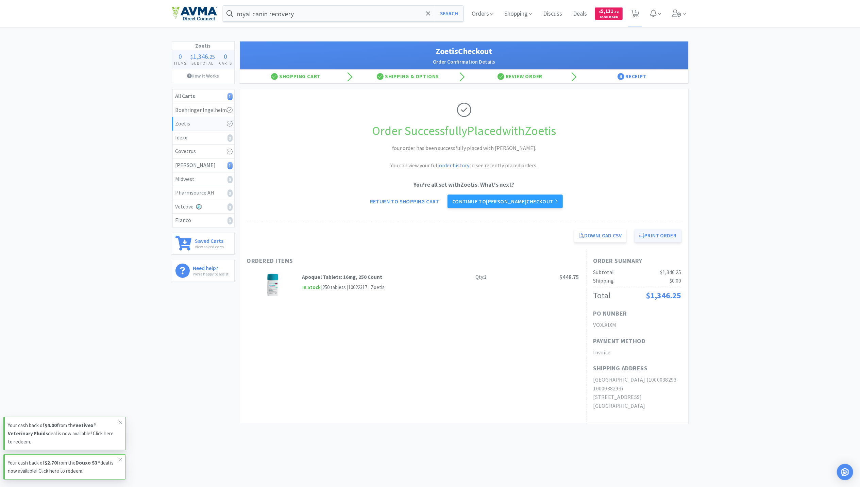
click at [655, 235] on button "Print Order" at bounding box center [658, 236] width 47 height 14
click at [635, 13] on span "1" at bounding box center [636, 11] width 2 height 27
select select "1"
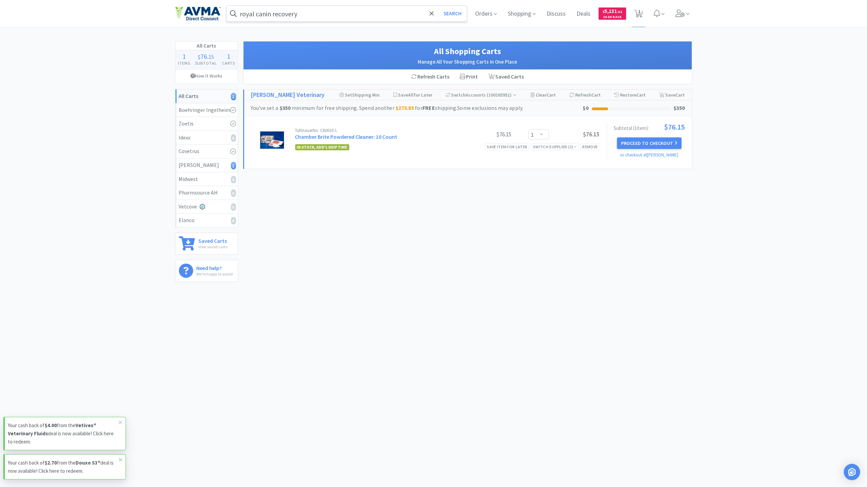
click at [346, 15] on input "royal canin recovery" at bounding box center [347, 14] width 241 height 16
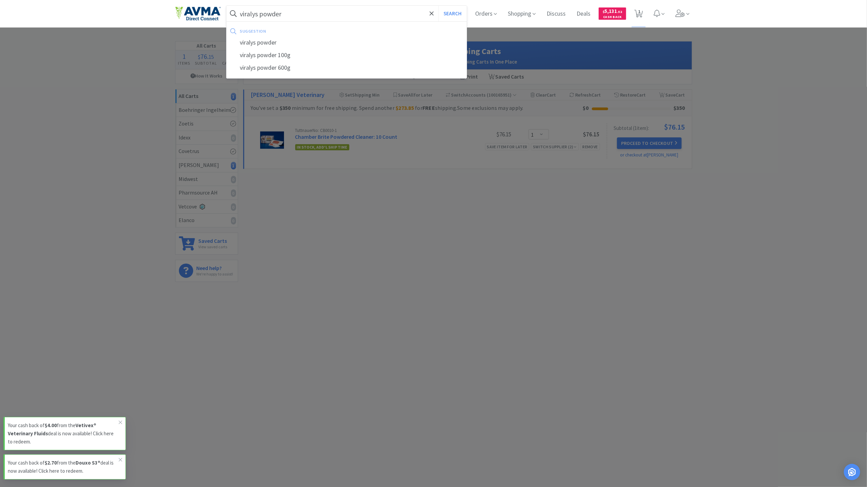
type input "viralys powder"
click at [439, 6] on button "Search" at bounding box center [453, 14] width 28 height 16
select select "1"
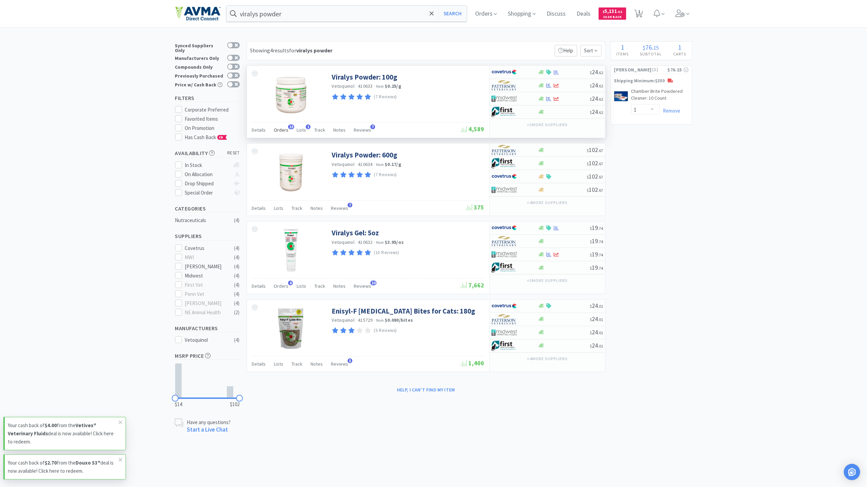
click at [285, 131] on span "Orders" at bounding box center [281, 130] width 15 height 6
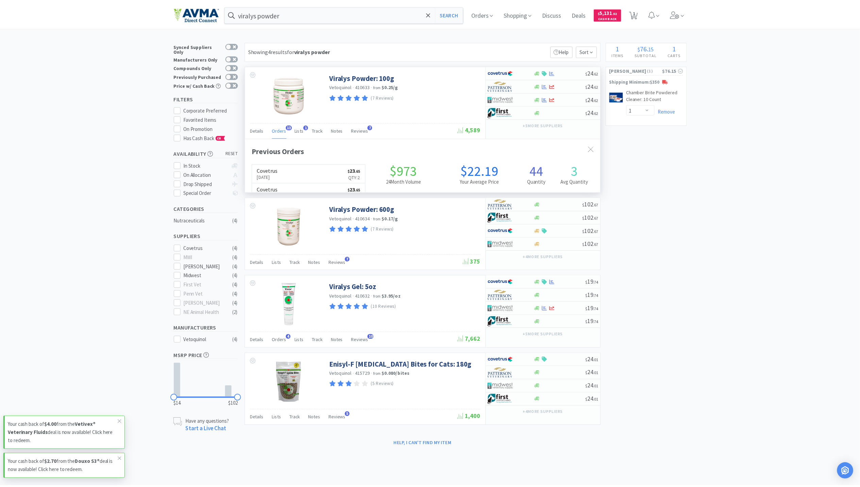
scroll to position [183, 358]
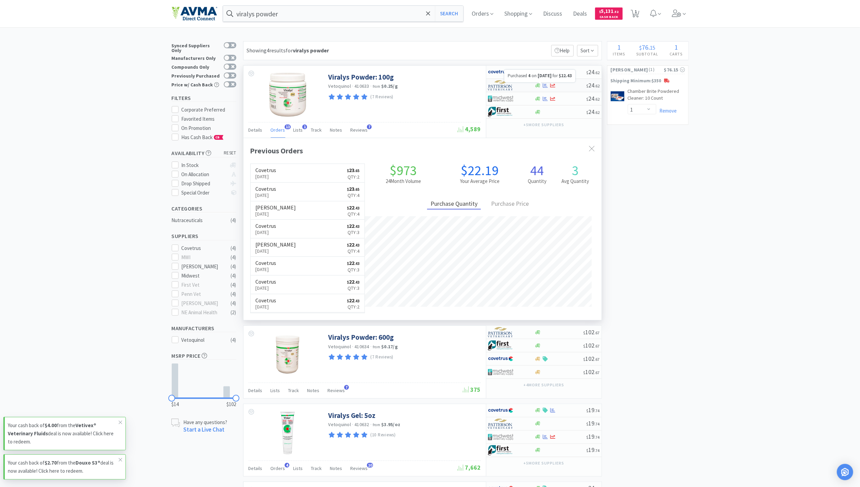
click at [548, 85] on icon at bounding box center [545, 85] width 5 height 5
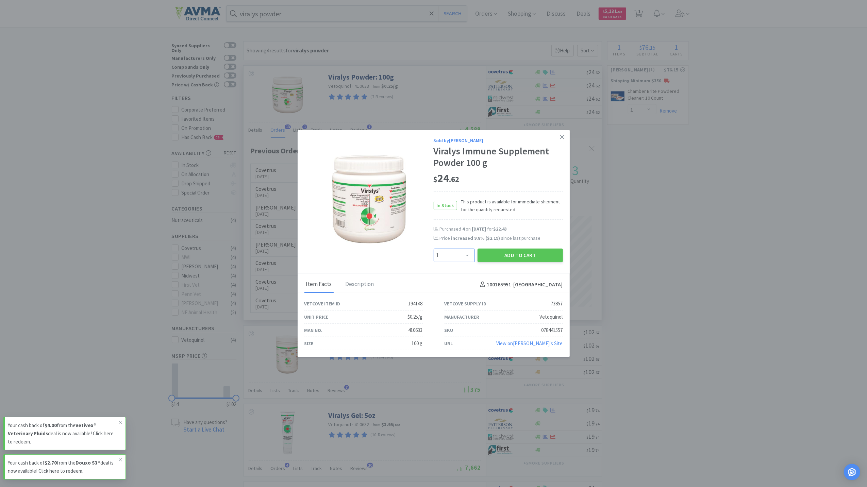
click at [465, 252] on select "Enter Quantity 1 2 3 4 5 6 7 8 9 10 11 12 13 14 15 16 17 18 19 20 Enter Quantity" at bounding box center [454, 256] width 41 height 14
select select "3"
click at [434, 249] on select "Enter Quantity 1 2 3 4 5 6 7 8 9 10 11 12 13 14 15 16 17 18 19 20 Enter Quantity" at bounding box center [454, 256] width 41 height 14
click at [522, 247] on div "Add to Cart" at bounding box center [520, 255] width 88 height 16
click at [519, 254] on button "Add to Cart" at bounding box center [520, 256] width 85 height 14
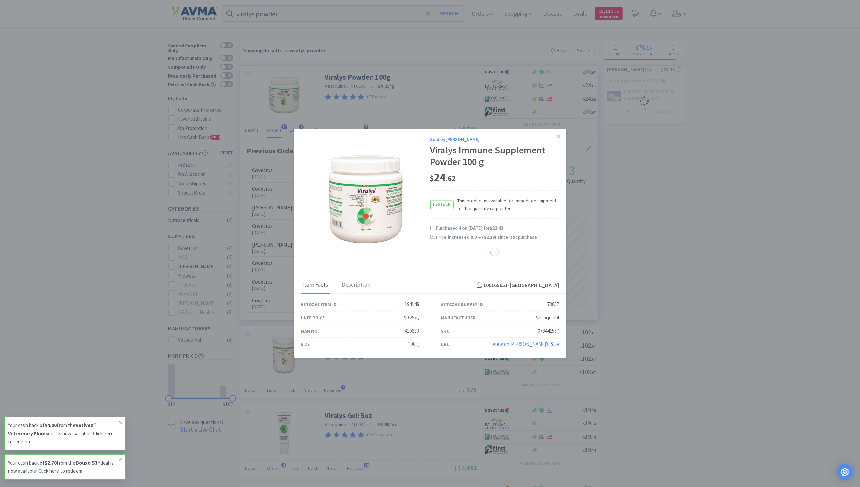
select select "3"
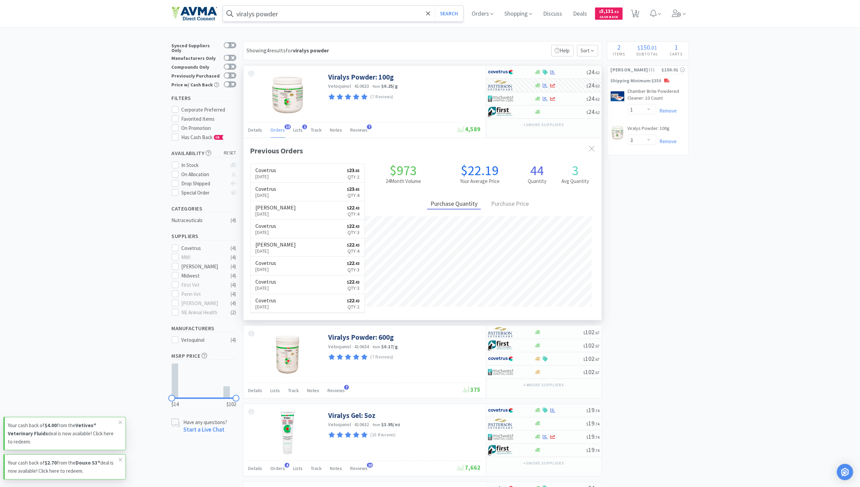
click at [293, 17] on input "viralys powder" at bounding box center [343, 14] width 241 height 16
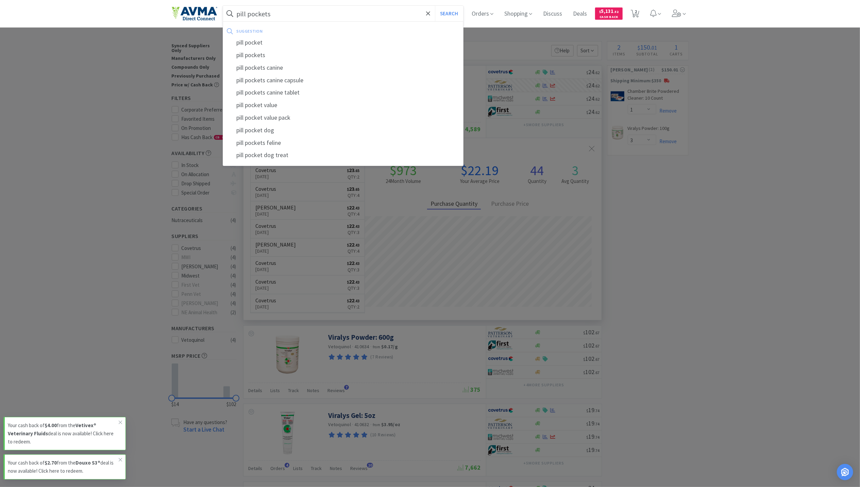
click at [435, 6] on button "Search" at bounding box center [449, 14] width 28 height 16
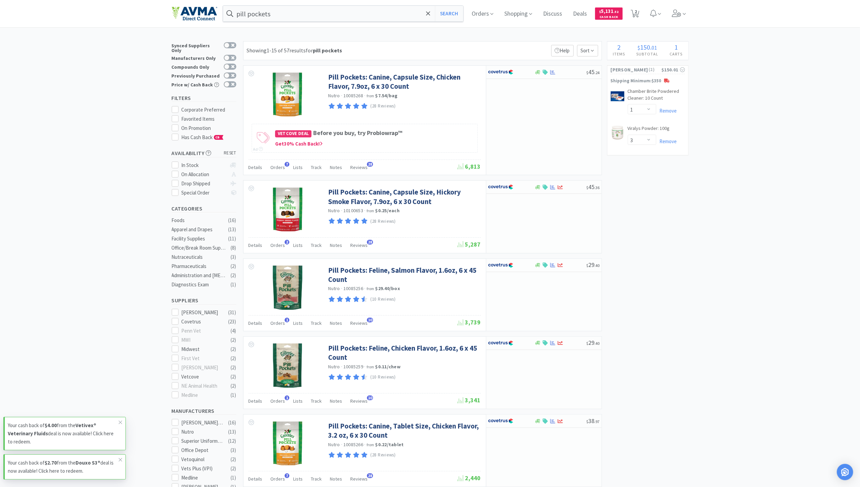
click at [278, 12] on input "pill pockets" at bounding box center [343, 14] width 241 height 16
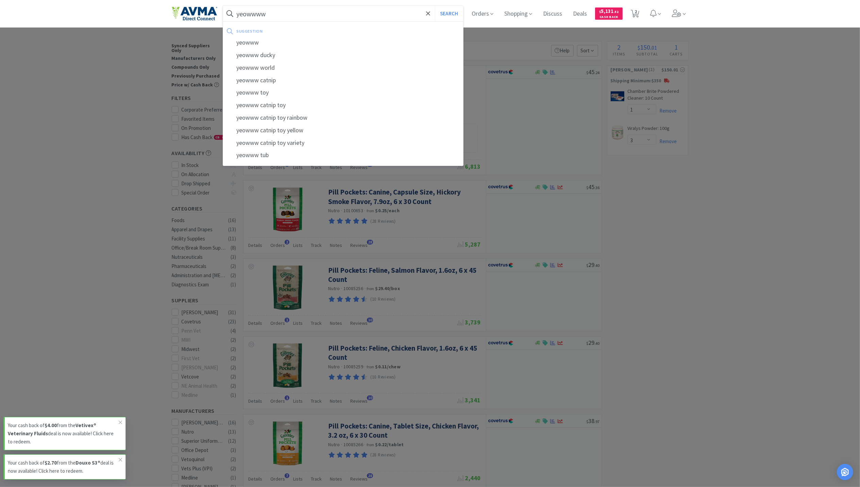
click at [435, 6] on button "Search" at bounding box center [449, 14] width 28 height 16
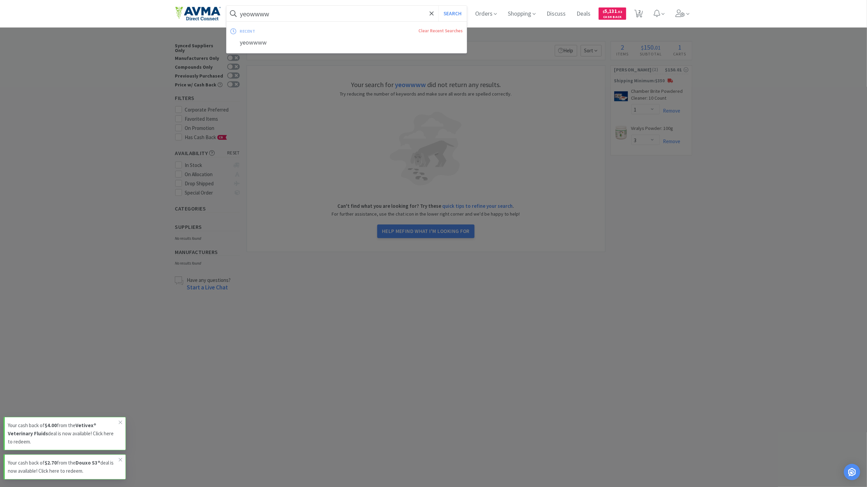
click at [275, 17] on input "yeowwww" at bounding box center [347, 14] width 241 height 16
click at [275, 14] on input "yeowwww" at bounding box center [347, 14] width 241 height 16
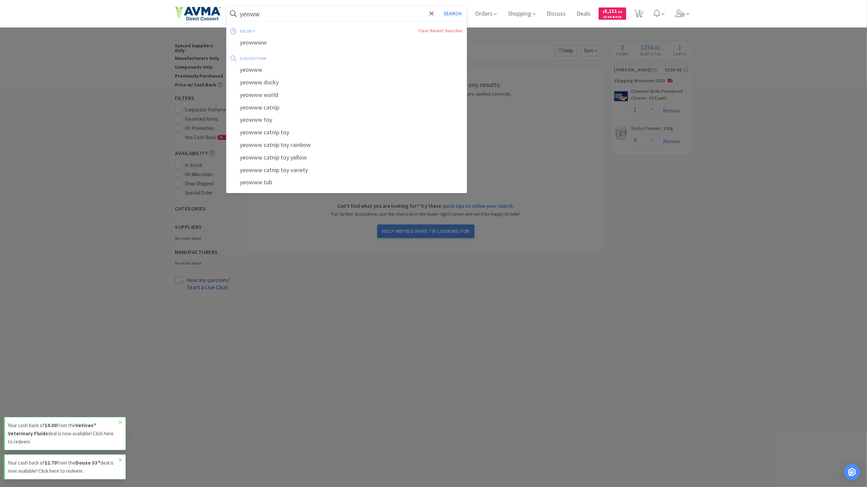
click at [439, 6] on button "Search" at bounding box center [453, 14] width 28 height 16
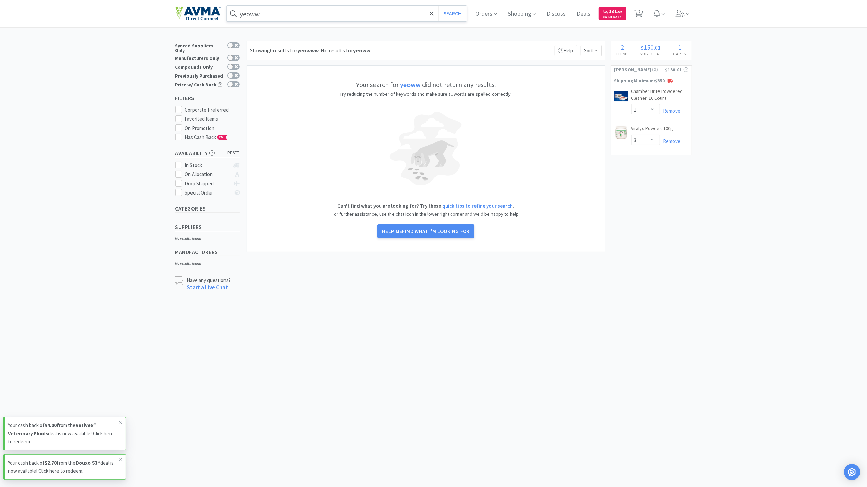
click at [275, 14] on input "yeoww" at bounding box center [347, 14] width 241 height 16
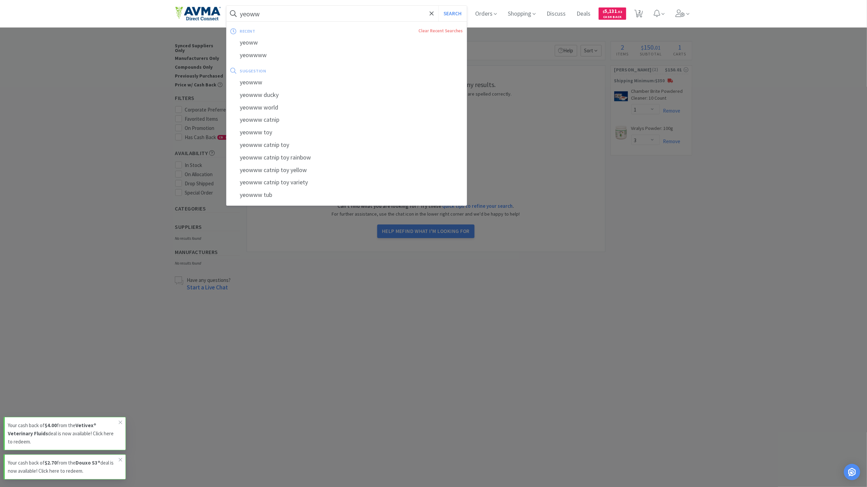
click at [259, 13] on input "yeoww" at bounding box center [347, 14] width 241 height 16
click at [439, 6] on button "Search" at bounding box center [453, 14] width 28 height 16
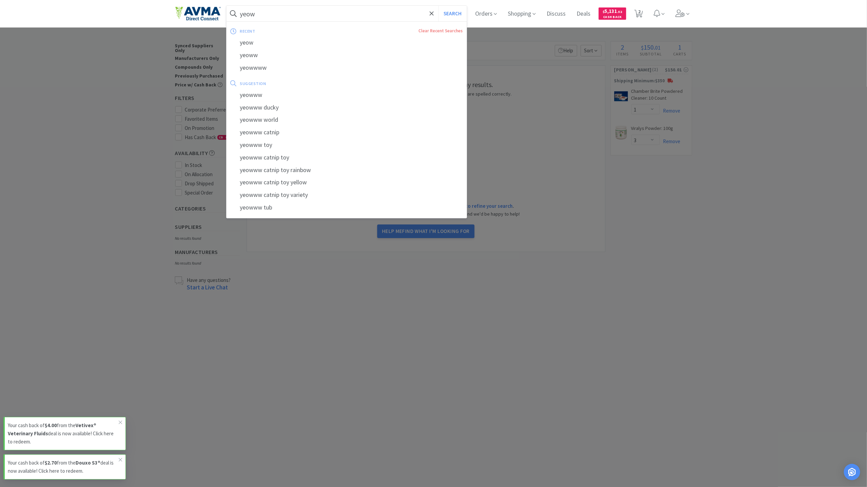
click at [260, 15] on input "yeow" at bounding box center [347, 14] width 241 height 16
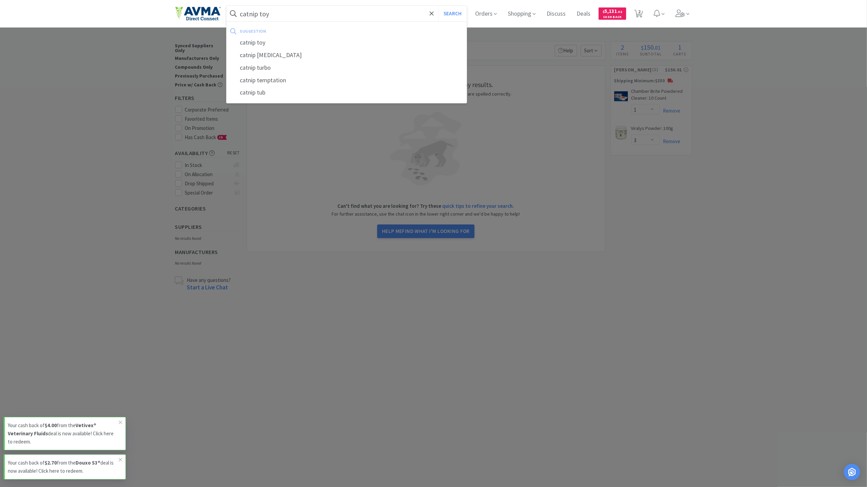
click at [439, 6] on button "Search" at bounding box center [453, 14] width 28 height 16
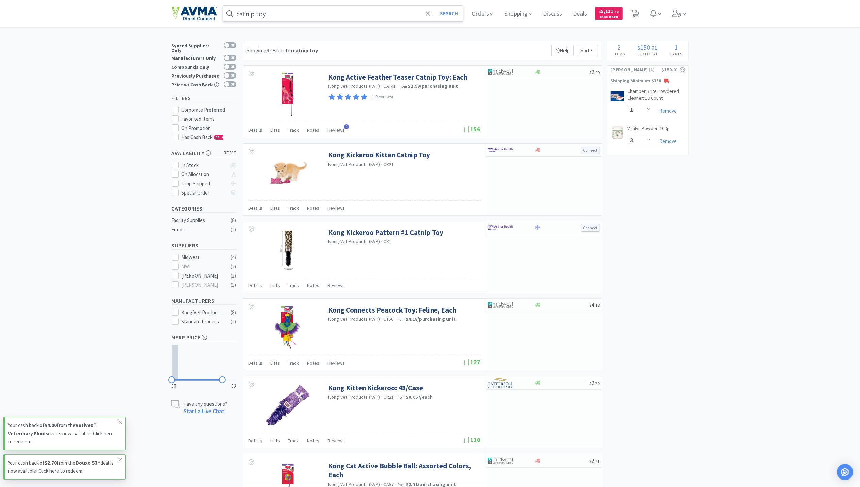
click at [287, 16] on input "catnip toy" at bounding box center [343, 14] width 241 height 16
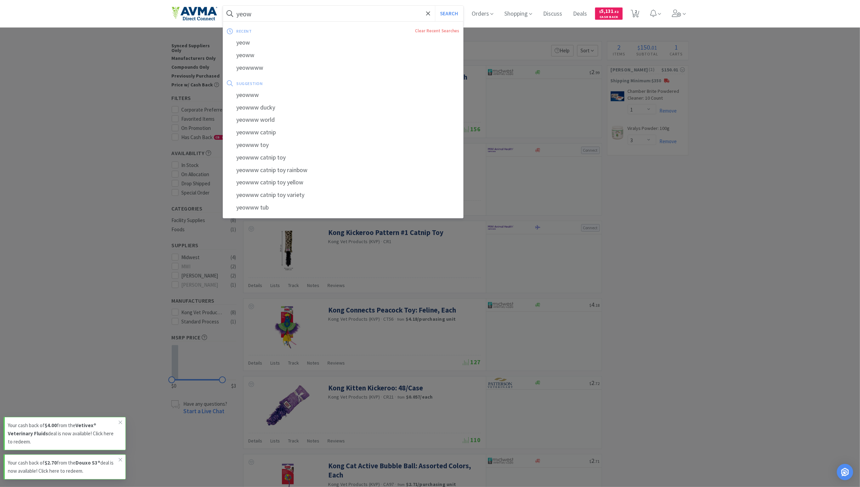
type input "yeow"
click at [435, 6] on button "Search" at bounding box center [449, 14] width 28 height 16
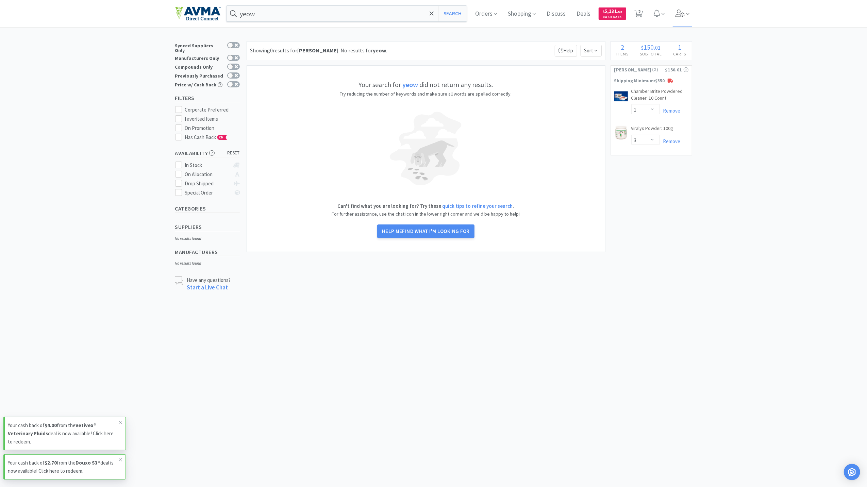
click at [681, 12] on icon at bounding box center [681, 13] width 10 height 7
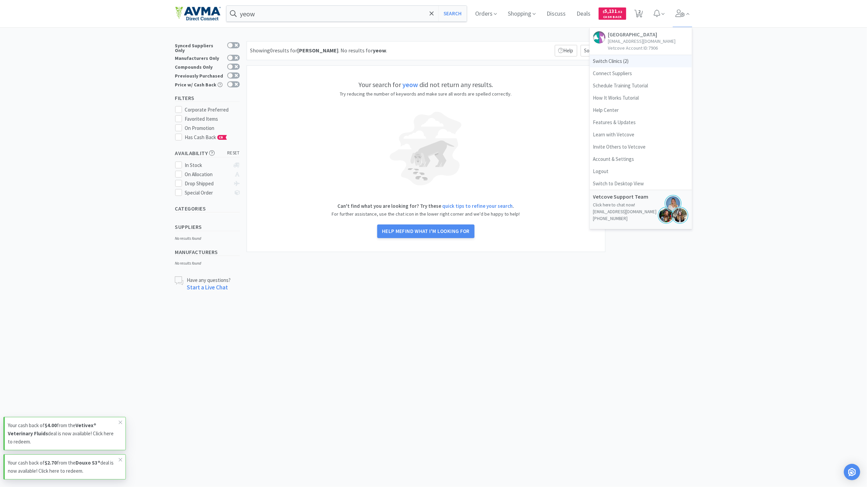
click at [607, 62] on span "Switch Clinics ( 2 )" at bounding box center [641, 61] width 102 height 12
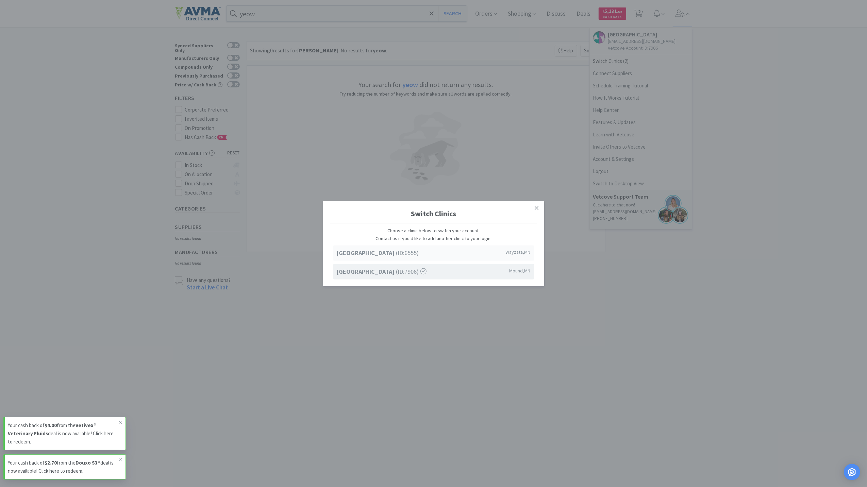
click at [388, 252] on strong "[GEOGRAPHIC_DATA]" at bounding box center [367, 253] width 60 height 8
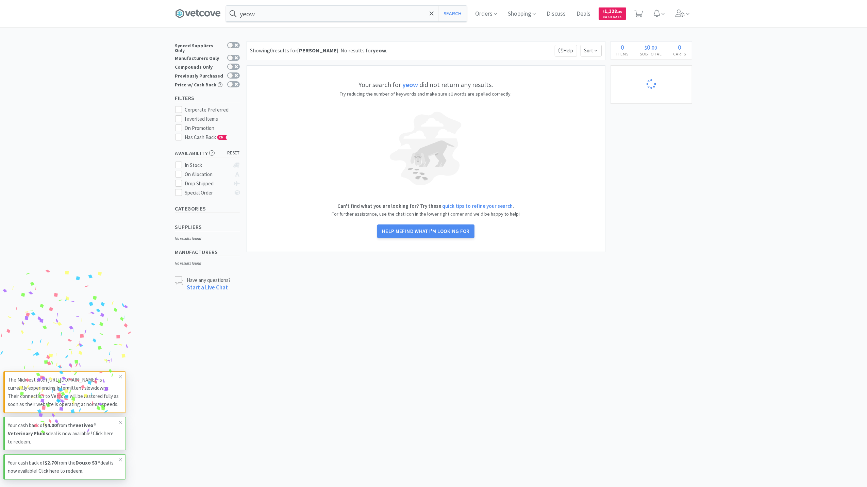
select select "50"
select select "5"
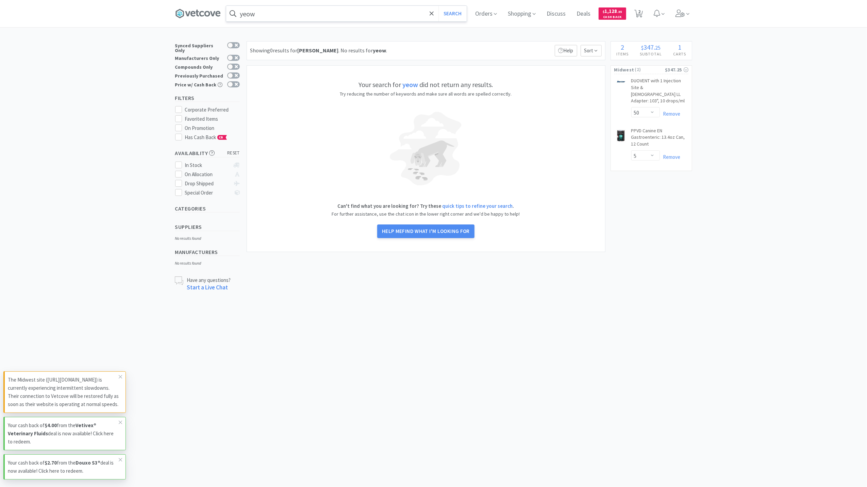
click at [284, 7] on input "yeow" at bounding box center [346, 14] width 241 height 16
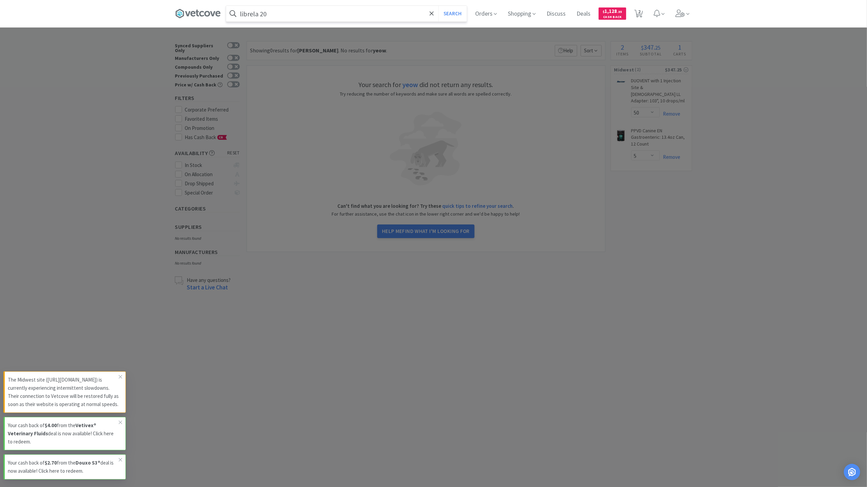
type input "librela 20"
click at [439, 6] on button "Search" at bounding box center [453, 14] width 28 height 16
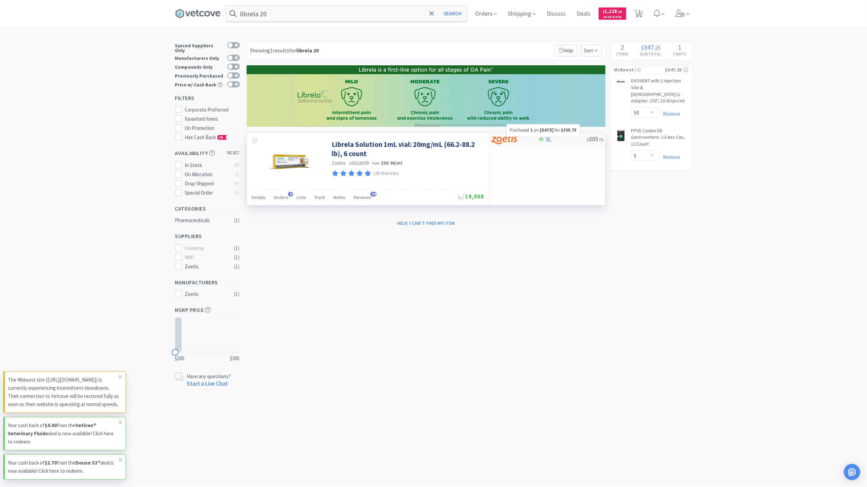
click at [550, 140] on icon at bounding box center [548, 139] width 5 height 5
select select "1"
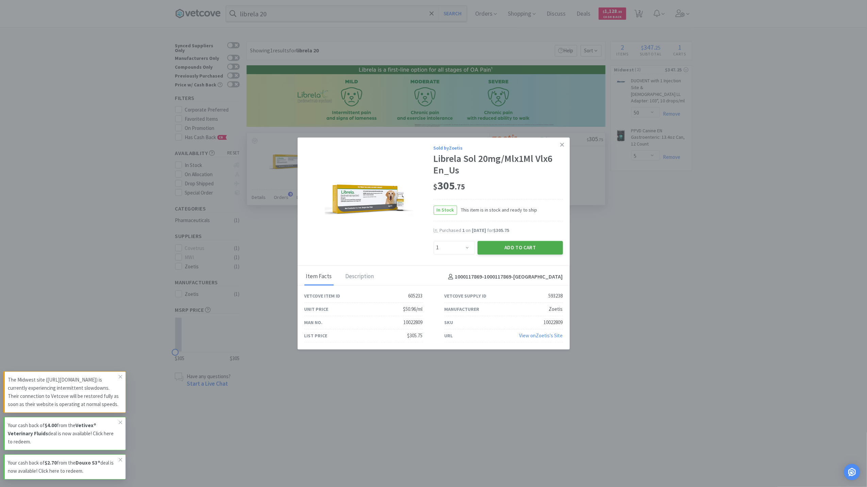
click at [527, 245] on button "Add to Cart" at bounding box center [520, 248] width 85 height 14
select select "1"
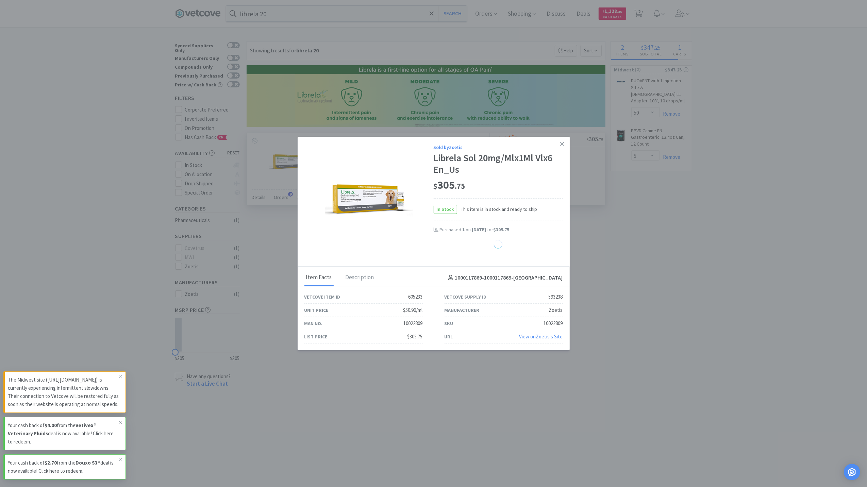
select select "1"
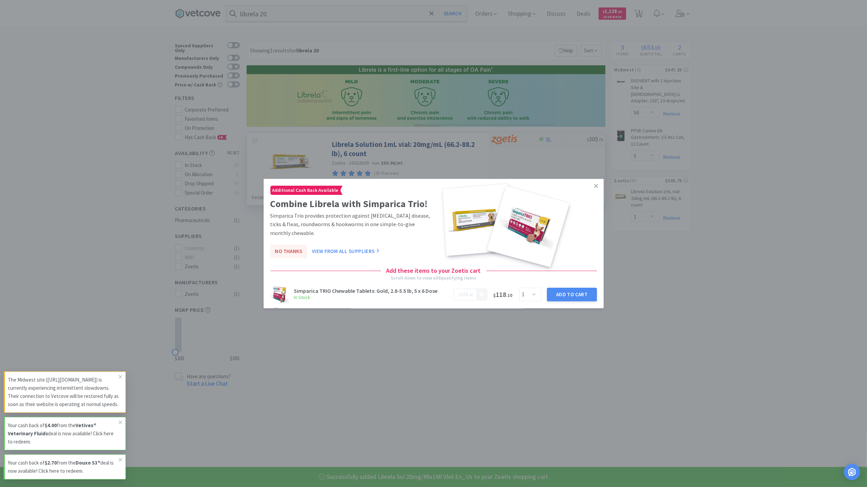
click at [285, 253] on button "No Thanks" at bounding box center [288, 251] width 37 height 14
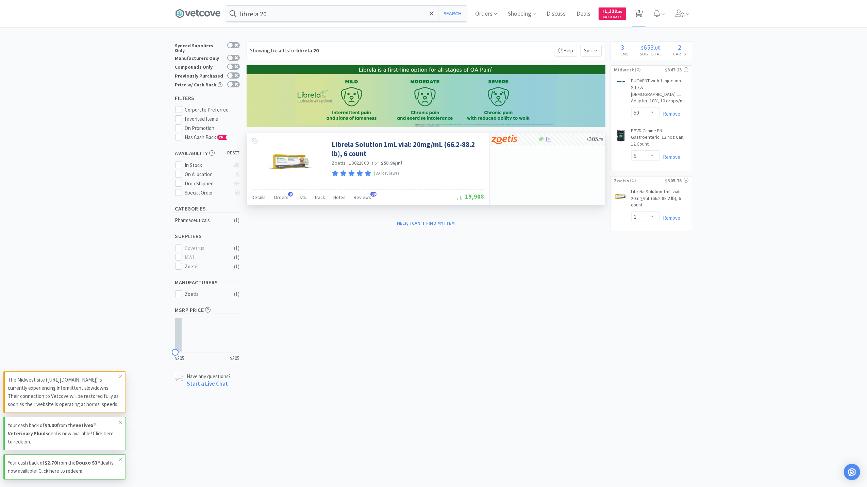
click at [637, 10] on icon at bounding box center [638, 13] width 9 height 7
select select "1"
select select "50"
select select "5"
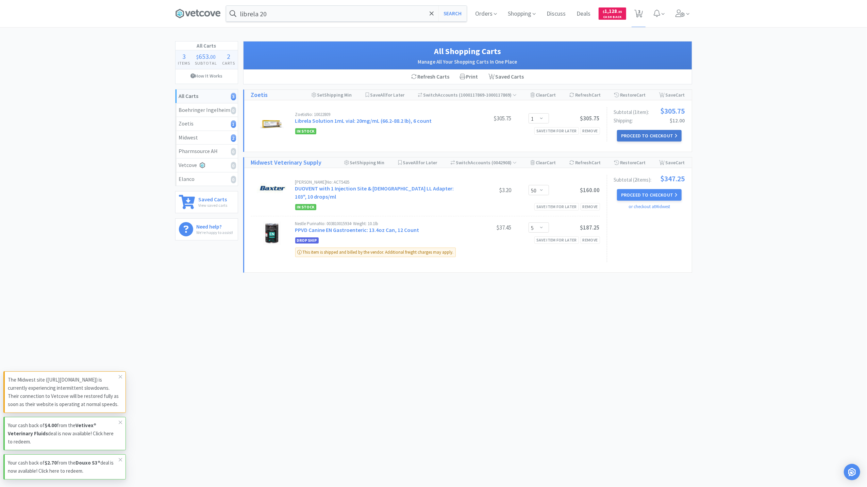
click at [633, 135] on button "Proceed to Checkout" at bounding box center [649, 136] width 65 height 12
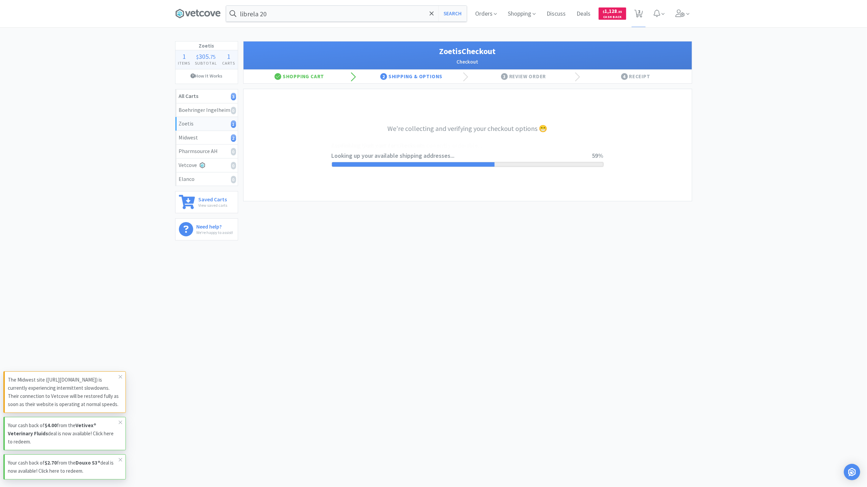
select select "invoice"
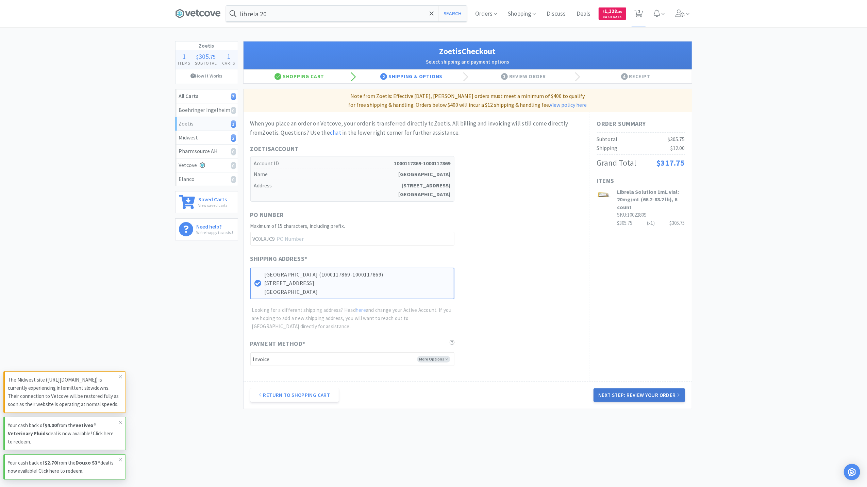
click at [633, 394] on button "Next Step: Review Your Order" at bounding box center [639, 396] width 91 height 14
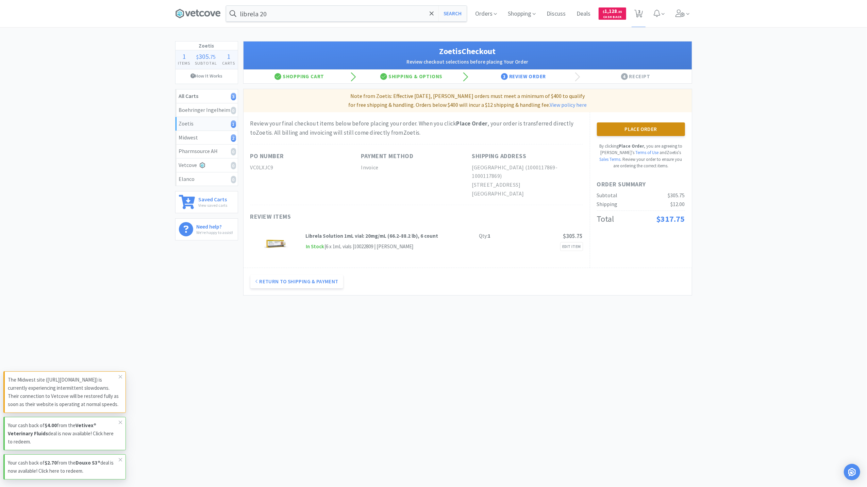
click at [649, 131] on button "Place Order" at bounding box center [641, 129] width 88 height 14
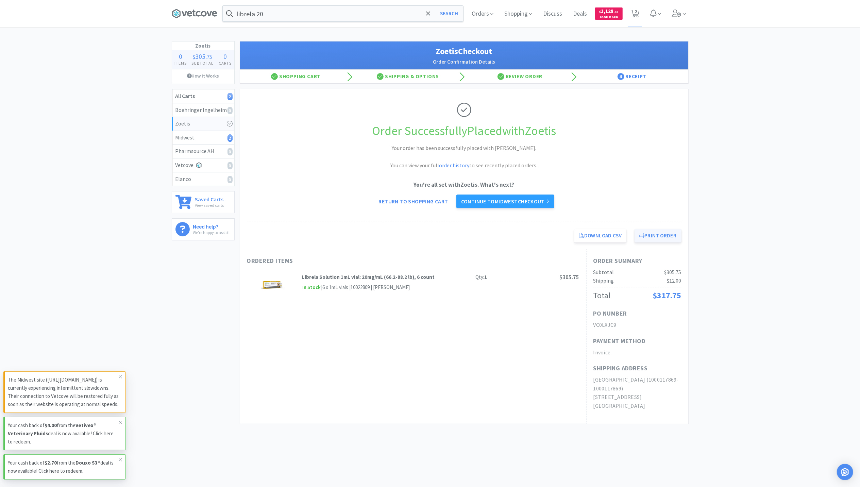
click at [663, 239] on button "Print Order" at bounding box center [658, 236] width 47 height 14
click at [637, 13] on span "2" at bounding box center [636, 11] width 2 height 27
select select "50"
select select "5"
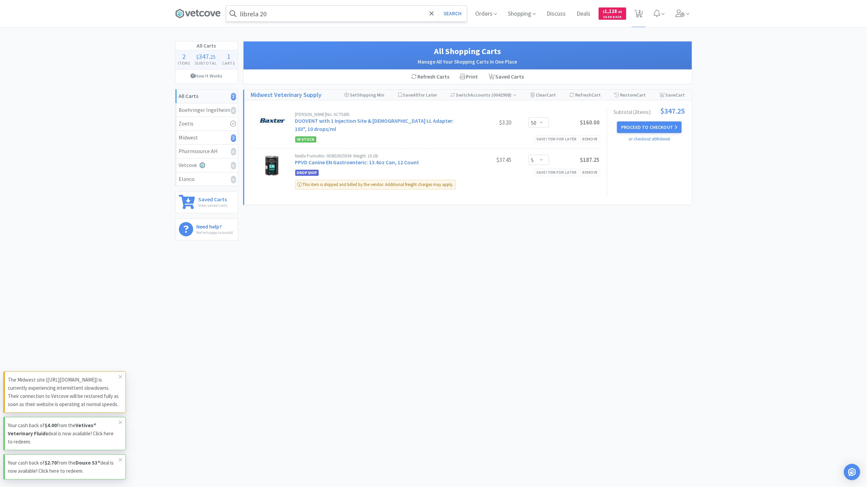
click at [290, 13] on input "librela 20" at bounding box center [346, 14] width 241 height 16
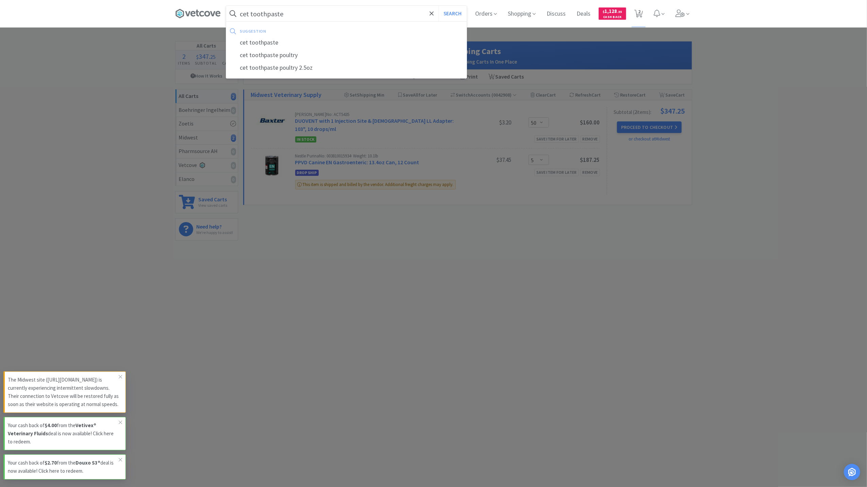
type input "cet toothpaste"
click at [439, 6] on button "Search" at bounding box center [453, 14] width 28 height 16
select select "50"
select select "5"
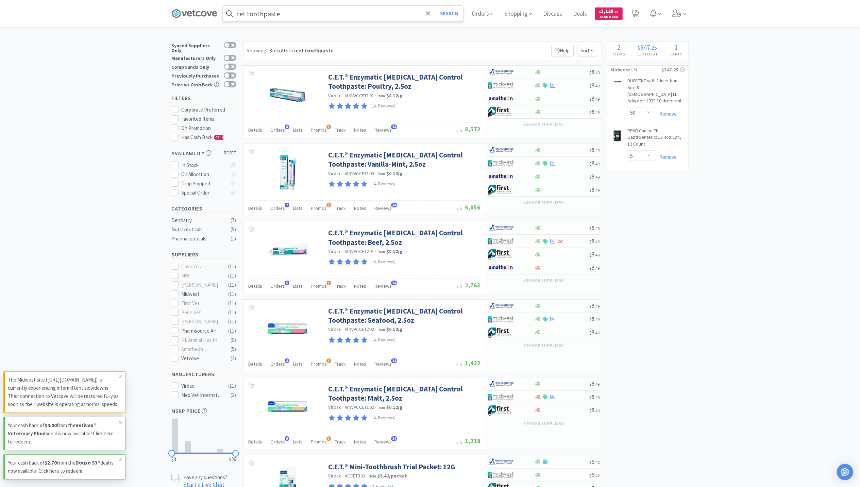
click at [294, 11] on input "cet toothpaste" at bounding box center [343, 14] width 241 height 16
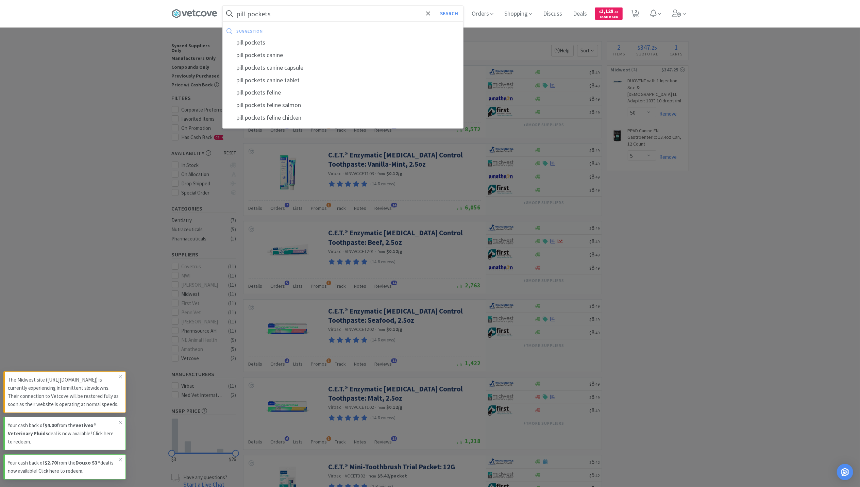
click at [435, 6] on button "Search" at bounding box center [449, 14] width 28 height 16
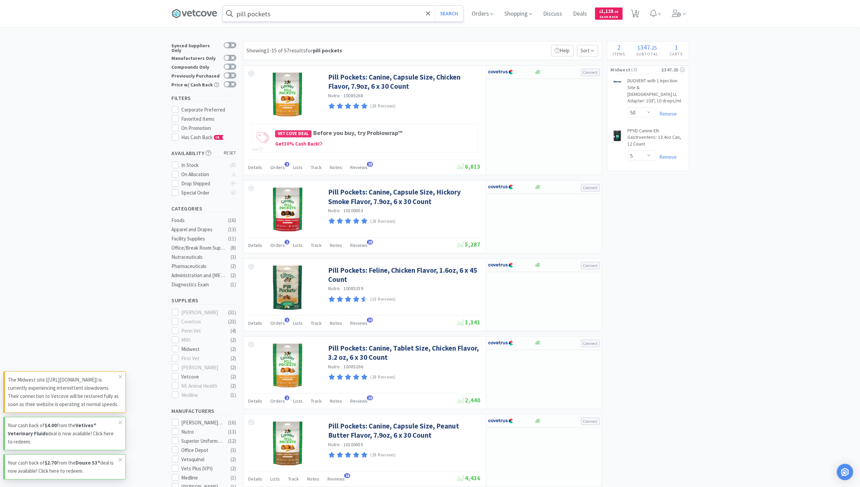
click at [272, 16] on input "pill pockets" at bounding box center [343, 14] width 241 height 16
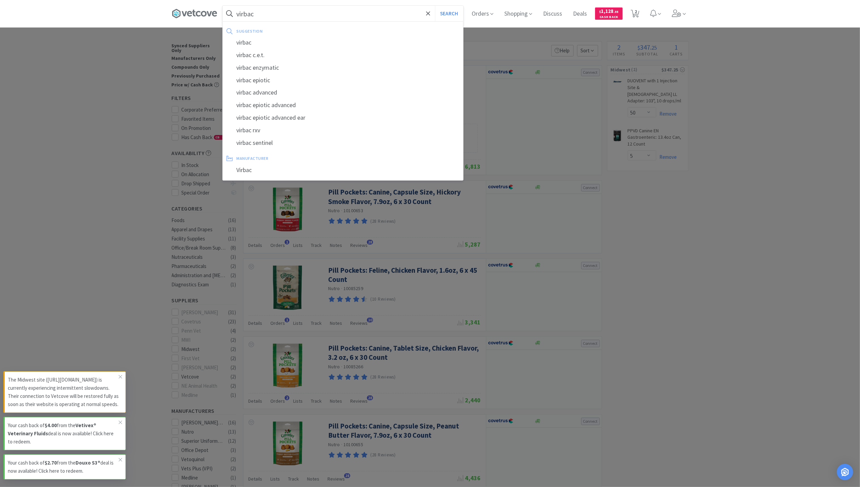
click at [435, 6] on button "Search" at bounding box center [449, 14] width 28 height 16
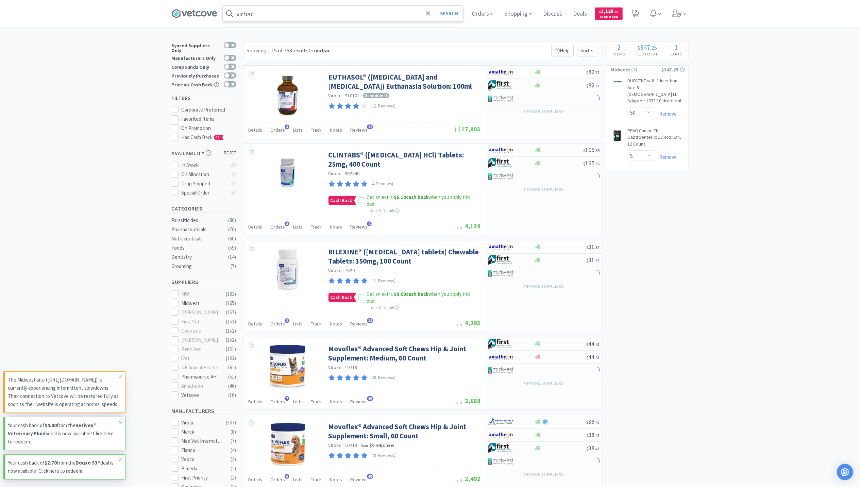
click at [272, 9] on input "virbac" at bounding box center [343, 14] width 241 height 16
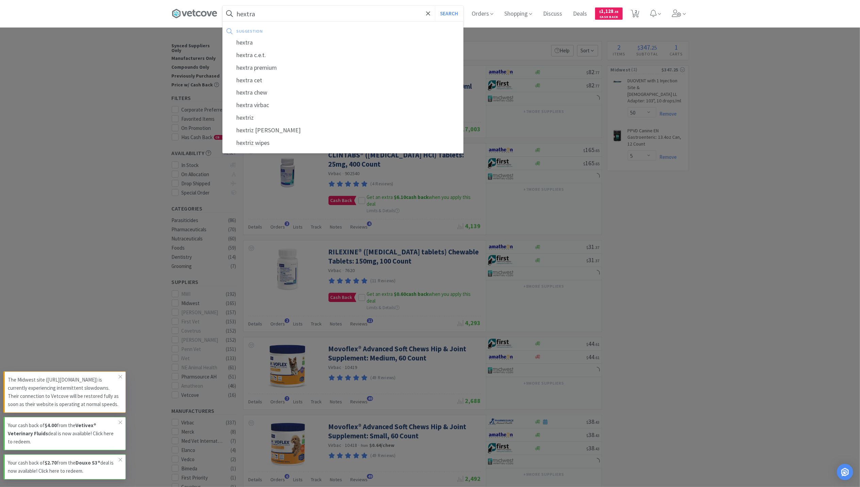
type input "hextra"
click at [435, 6] on button "Search" at bounding box center [449, 14] width 28 height 16
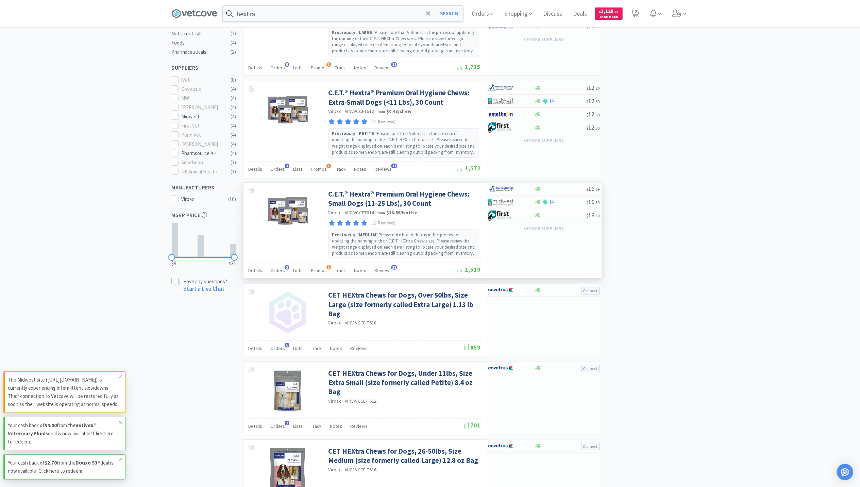
scroll to position [227, 0]
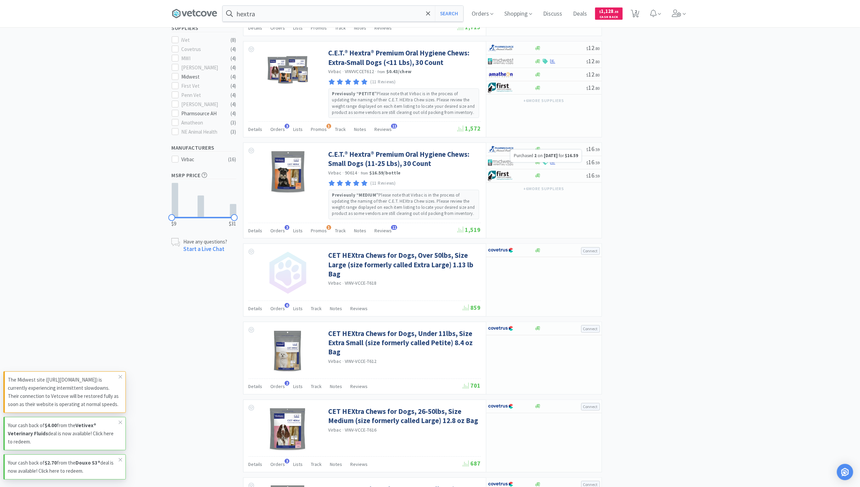
click at [548, 163] on div at bounding box center [546, 162] width 3 height 1
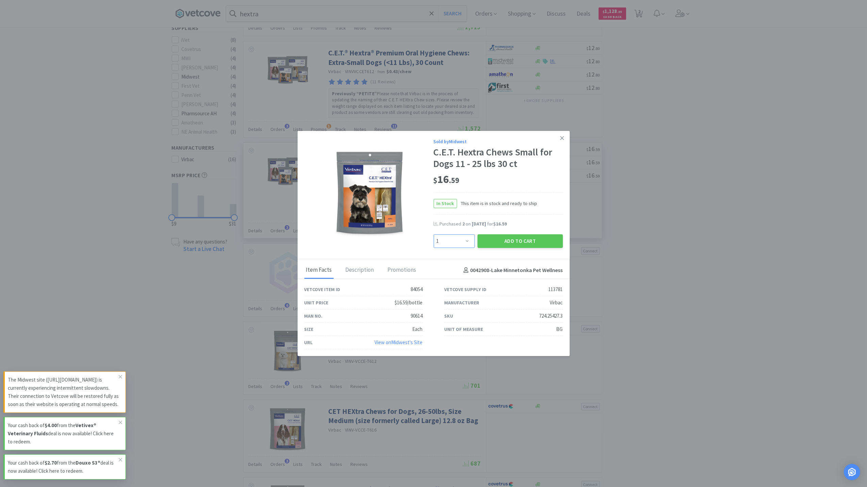
click at [465, 237] on select "Enter Quantity 1 2 3 4 5 6 7 8 9 10 11 12 13 14 15 16 17 18 19 20 Enter Quantity" at bounding box center [454, 241] width 41 height 14
select select "3"
click at [434, 234] on select "Enter Quantity 1 2 3 4 5 6 7 8 9 10 11 12 13 14 15 16 17 18 19 20 Enter Quantity" at bounding box center [454, 241] width 41 height 14
click at [504, 241] on button "Add to Cart" at bounding box center [520, 241] width 85 height 14
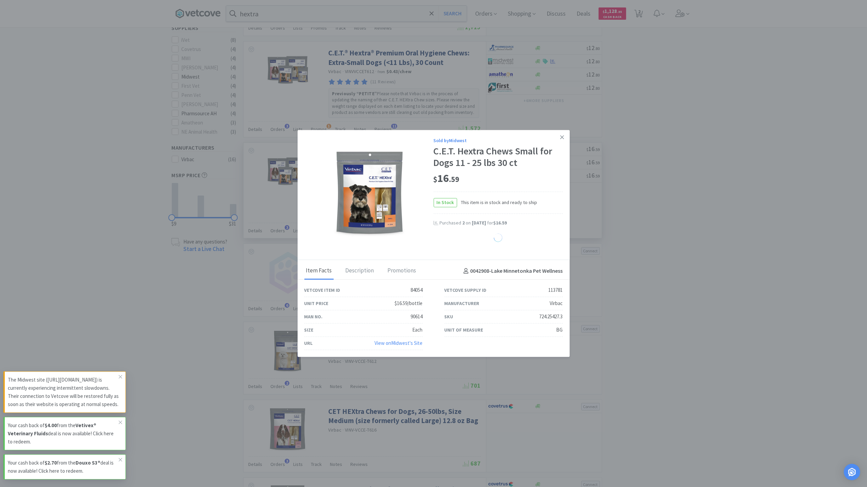
select select "3"
select select "50"
select select "5"
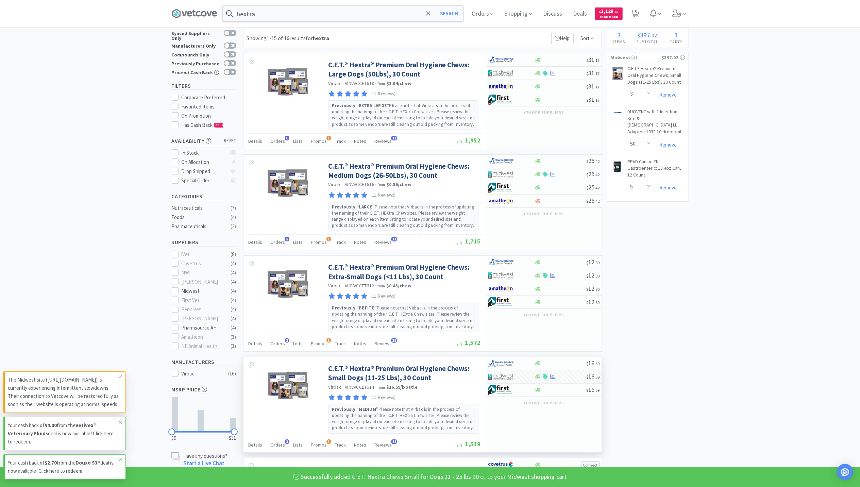
scroll to position [0, 0]
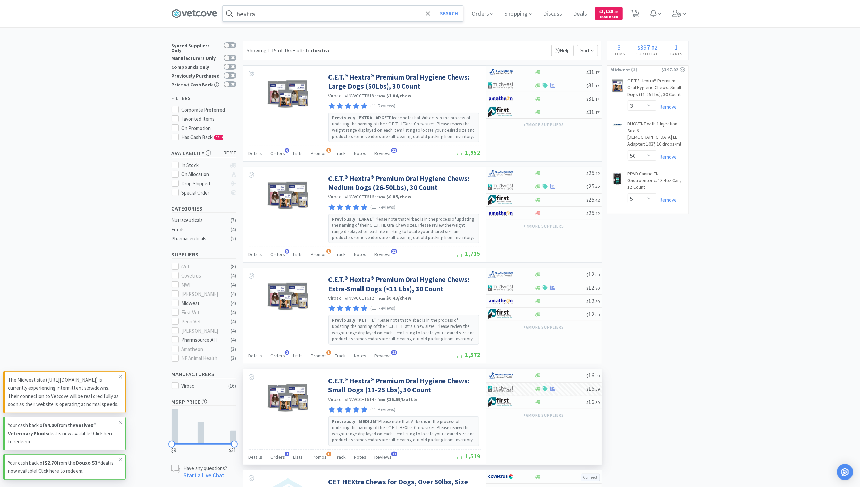
click at [266, 12] on input "hextra" at bounding box center [343, 14] width 241 height 16
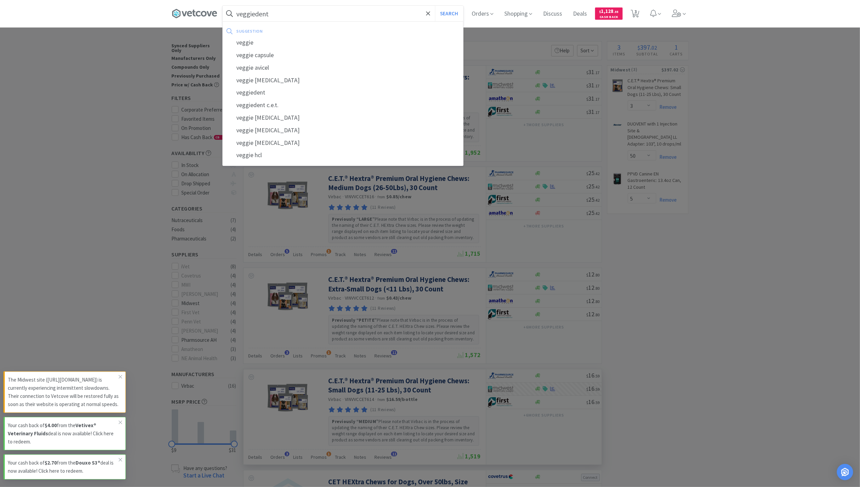
type input "veggiedent"
click at [435, 6] on button "Search" at bounding box center [449, 14] width 28 height 16
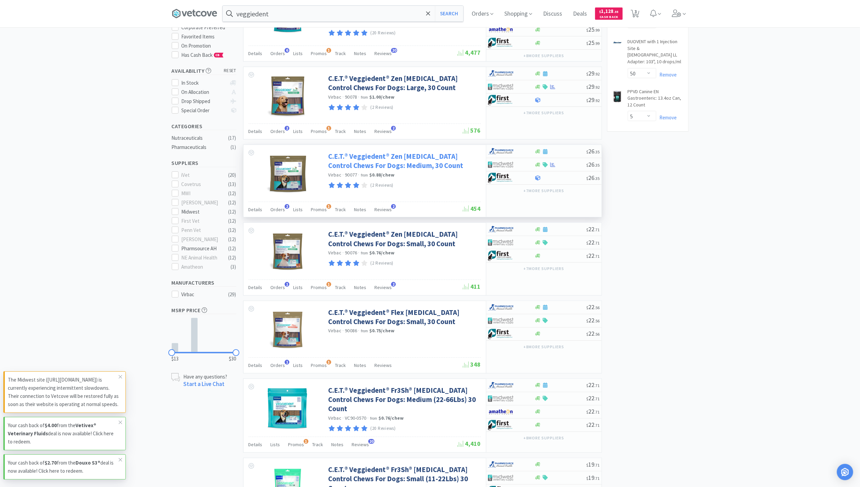
scroll to position [90, 0]
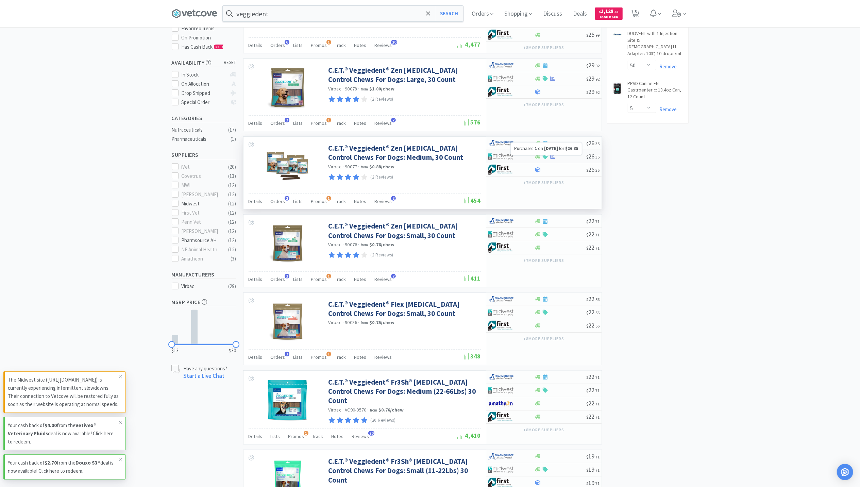
click at [552, 157] on icon at bounding box center [552, 156] width 5 height 5
select select "1"
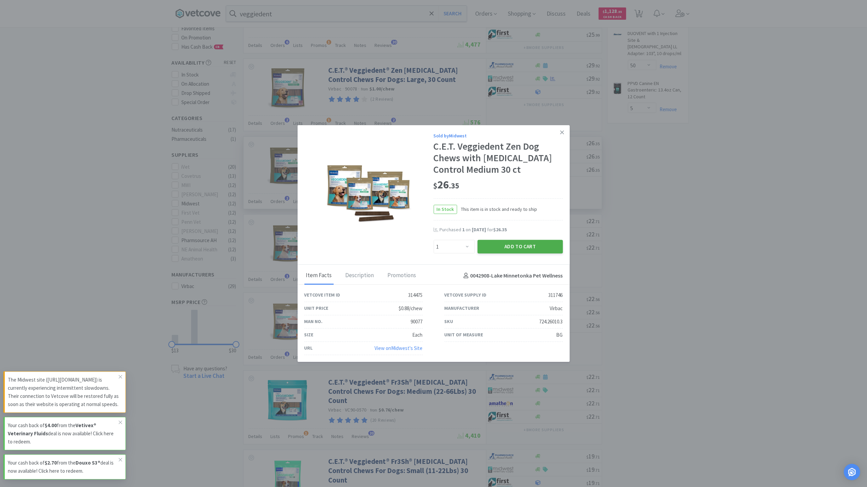
click at [518, 244] on button "Add to Cart" at bounding box center [520, 247] width 85 height 14
select select "1"
select select "50"
select select "5"
select select "1"
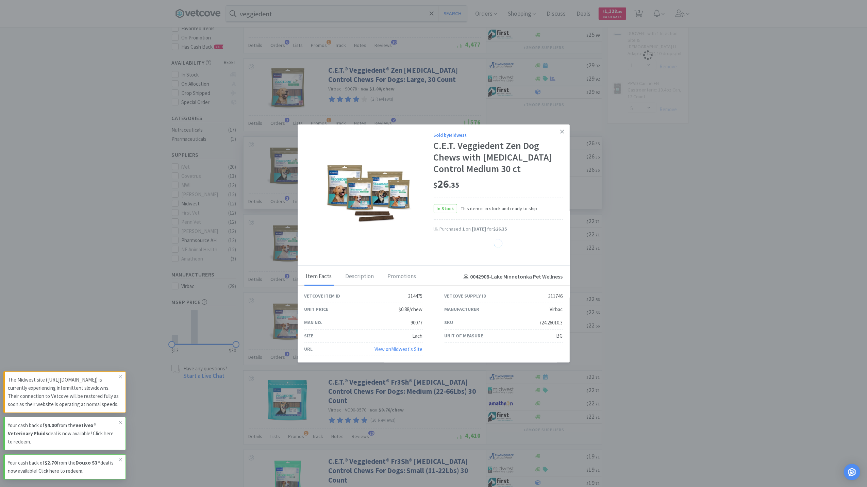
select select "1"
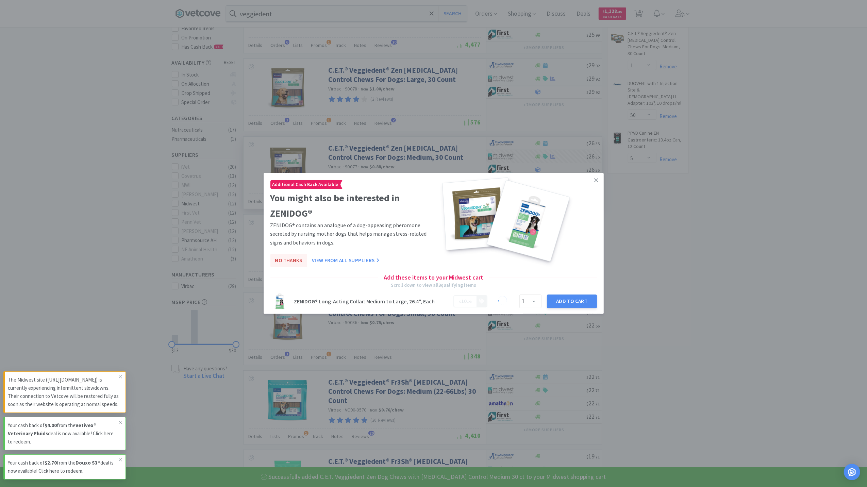
click at [297, 258] on button "No Thanks" at bounding box center [288, 261] width 37 height 14
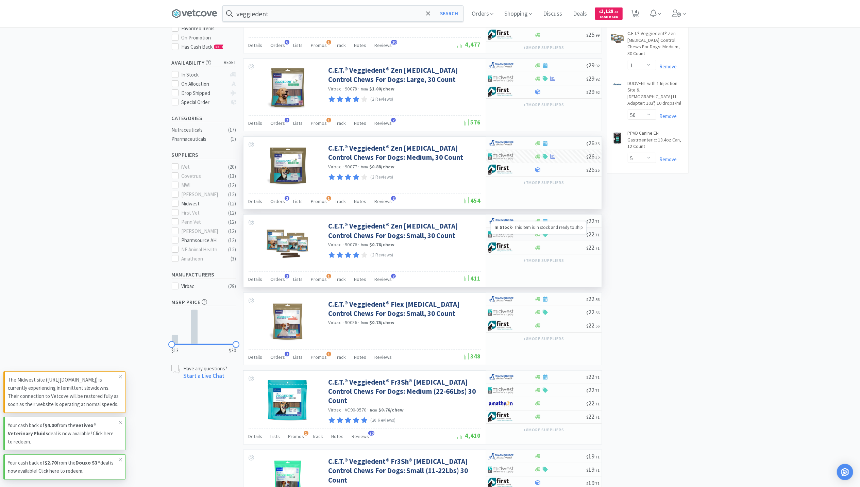
click at [538, 236] on icon at bounding box center [537, 234] width 5 height 4
select select "1"
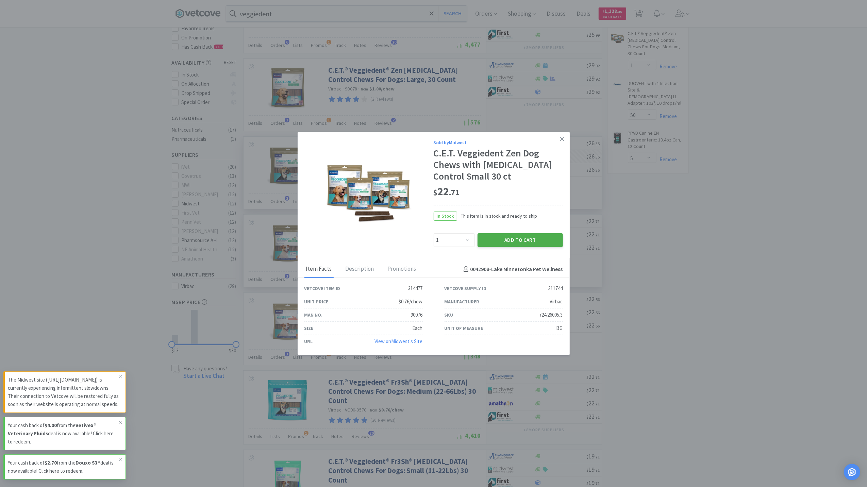
click at [531, 244] on button "Add to Cart" at bounding box center [520, 240] width 85 height 14
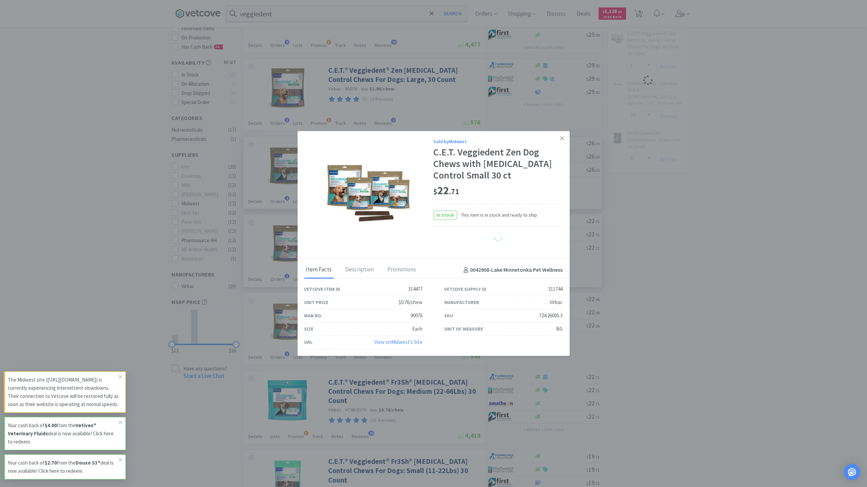
select select "1"
select select "50"
select select "5"
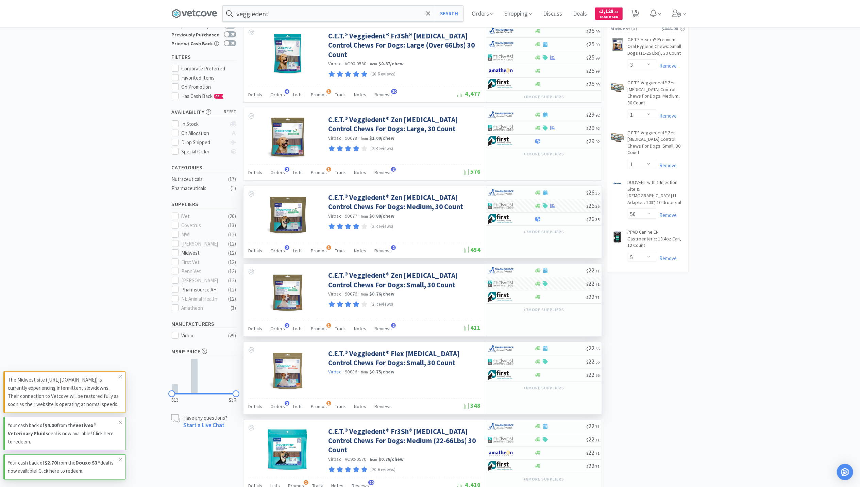
scroll to position [0, 0]
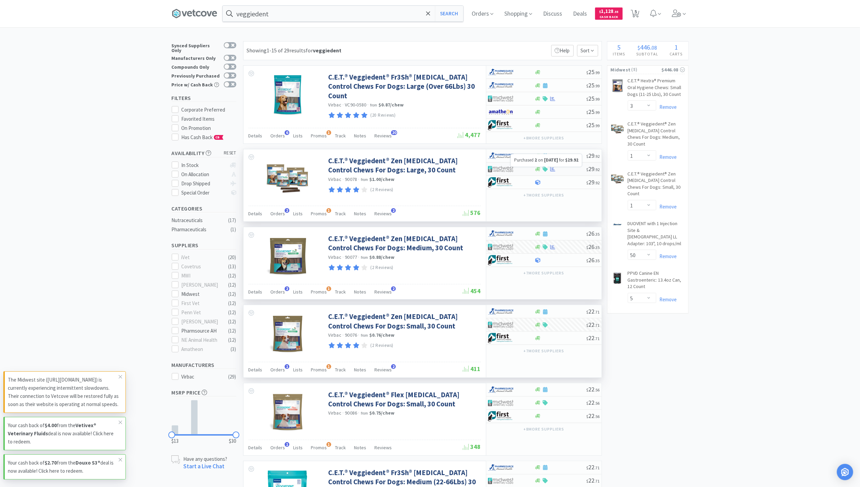
click at [553, 172] on icon at bounding box center [552, 169] width 5 height 5
select select "1"
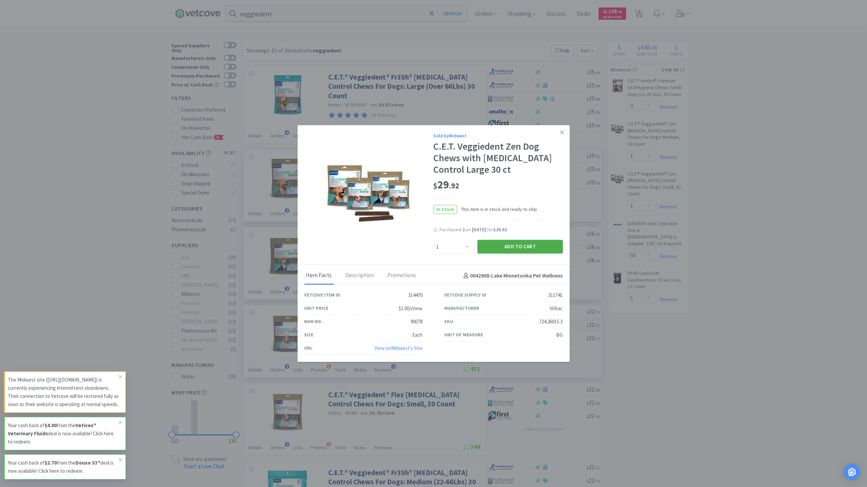
click at [539, 241] on button "Add to Cart" at bounding box center [520, 247] width 85 height 14
select select "1"
select select "50"
select select "5"
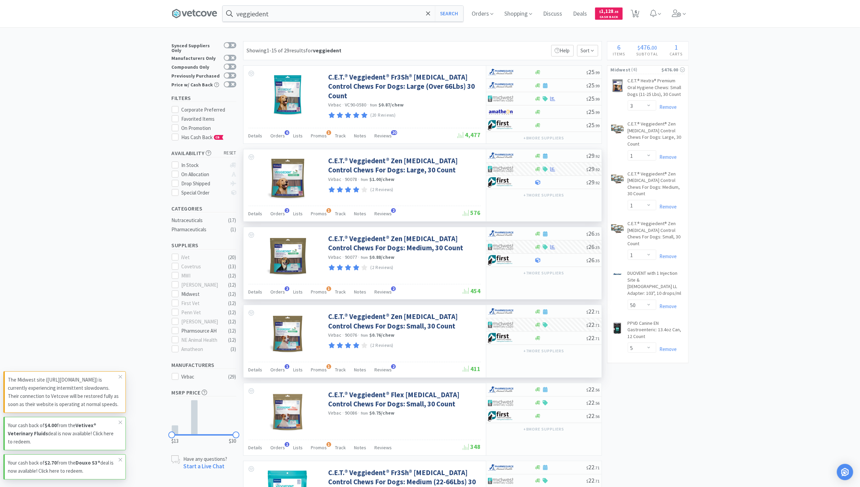
click at [334, 4] on div "veggiedent Search Orders Shopping Discuss Discuss Deals Deals $ 1,128 . 35 Cash…" at bounding box center [430, 13] width 517 height 27
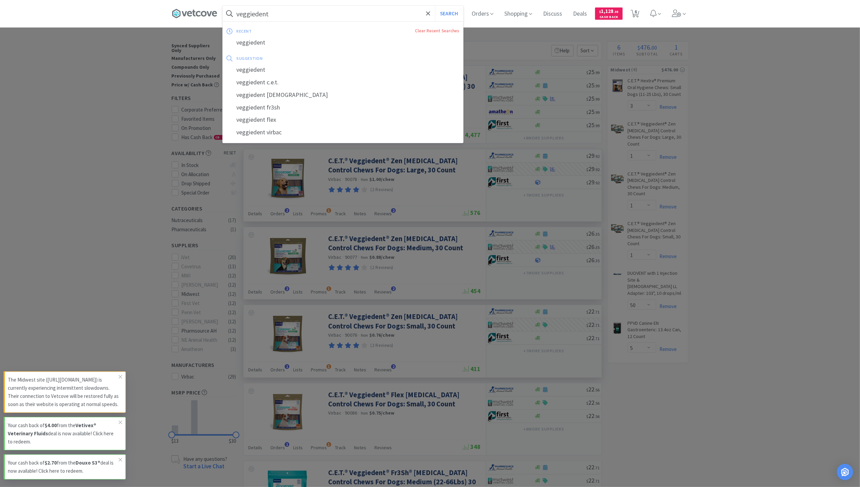
click at [326, 11] on input "veggiedent" at bounding box center [343, 14] width 241 height 16
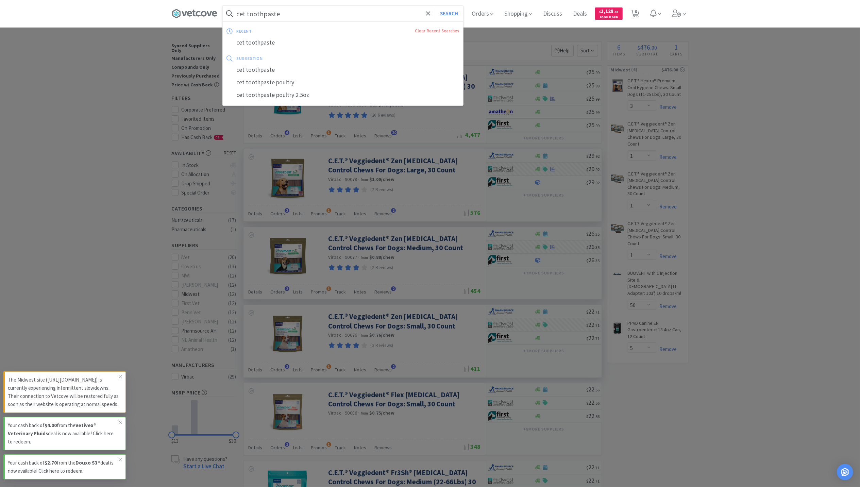
type input "cet toothpaste"
click at [435, 6] on button "Search" at bounding box center [449, 14] width 28 height 16
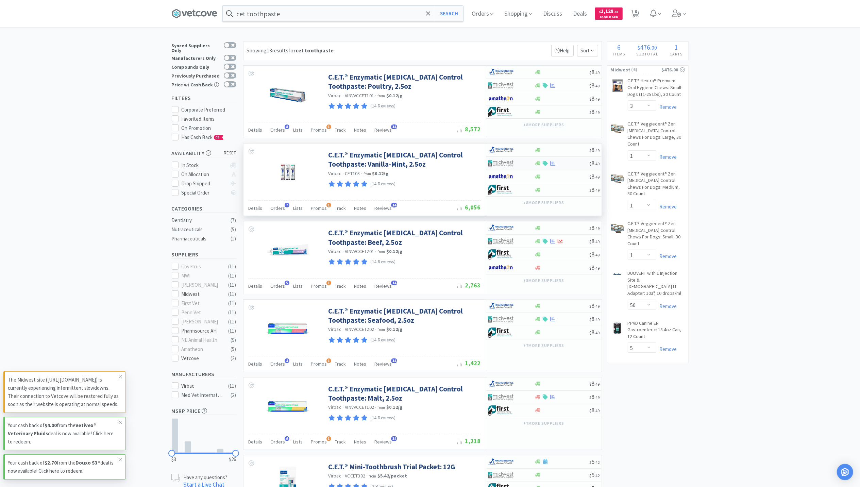
click at [556, 163] on div at bounding box center [553, 163] width 7 height 5
select select "1"
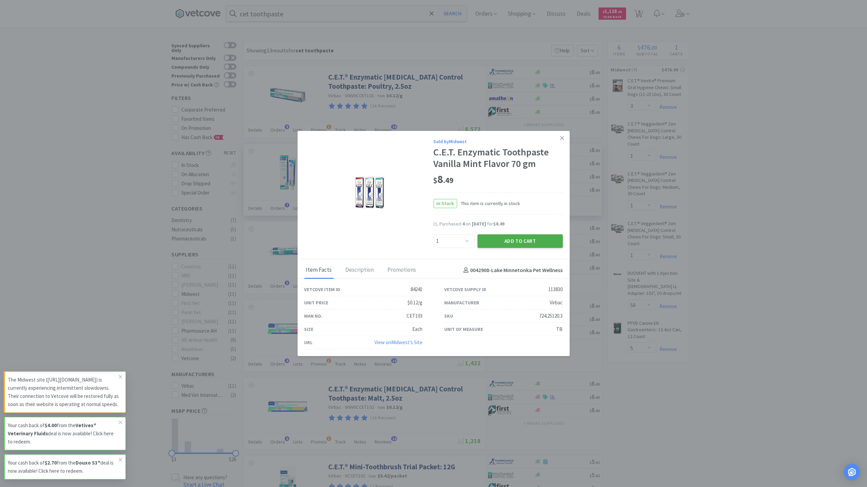
click at [502, 245] on button "Add to Cart" at bounding box center [520, 241] width 85 height 14
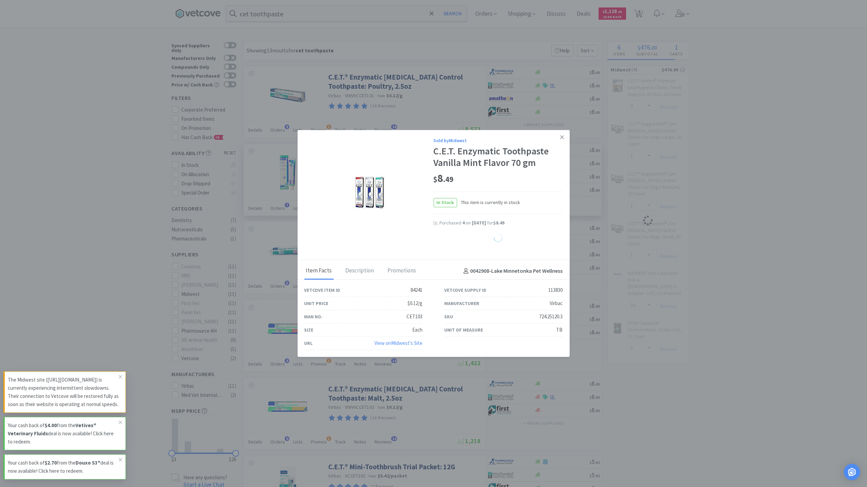
select select "1"
select select "3"
select select "1"
select select "50"
select select "5"
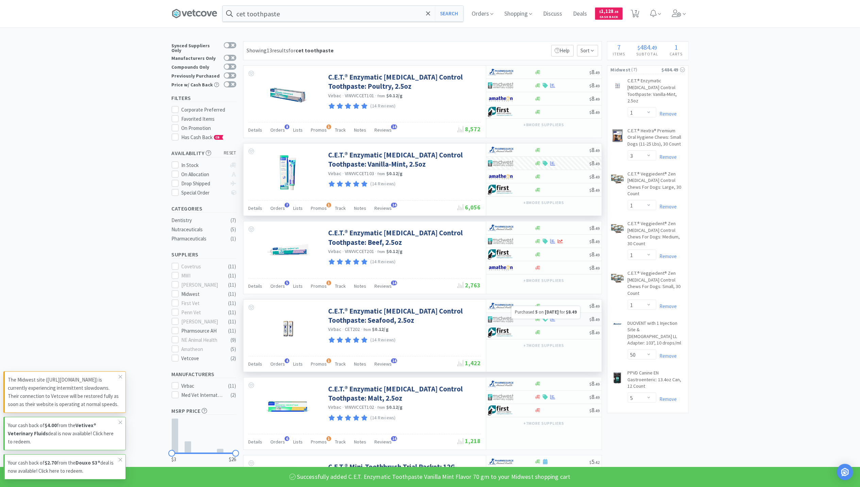
click at [555, 321] on icon at bounding box center [552, 319] width 5 height 4
select select "1"
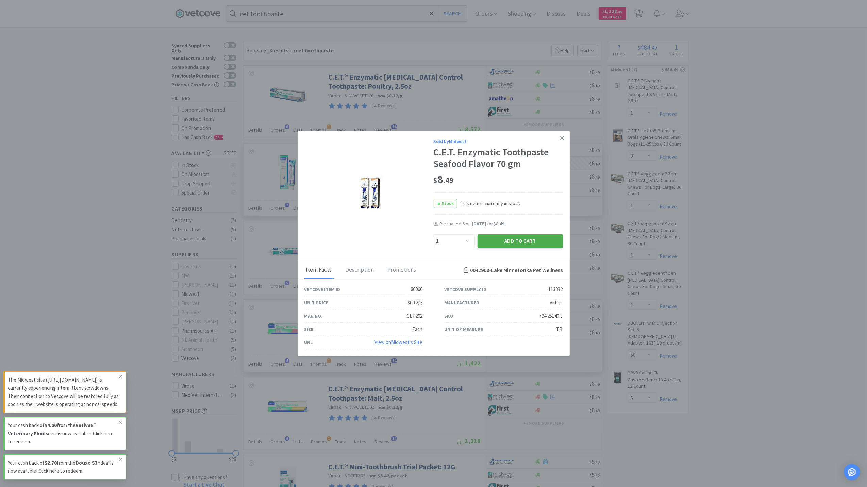
click at [517, 244] on button "Add to Cart" at bounding box center [520, 241] width 85 height 14
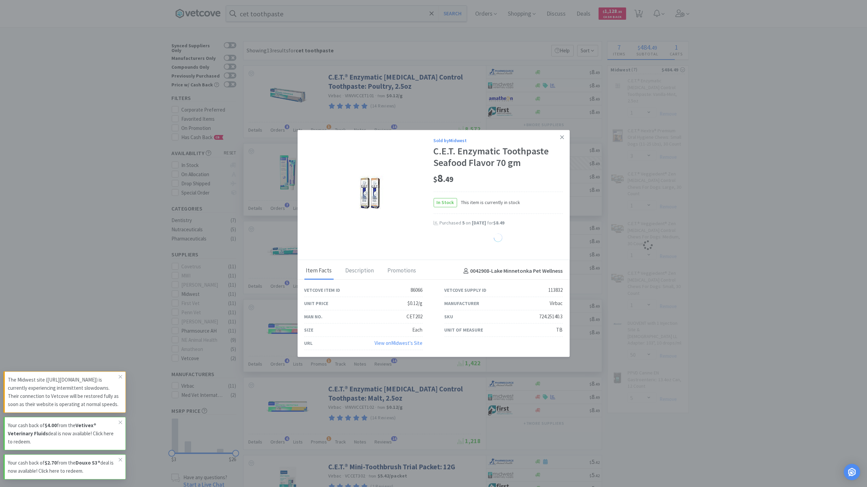
select select "1"
select select "3"
select select "1"
select select "50"
select select "5"
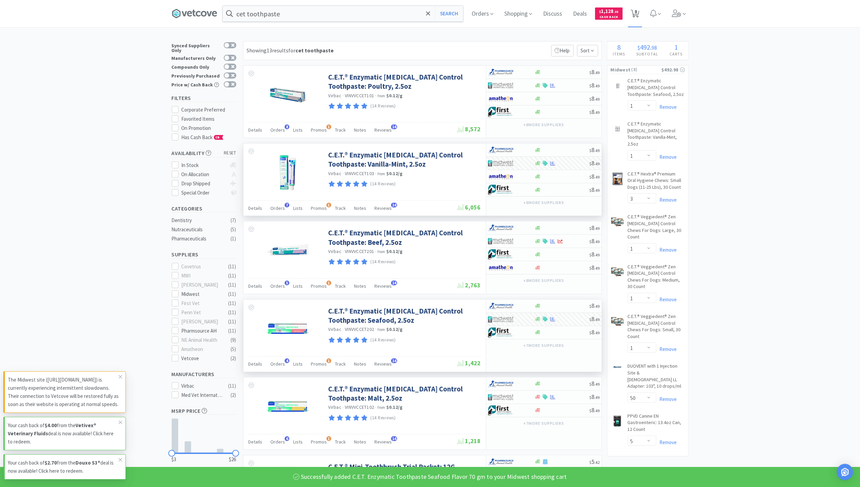
click at [637, 18] on span "8" at bounding box center [635, 13] width 14 height 27
select select "1"
select select "3"
select select "1"
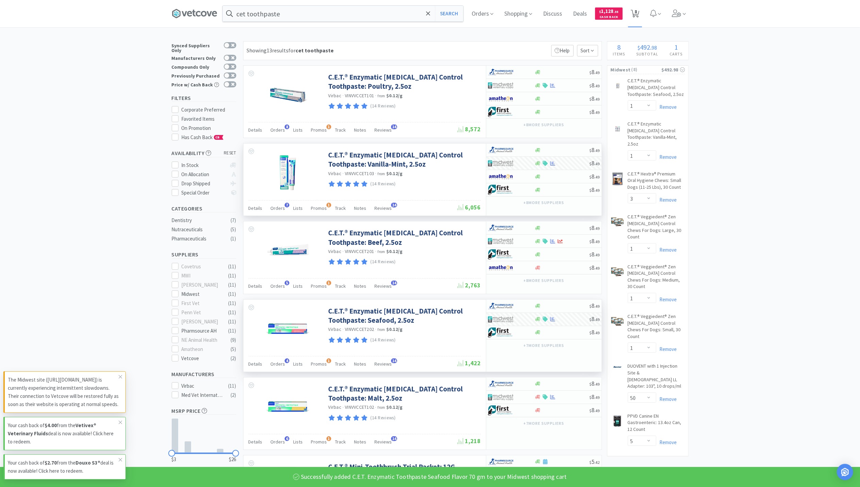
select select "1"
select select "50"
select select "5"
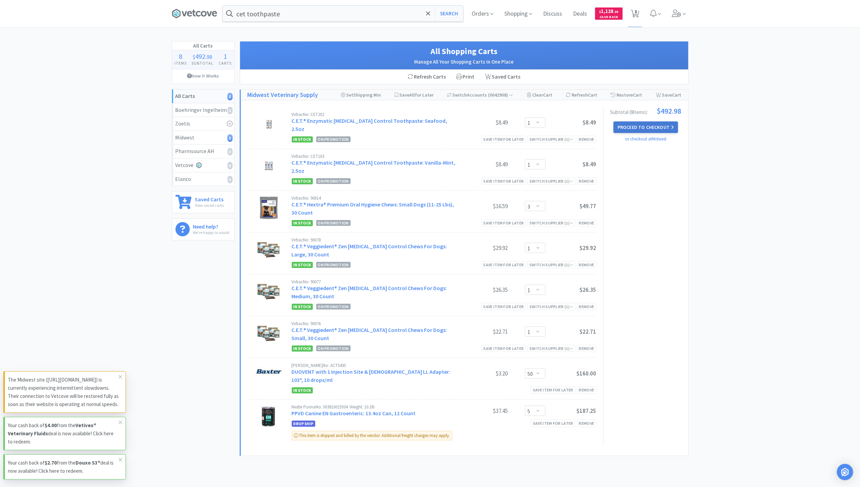
click at [659, 127] on button "Proceed to Checkout" at bounding box center [646, 127] width 65 height 12
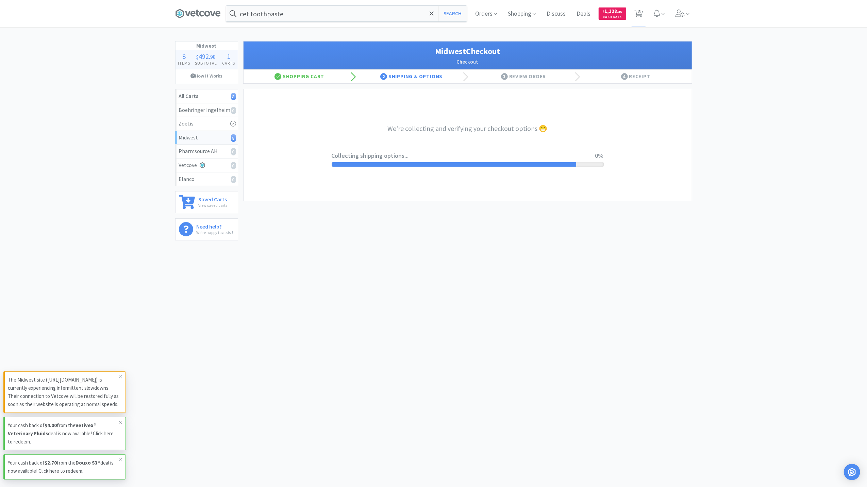
select select "3"
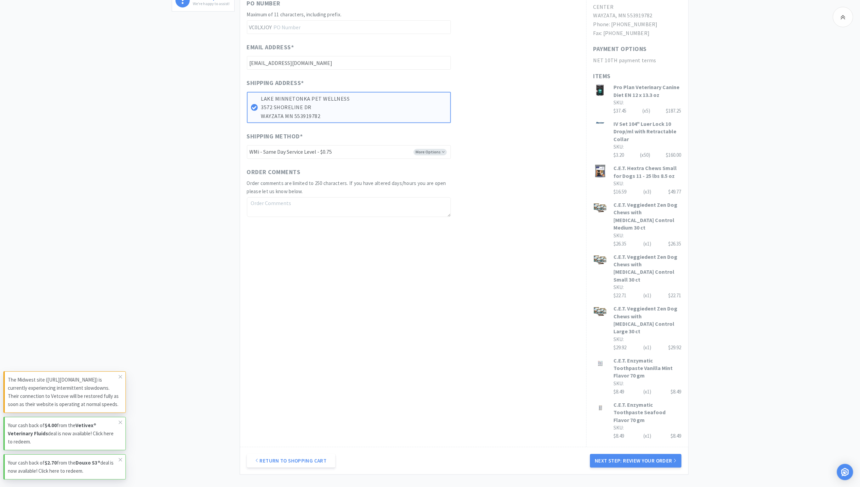
scroll to position [252, 0]
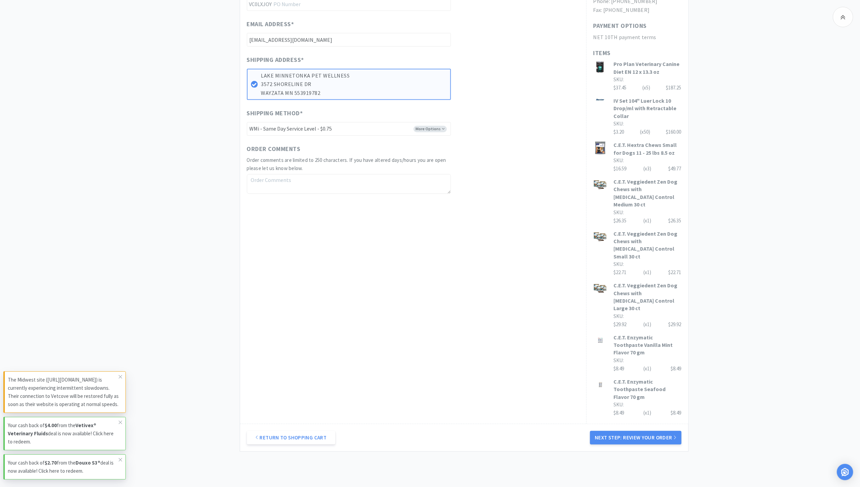
click at [672, 424] on div "Return to Shopping Cart Next Step: Review Your Order" at bounding box center [464, 438] width 448 height 28
click at [665, 431] on button "Next Step: Review Your Order" at bounding box center [635, 438] width 91 height 14
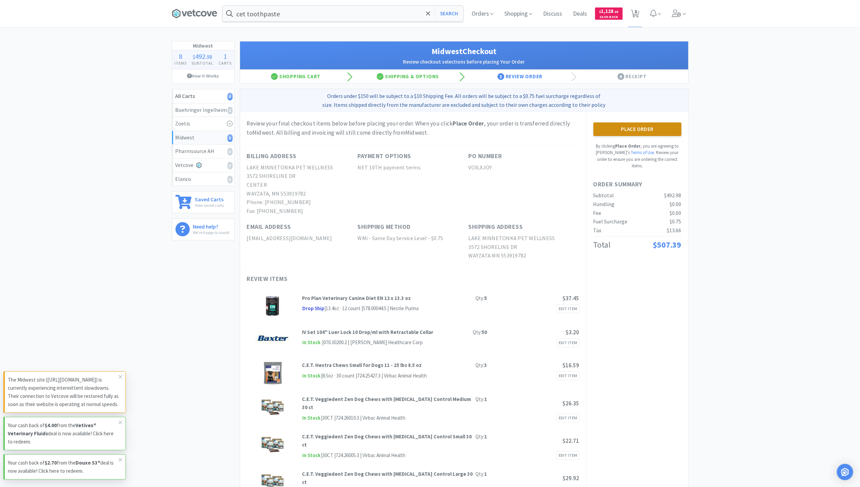
click at [634, 130] on button "Place Order" at bounding box center [638, 129] width 88 height 14
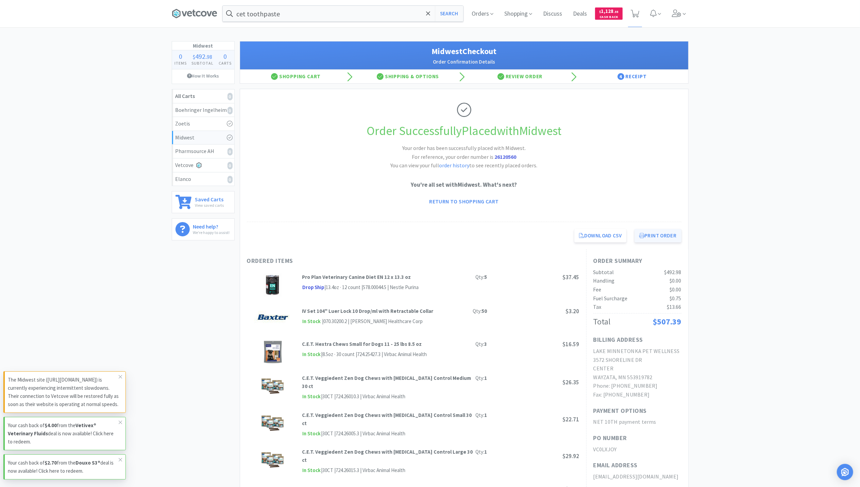
click at [654, 238] on button "Print Order" at bounding box center [658, 236] width 47 height 14
click at [195, 10] on icon at bounding box center [195, 14] width 46 height 10
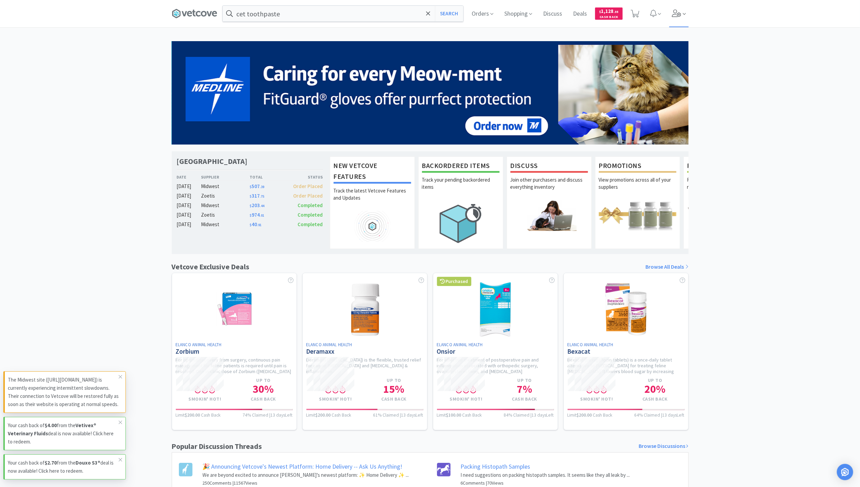
click at [677, 12] on icon at bounding box center [676, 13] width 9 height 7
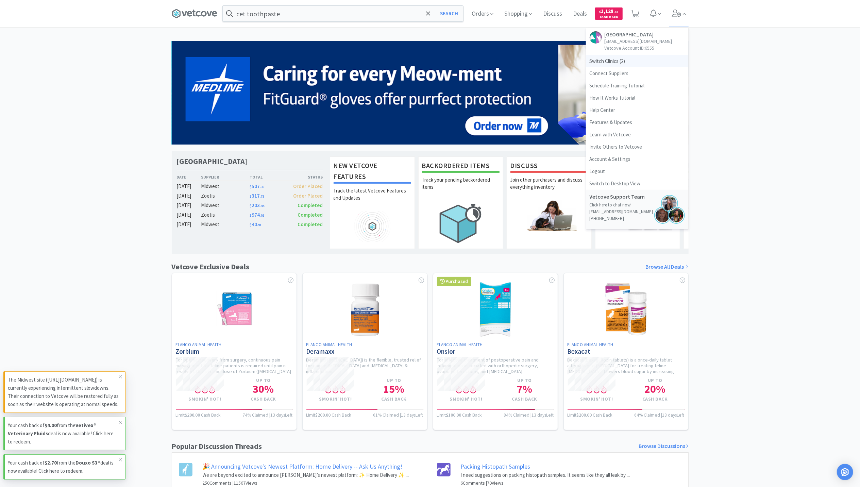
click at [594, 67] on span "Switch Clinics ( 2 )" at bounding box center [638, 61] width 102 height 12
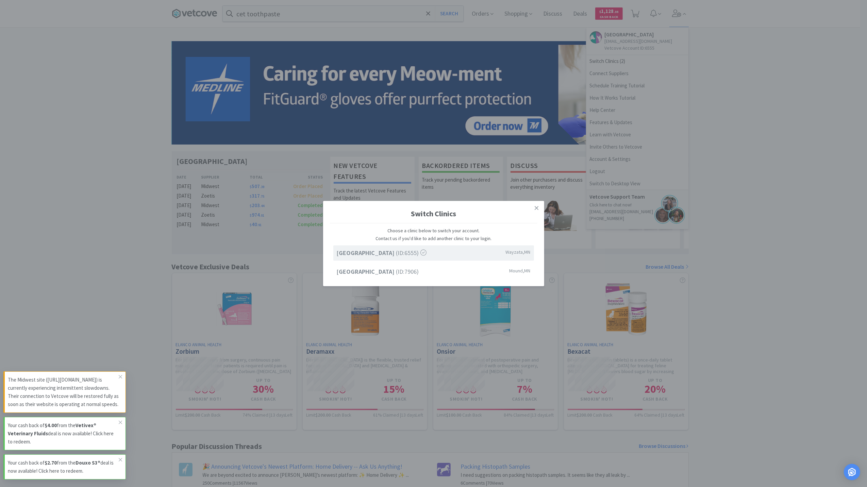
click at [387, 263] on div "Lake Minnetonka Pet Wellness Center (ID: 6555 ) Wayzata , MN Westonka Animal Ho…" at bounding box center [434, 263] width 208 height 34
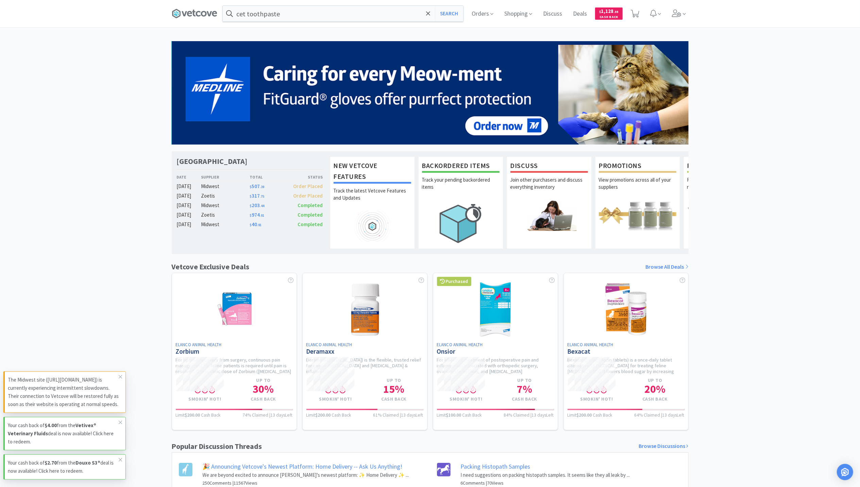
click at [385, 269] on div "Vetcove Exclusive Deals Browse All Deals" at bounding box center [430, 267] width 517 height 12
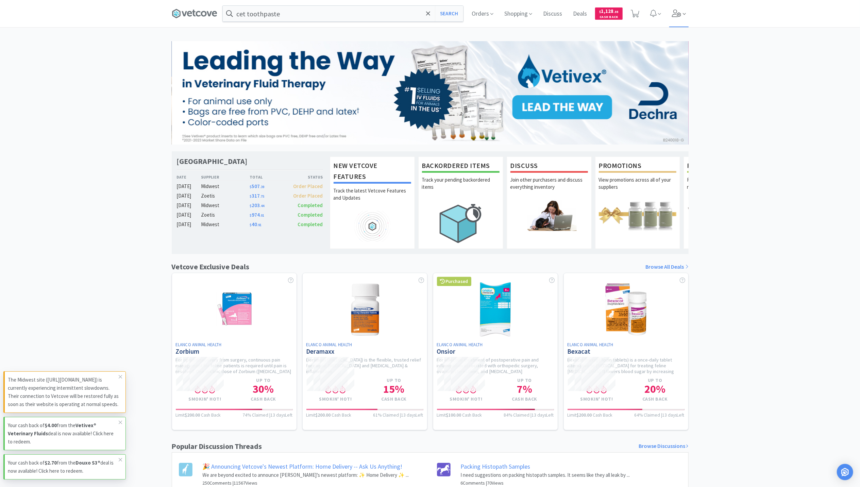
click at [674, 14] on icon at bounding box center [676, 13] width 9 height 7
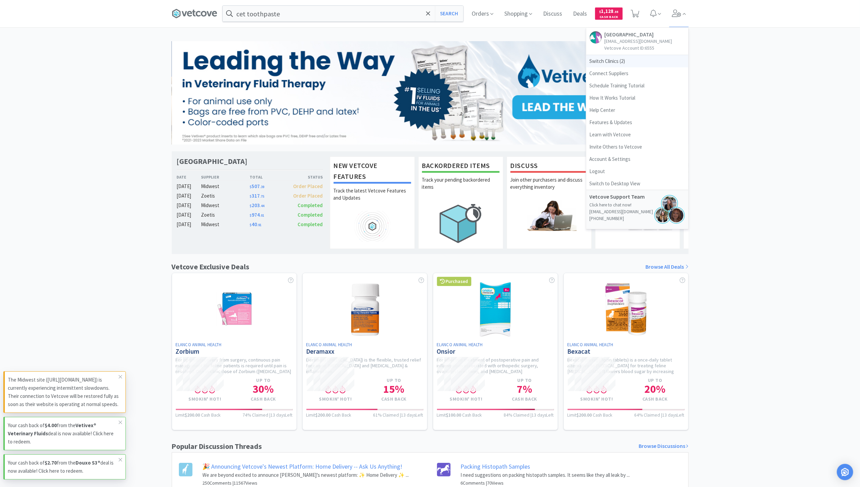
click at [599, 67] on span "Switch Clinics ( 2 )" at bounding box center [638, 61] width 102 height 12
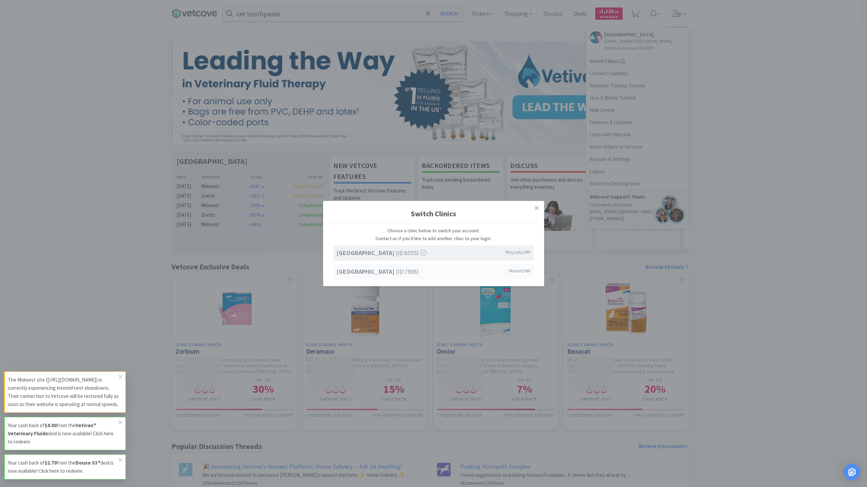
click at [388, 267] on span "Westonka Animal Hospital (ID: 7906 )" at bounding box center [378, 272] width 82 height 10
